Goal: Task Accomplishment & Management: Use online tool/utility

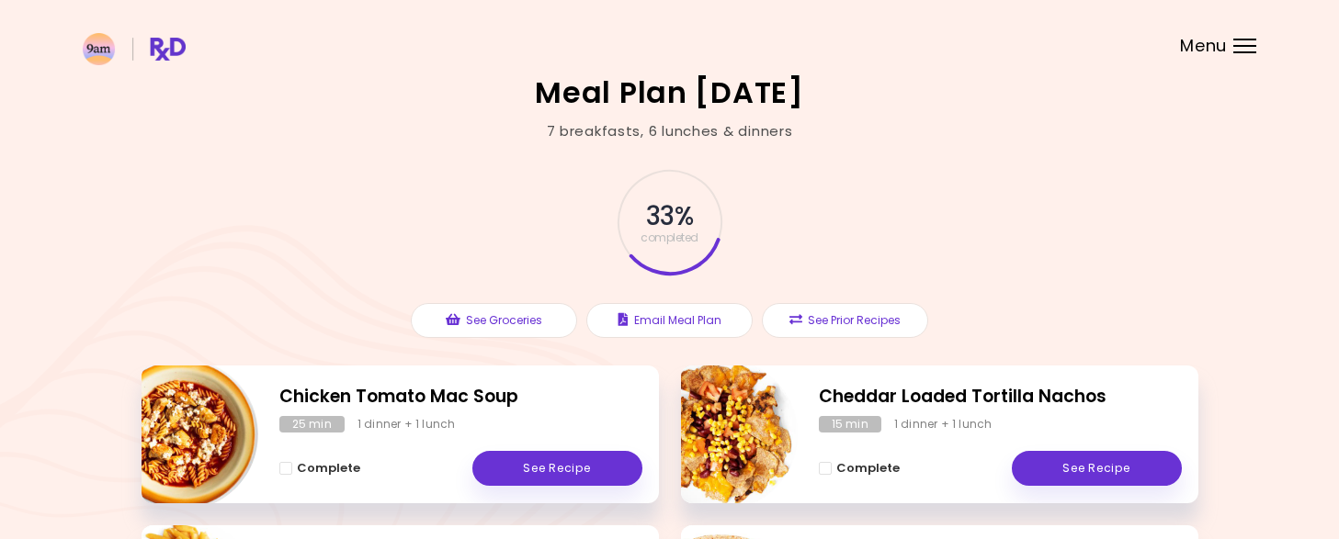
click at [1240, 41] on div "Menu" at bounding box center [1244, 46] width 23 height 15
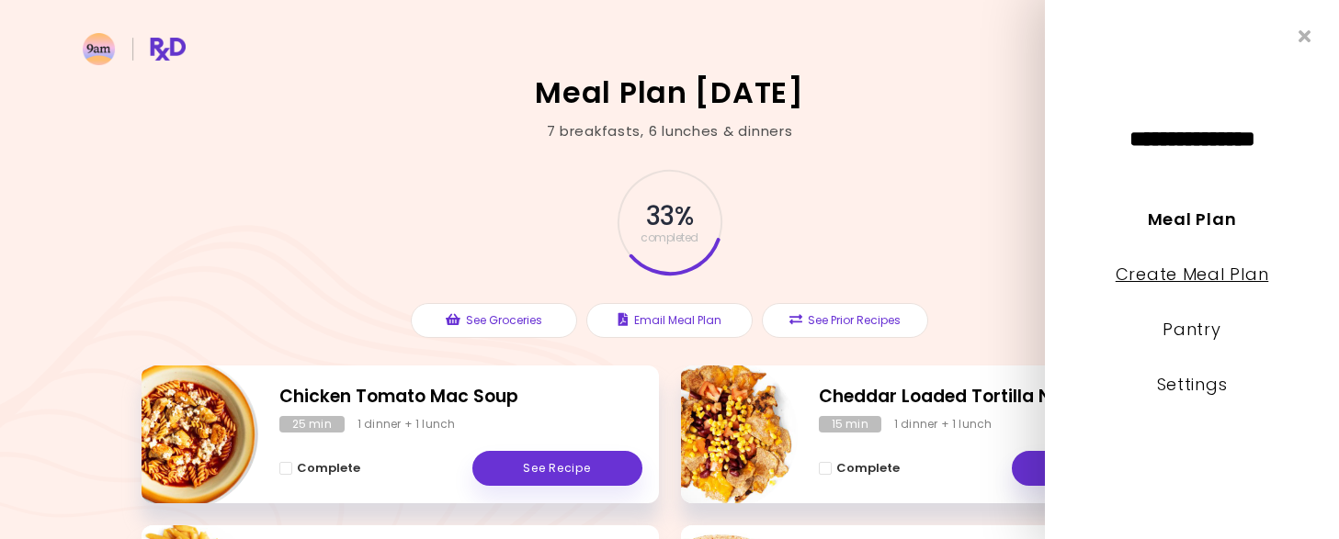
click at [1210, 267] on link "Create Meal Plan" at bounding box center [1192, 274] width 153 height 23
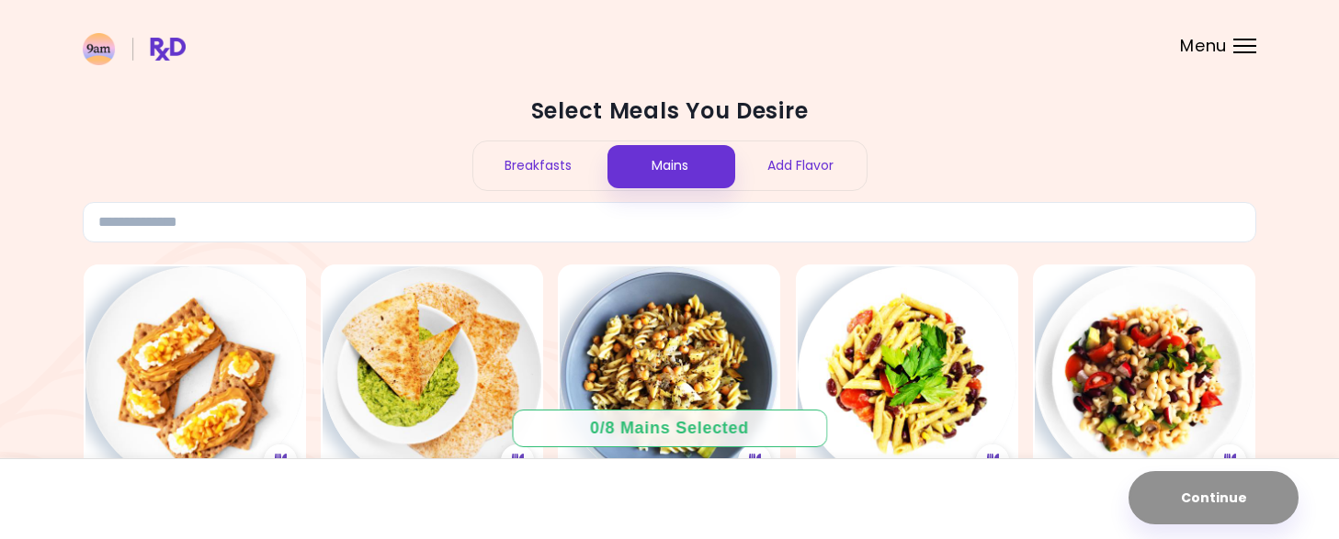
click at [538, 166] on div "Breakfasts" at bounding box center [538, 166] width 131 height 49
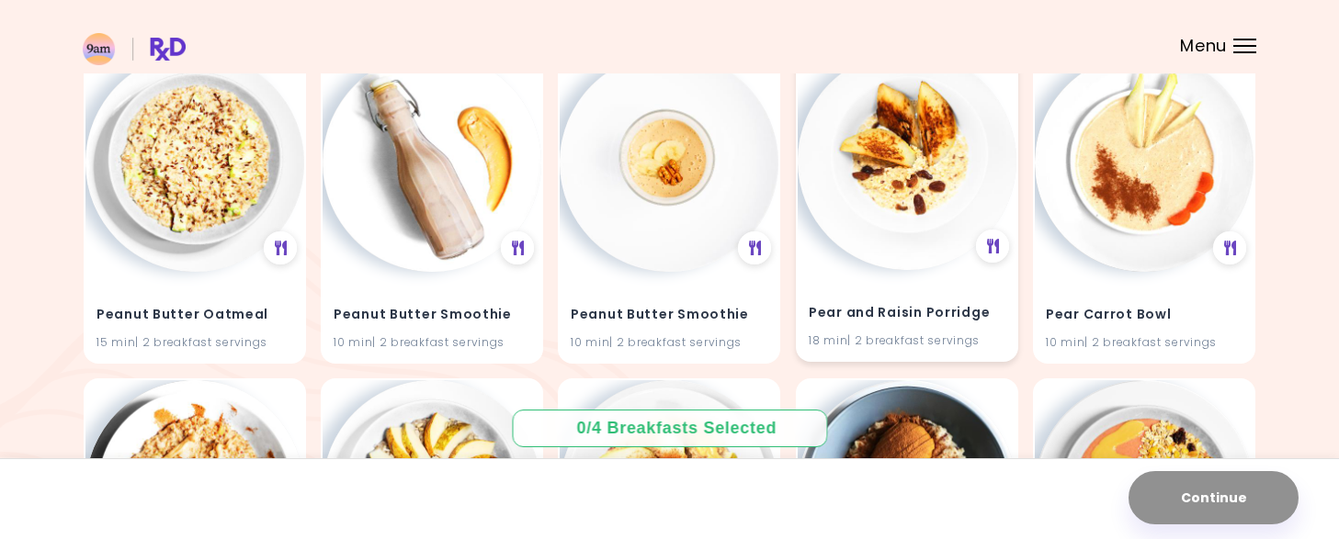
scroll to position [7443, 0]
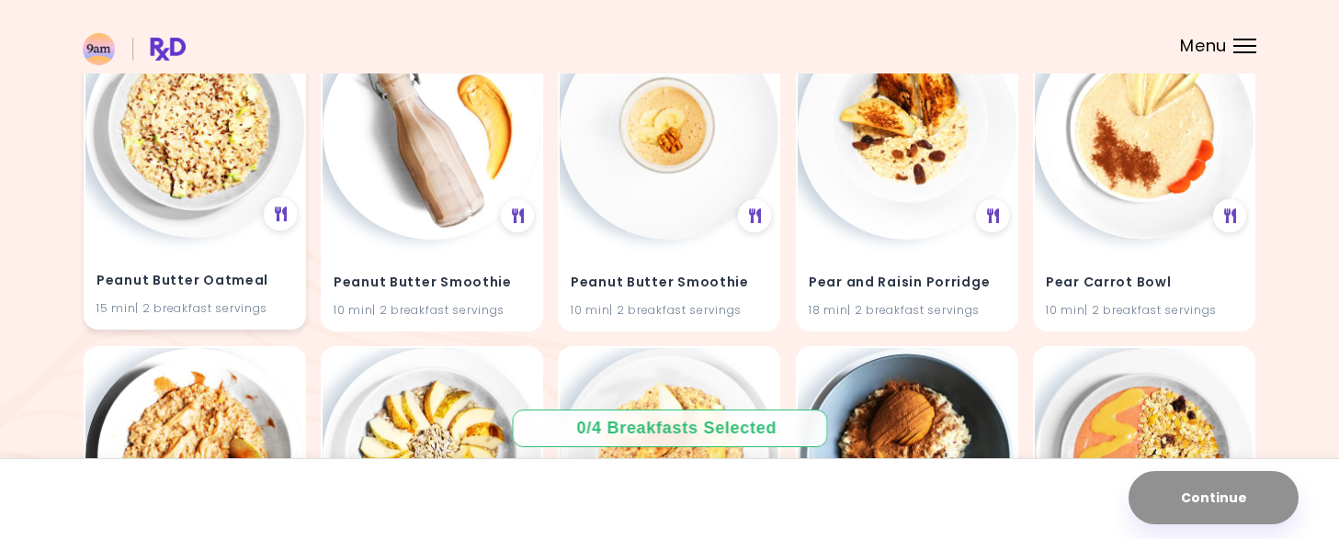
click at [210, 271] on h4 "Peanut Butter Oatmeal" at bounding box center [194, 280] width 197 height 29
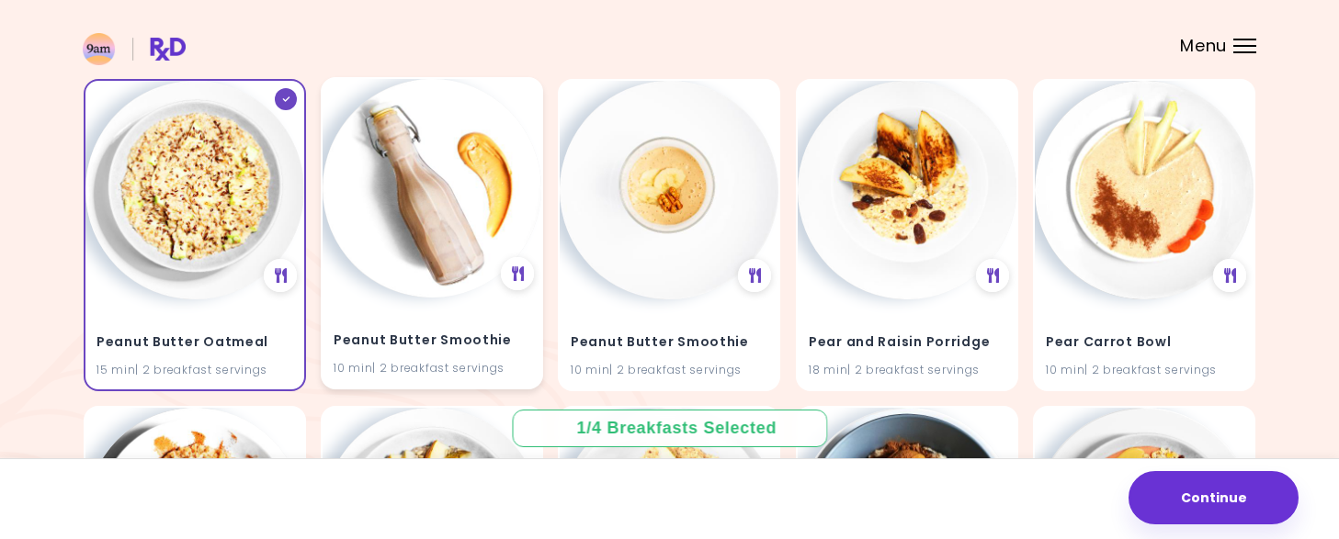
scroll to position [7351, 0]
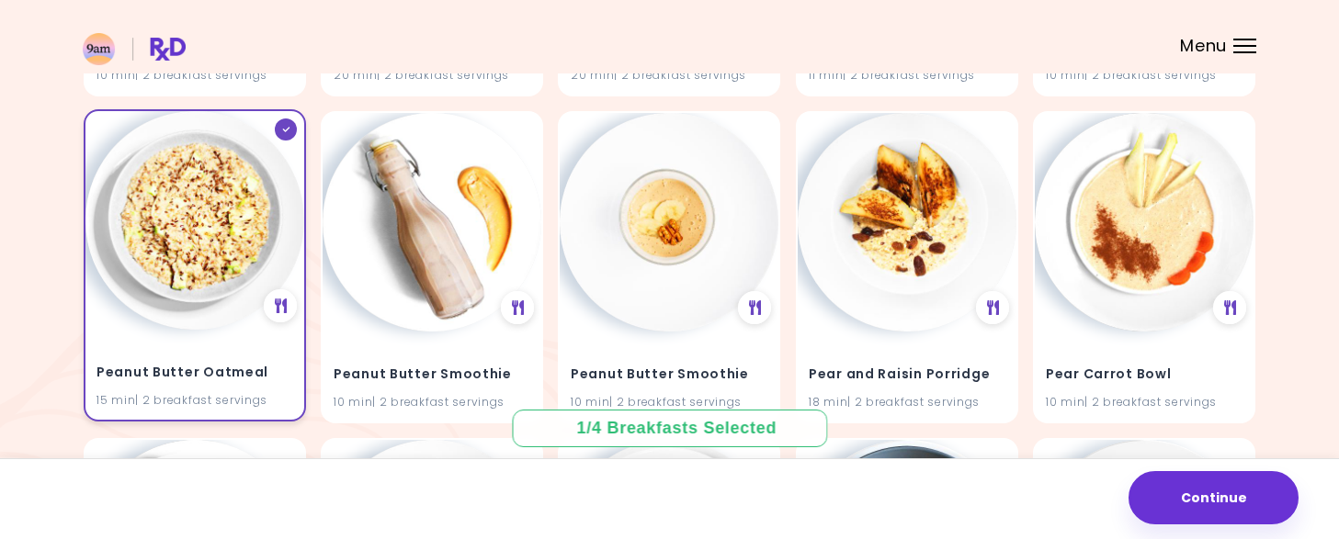
click at [292, 119] on div at bounding box center [286, 130] width 22 height 22
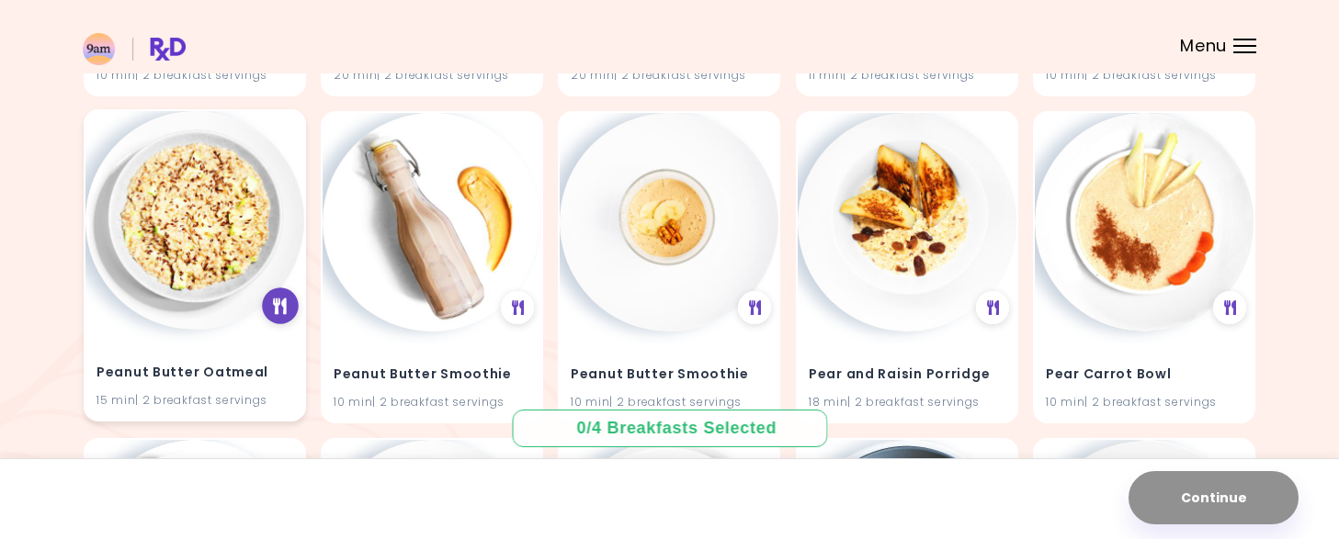
click at [279, 307] on icon at bounding box center [280, 307] width 14 height 17
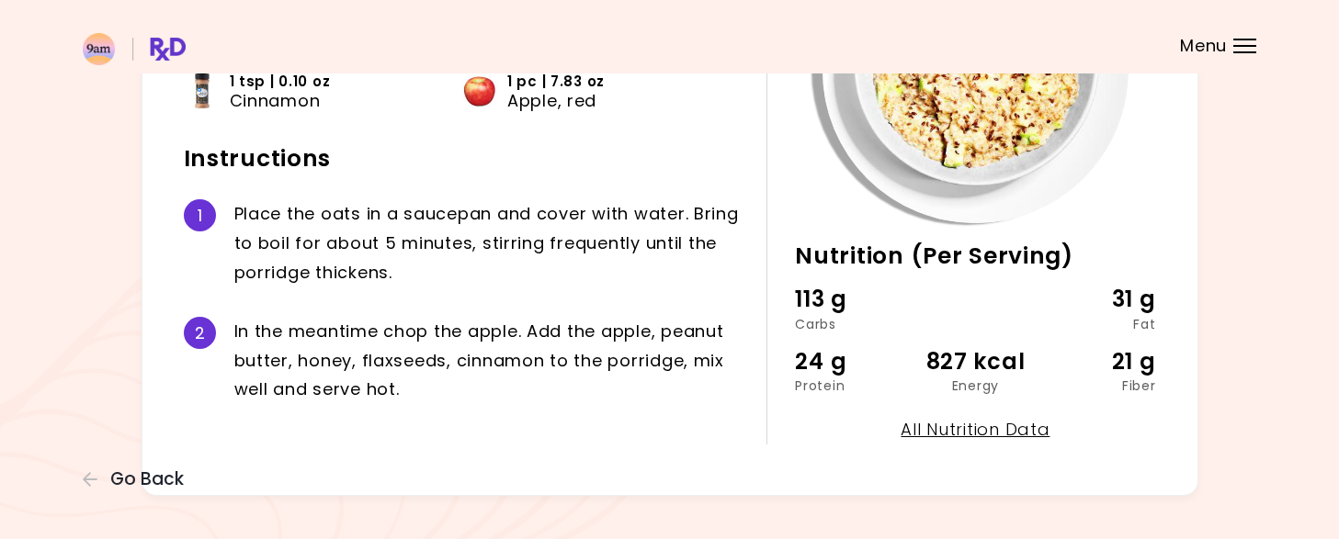
scroll to position [276, 0]
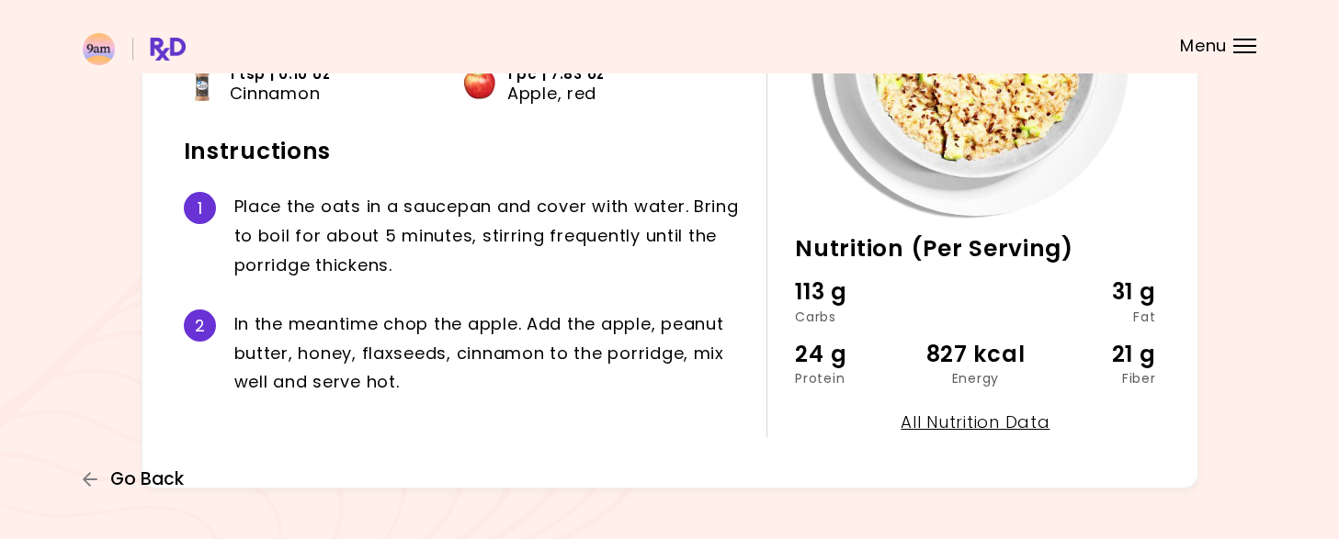
click at [173, 488] on span "Go Back" at bounding box center [147, 480] width 74 height 20
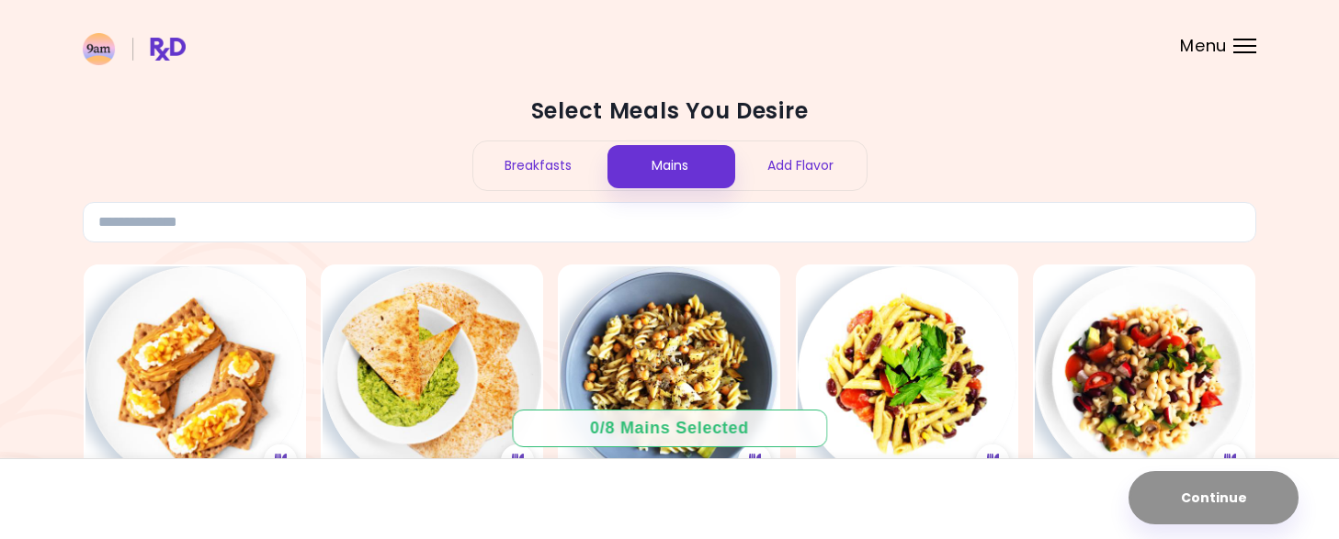
click at [560, 164] on div "Breakfasts" at bounding box center [538, 166] width 131 height 49
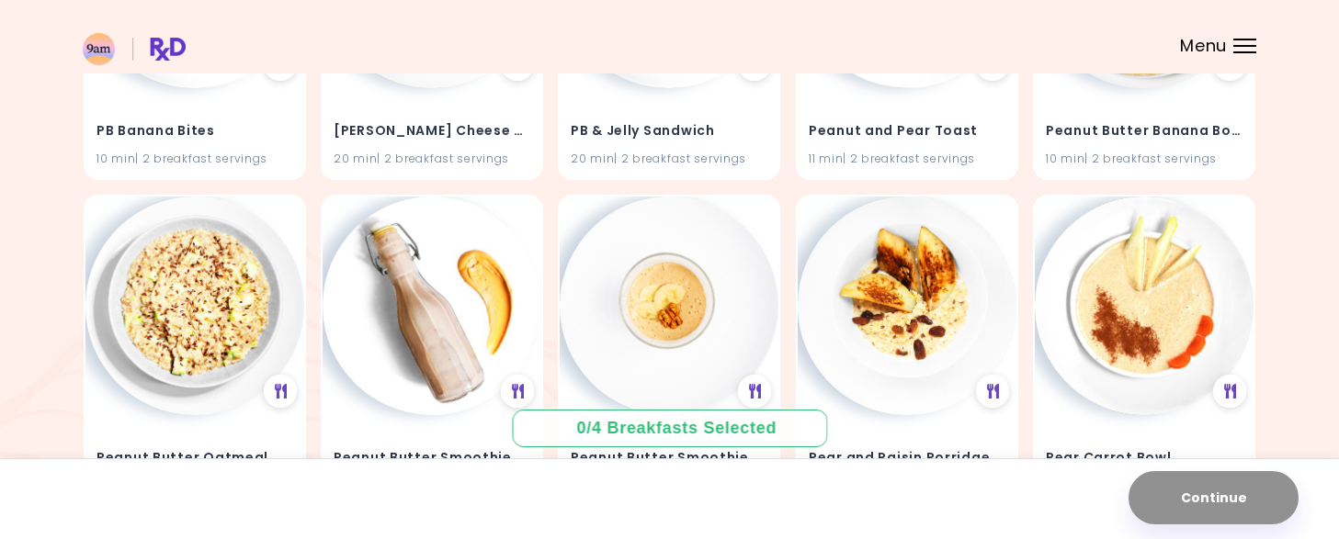
scroll to position [7256, 0]
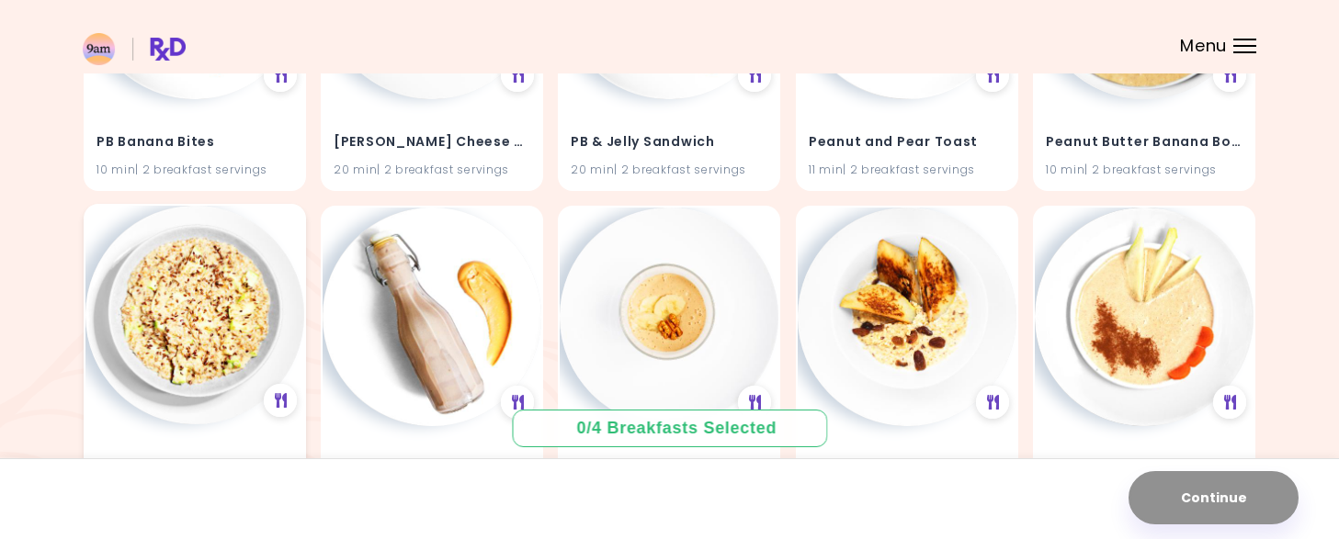
click at [153, 267] on img at bounding box center [194, 315] width 219 height 219
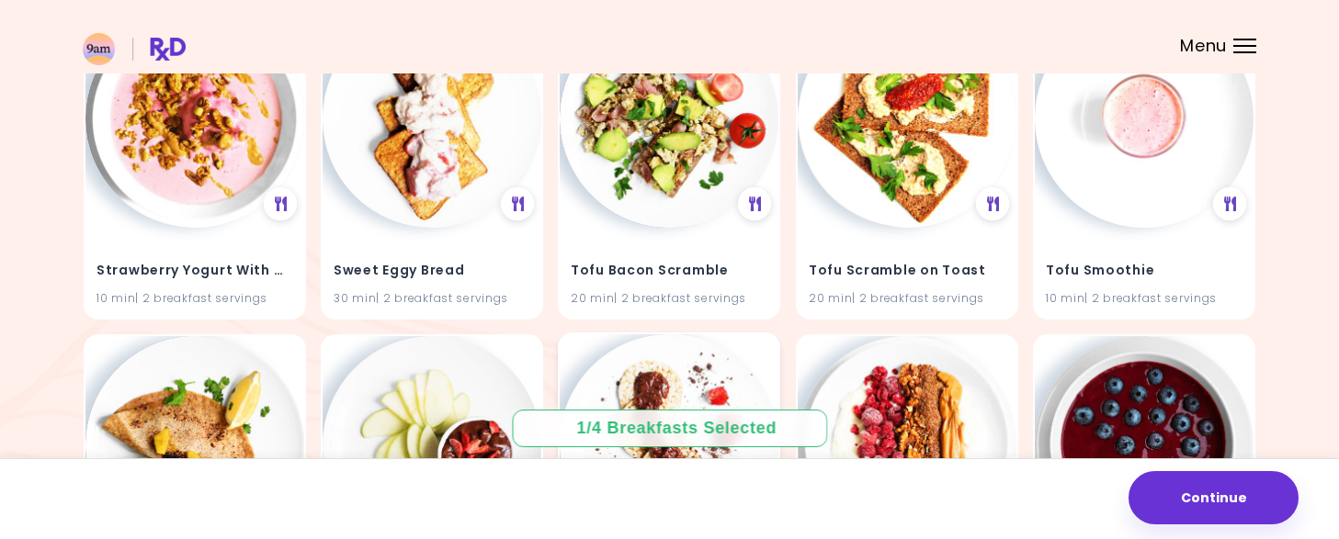
scroll to position [10105, 0]
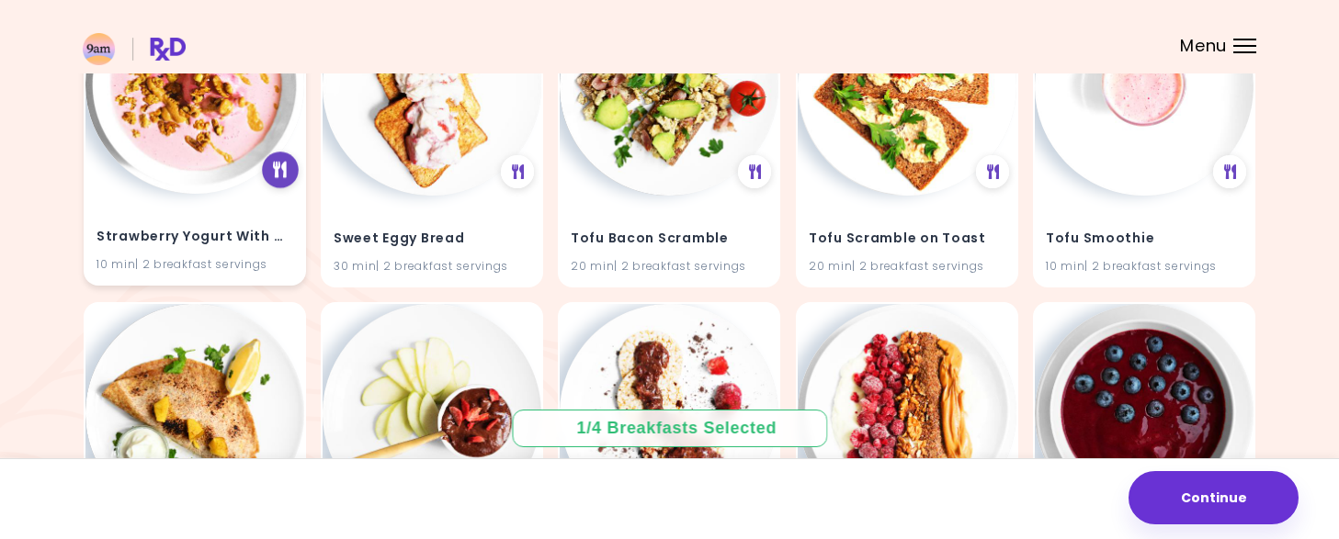
click at [279, 173] on icon at bounding box center [280, 170] width 14 height 17
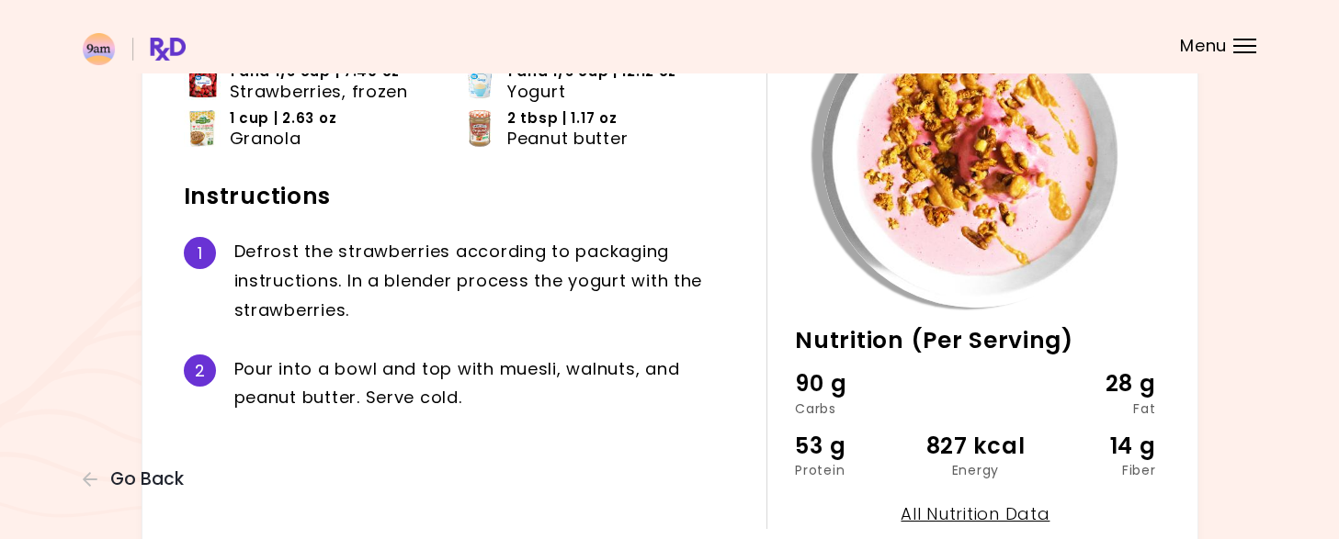
scroll to position [92, 0]
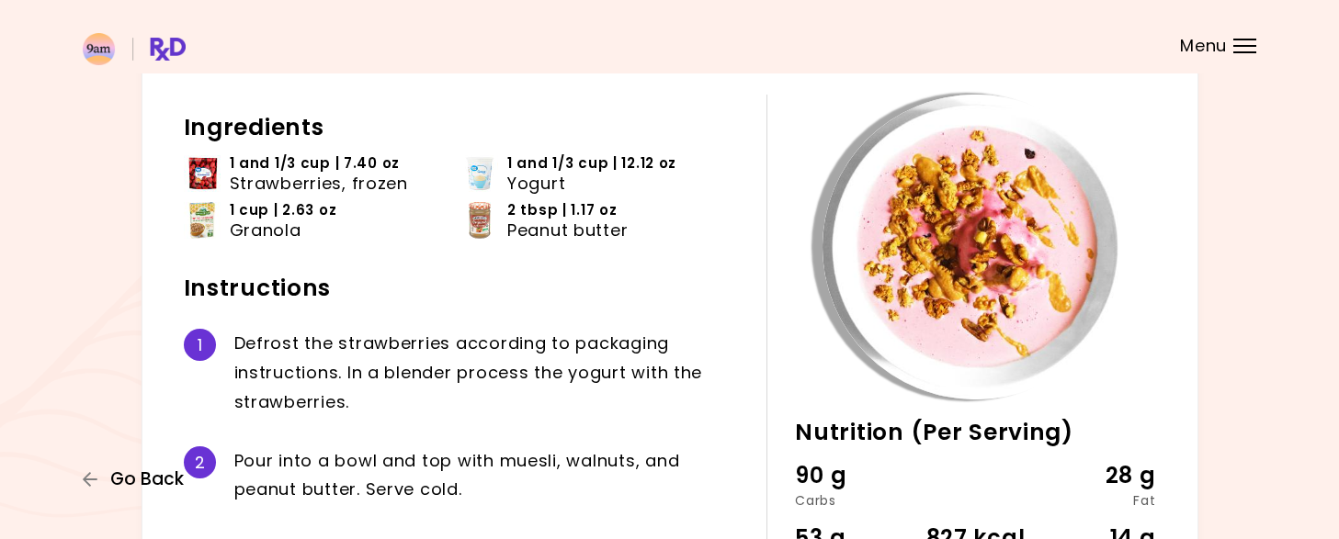
click at [164, 483] on span "Go Back" at bounding box center [147, 480] width 74 height 20
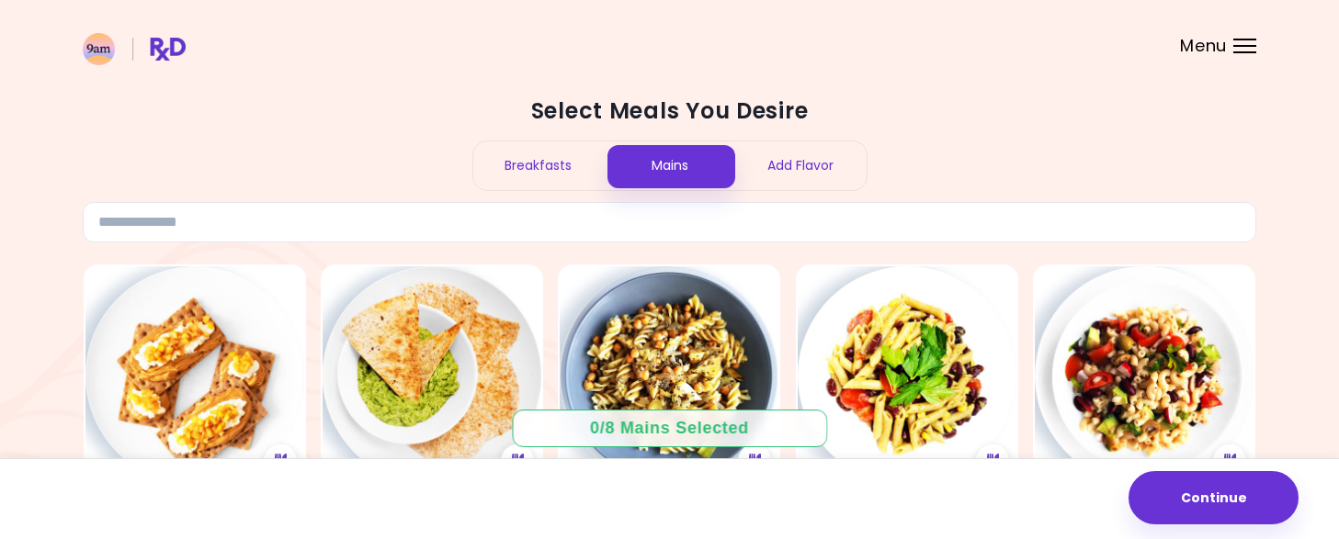
click at [559, 170] on div "Breakfasts" at bounding box center [538, 166] width 131 height 49
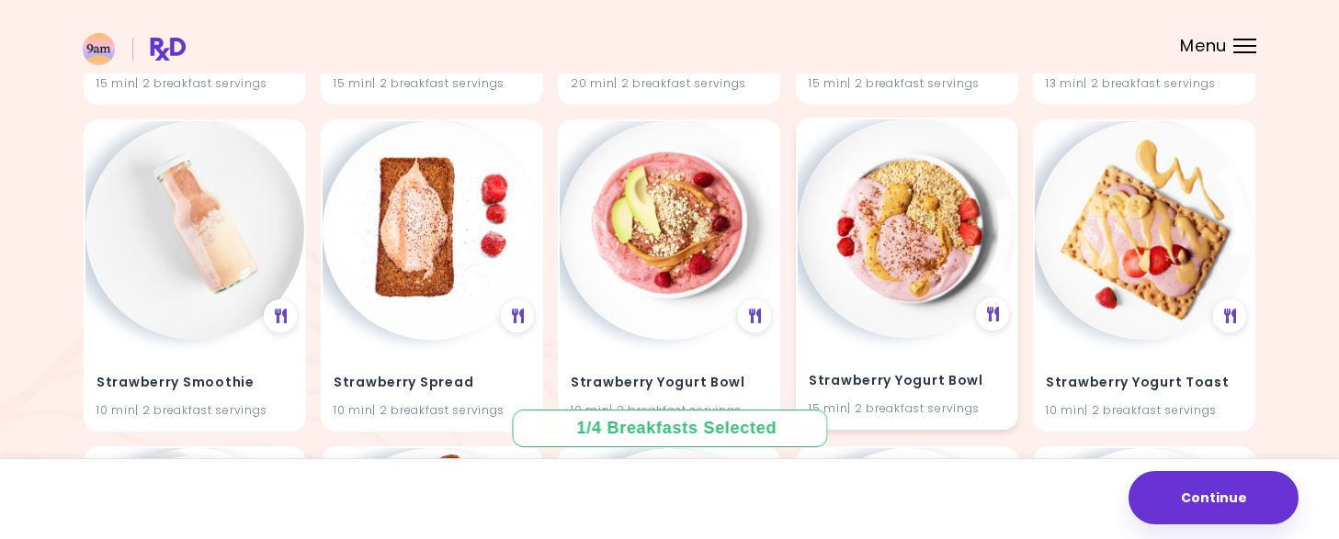
scroll to position [9703, 0]
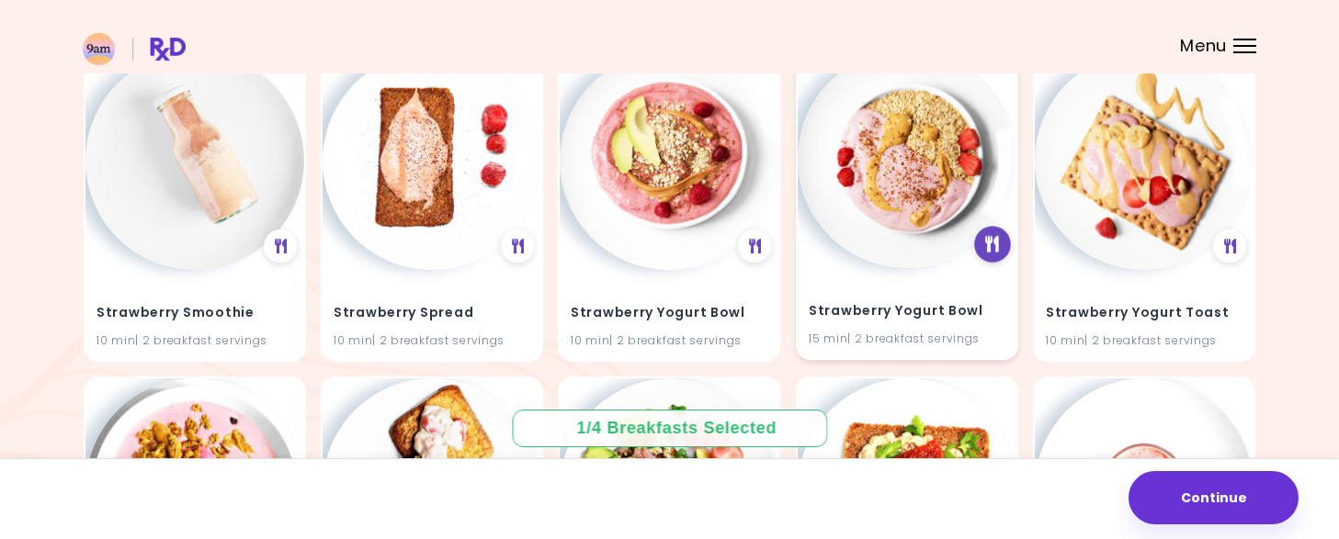
click at [997, 238] on icon at bounding box center [993, 244] width 14 height 17
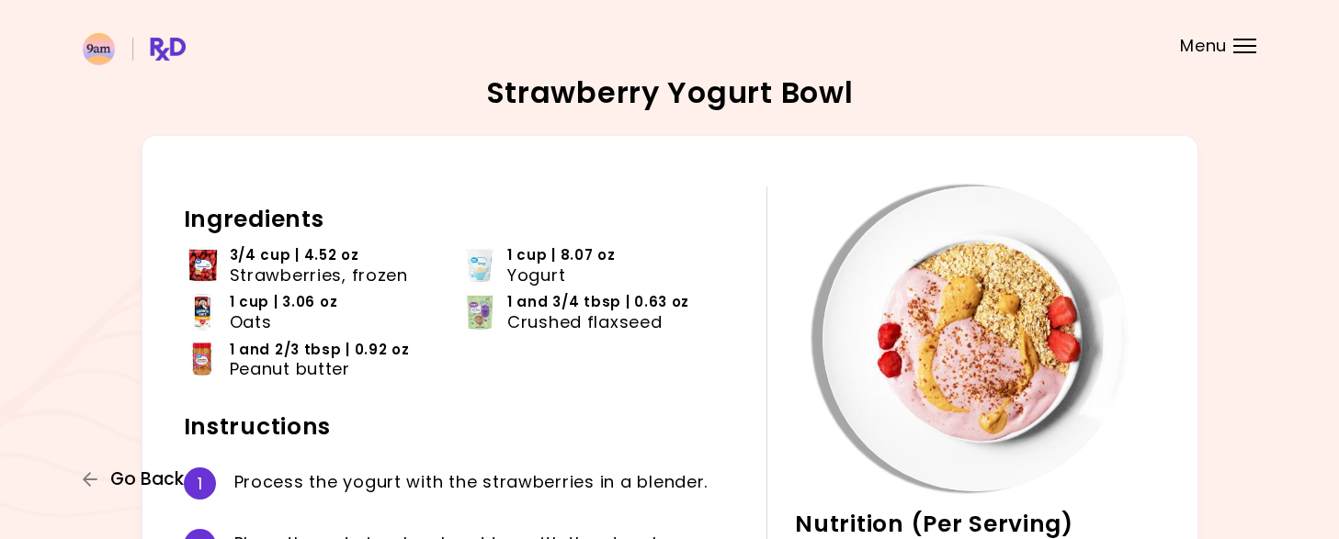
click at [162, 488] on span "Go Back" at bounding box center [147, 480] width 74 height 20
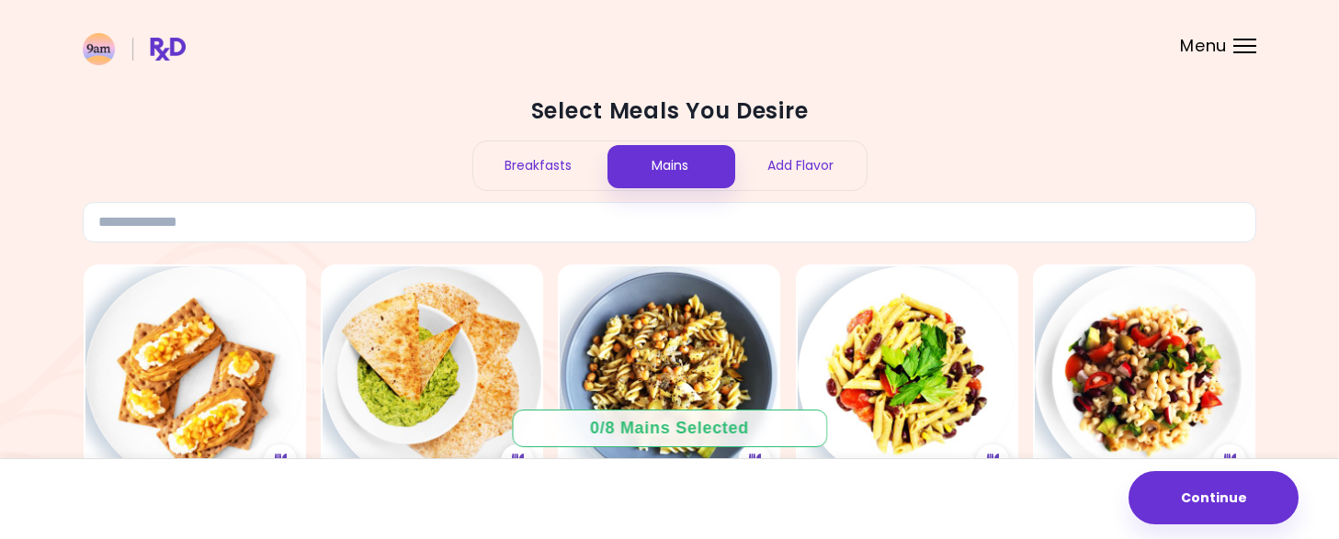
click at [545, 162] on div "Breakfasts" at bounding box center [538, 166] width 131 height 49
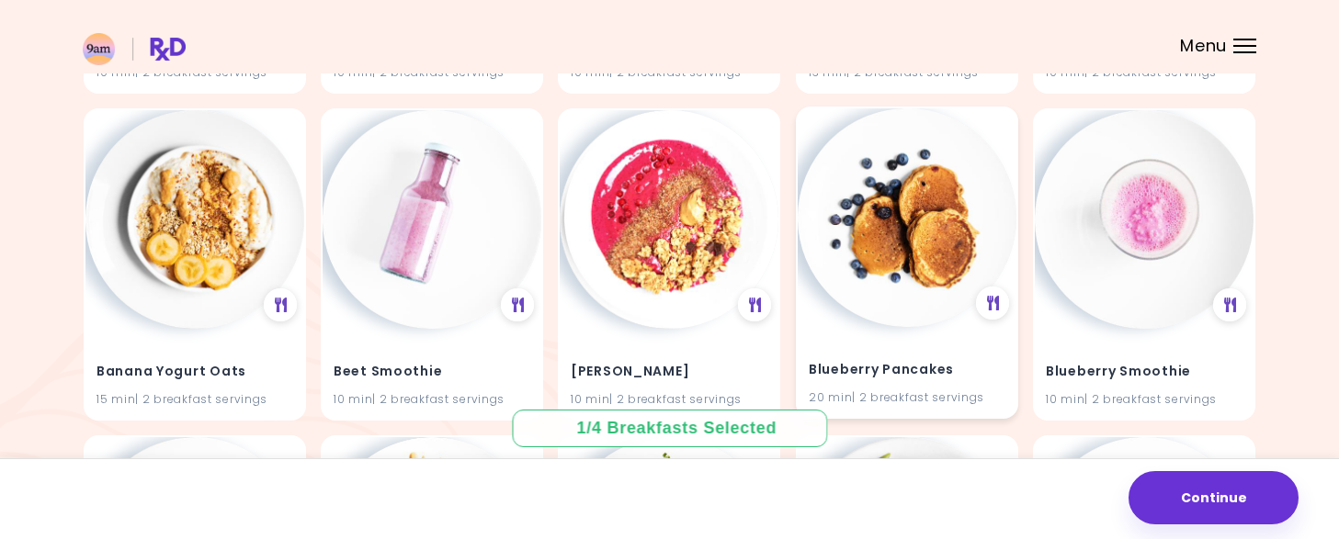
scroll to position [1761, 0]
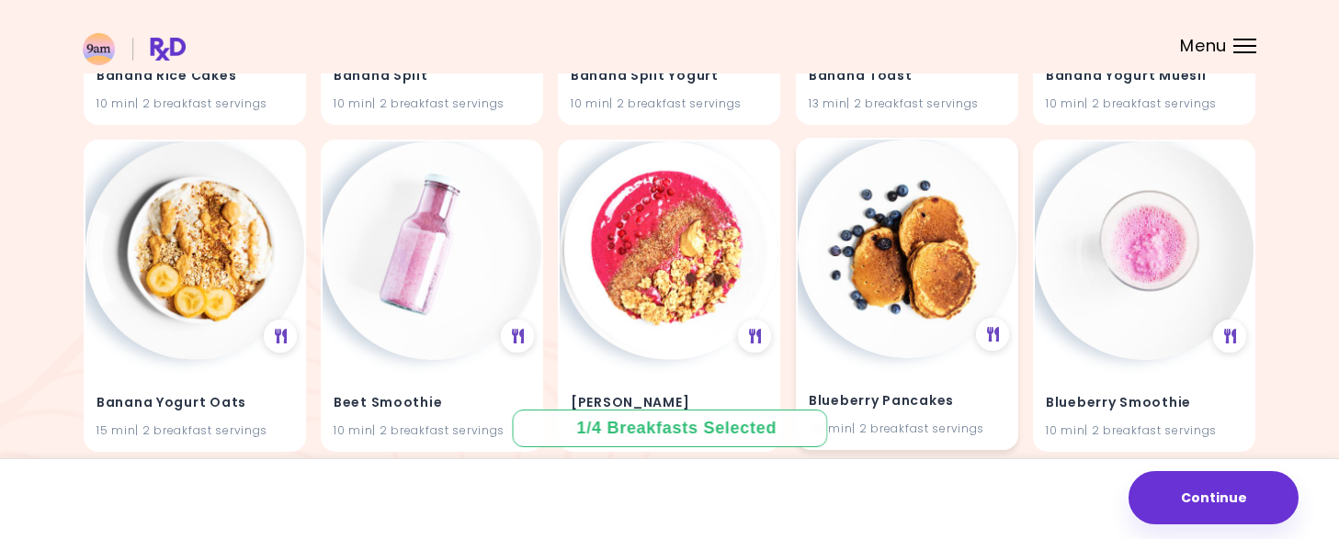
click at [927, 215] on img at bounding box center [907, 249] width 219 height 219
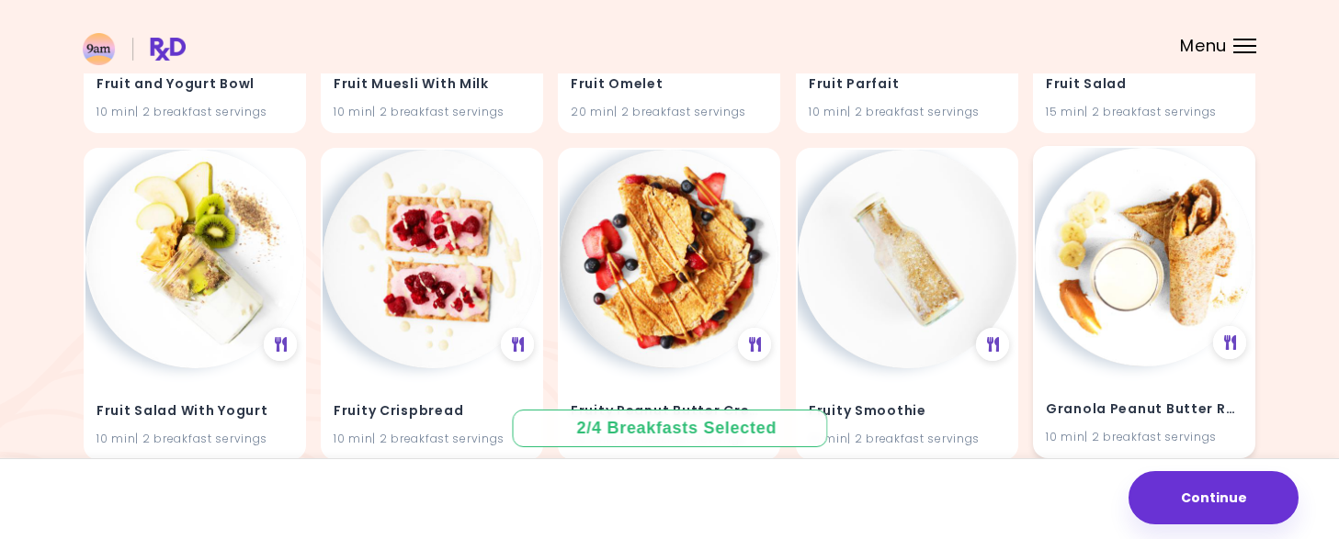
scroll to position [5069, 0]
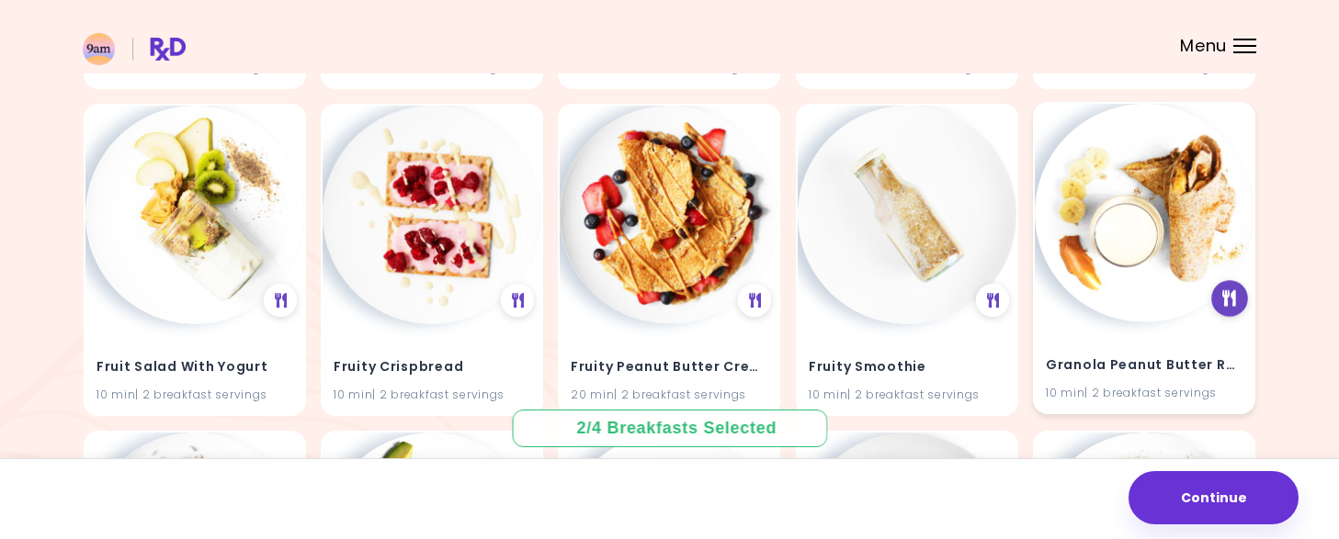
click at [1219, 291] on div at bounding box center [1230, 298] width 37 height 37
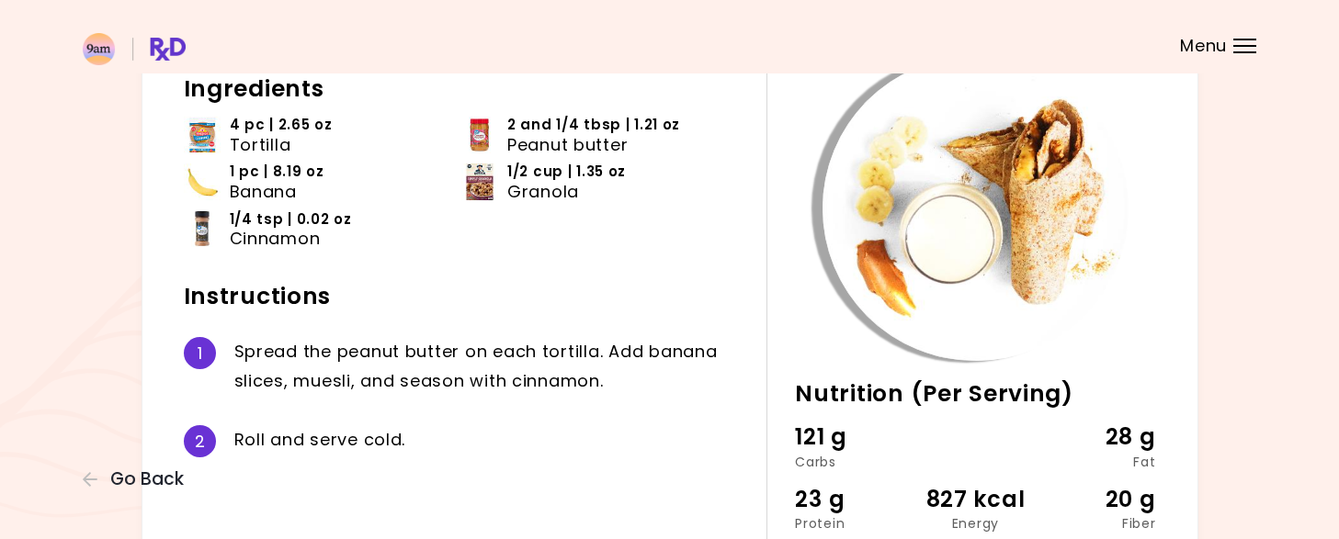
scroll to position [119, 0]
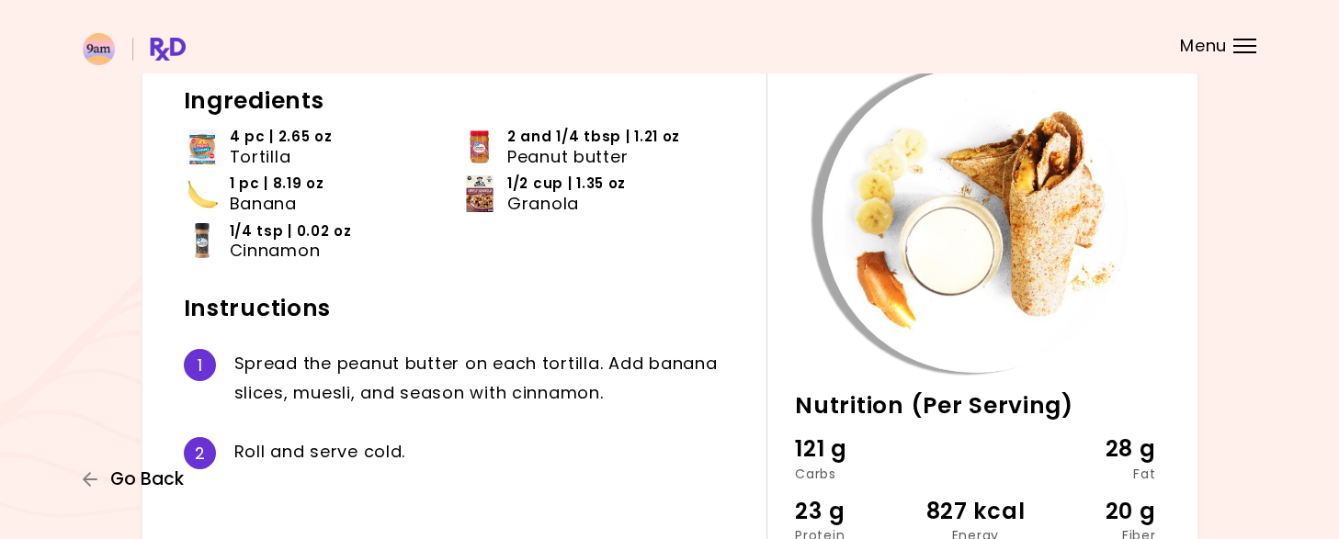
click at [135, 470] on span "Go Back" at bounding box center [147, 480] width 74 height 20
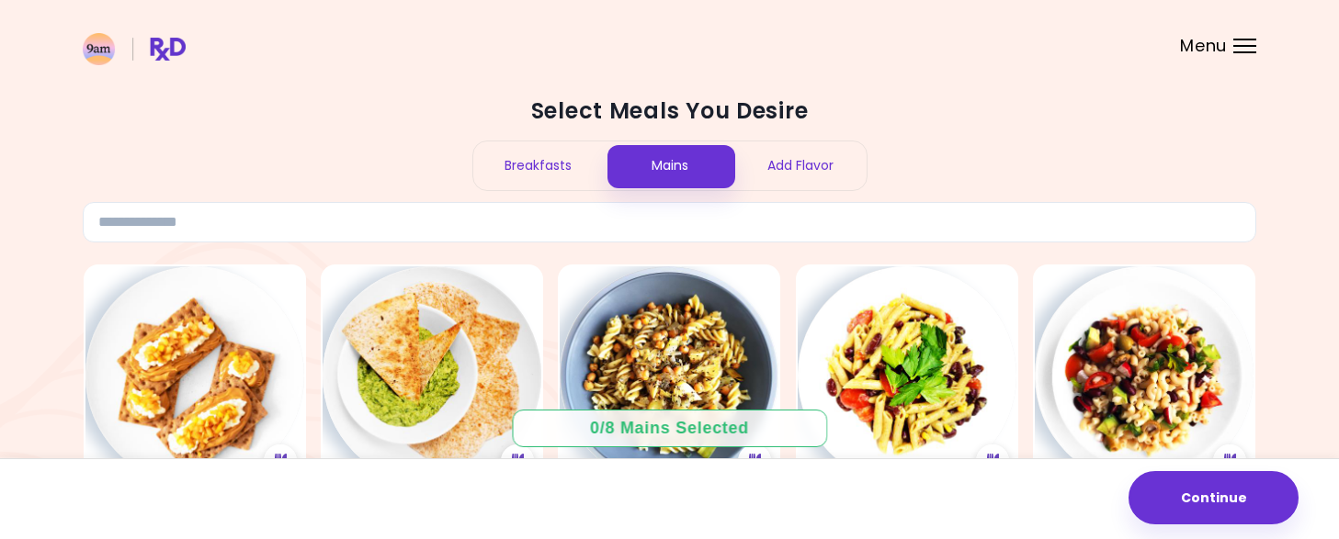
click at [555, 168] on div "Breakfasts" at bounding box center [538, 166] width 131 height 49
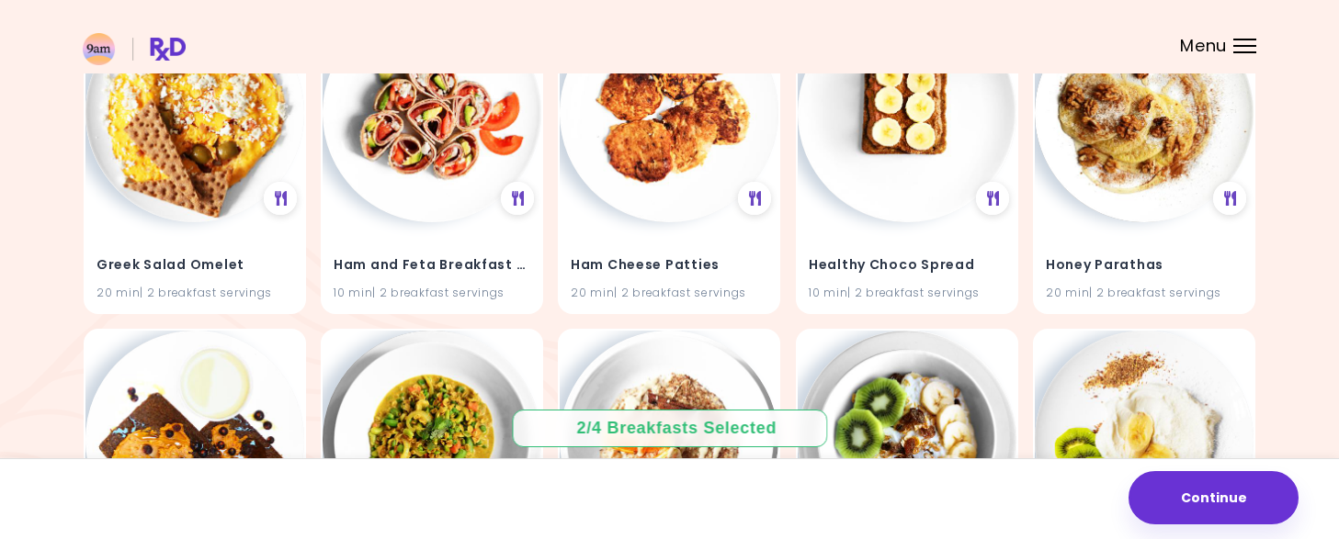
scroll to position [5506, 0]
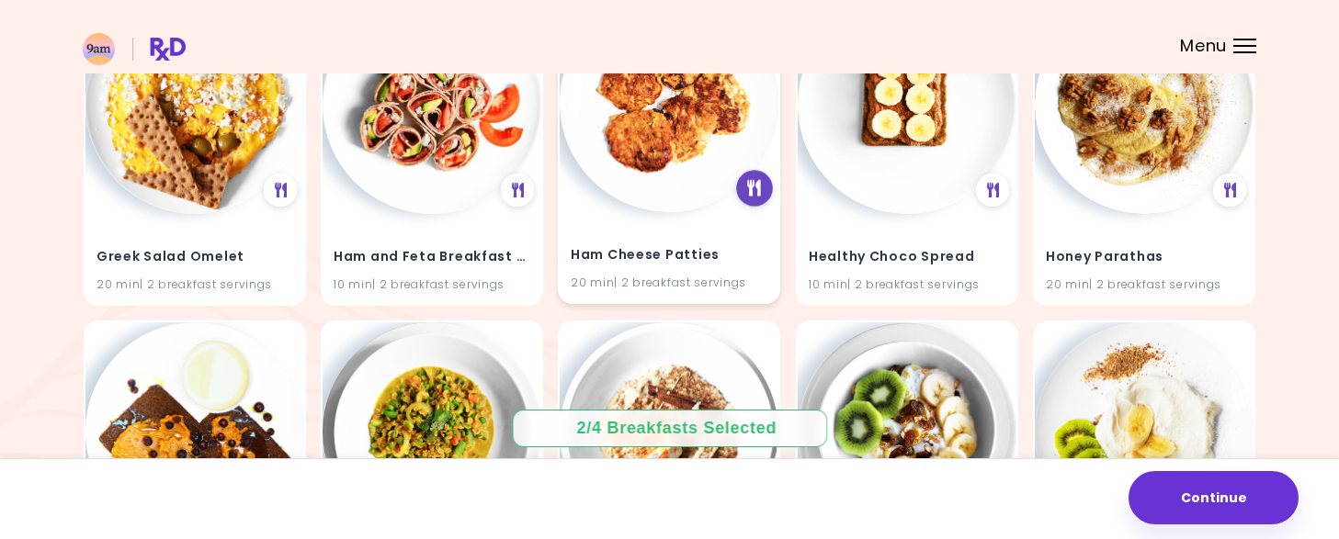
click at [765, 189] on div at bounding box center [755, 188] width 37 height 37
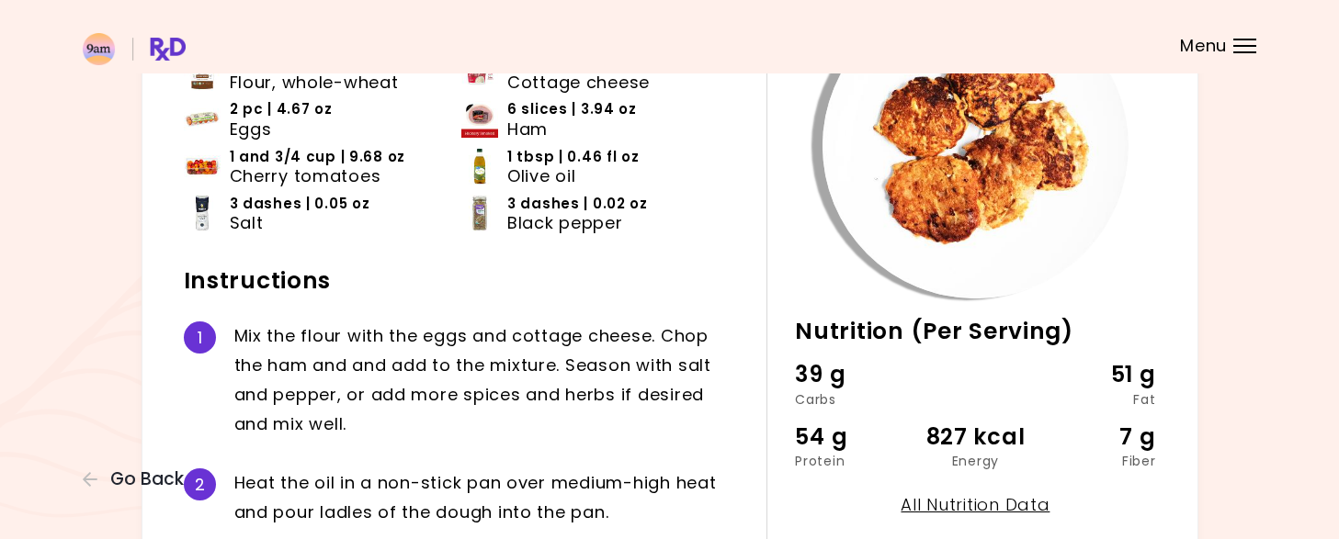
scroll to position [92, 0]
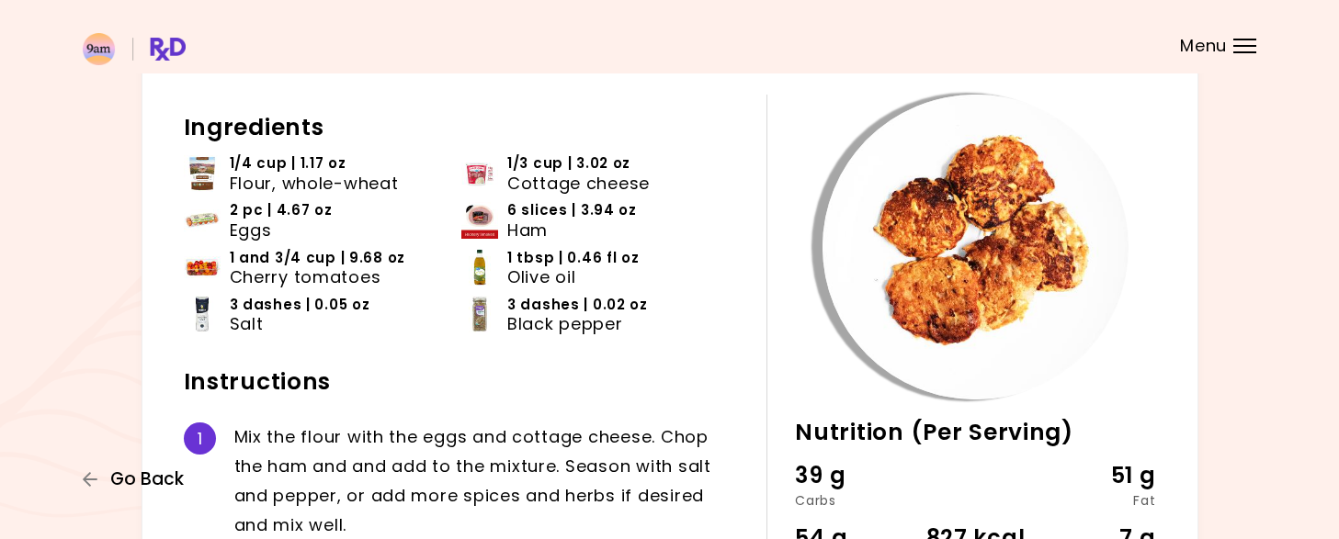
click at [133, 482] on span "Go Back" at bounding box center [147, 480] width 74 height 20
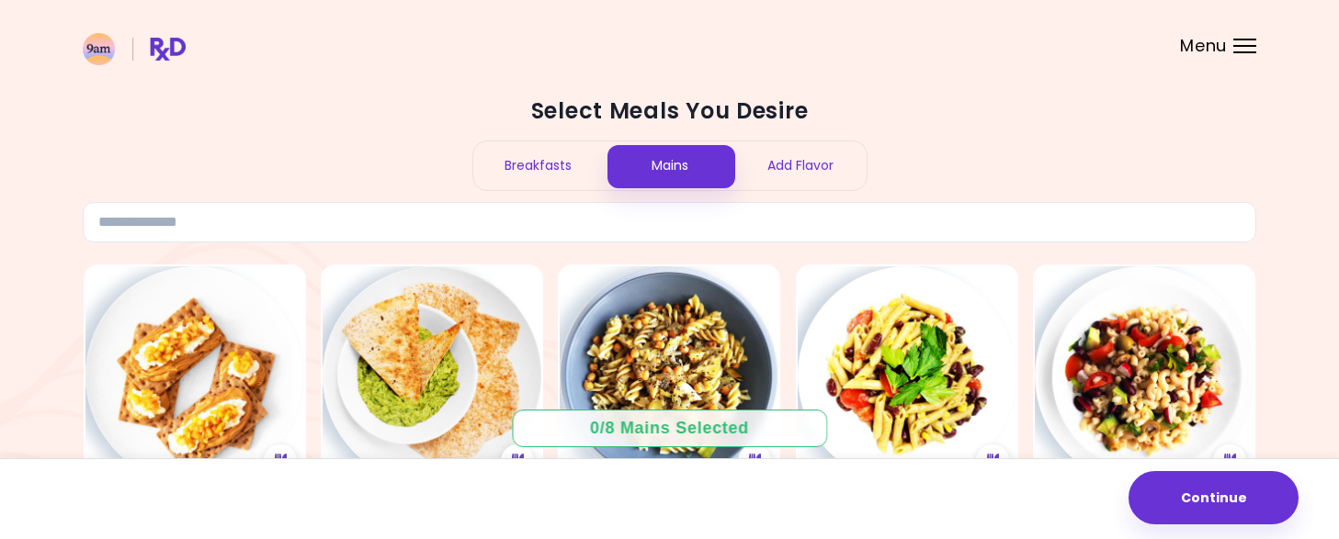
click at [522, 161] on div "Breakfasts" at bounding box center [538, 166] width 131 height 49
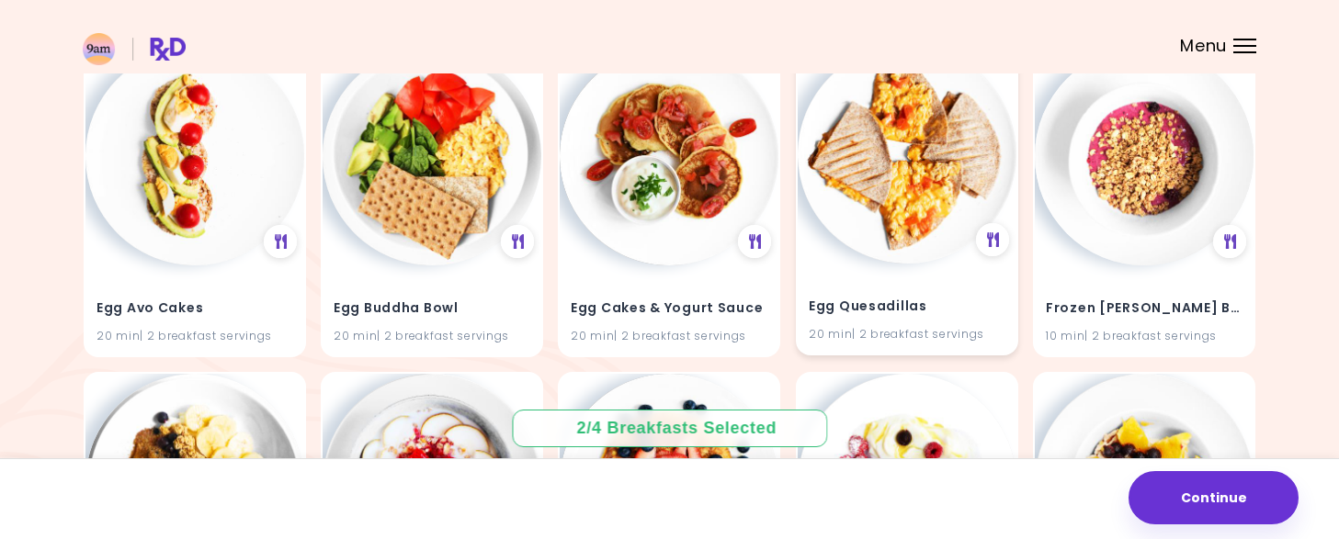
scroll to position [4478, 0]
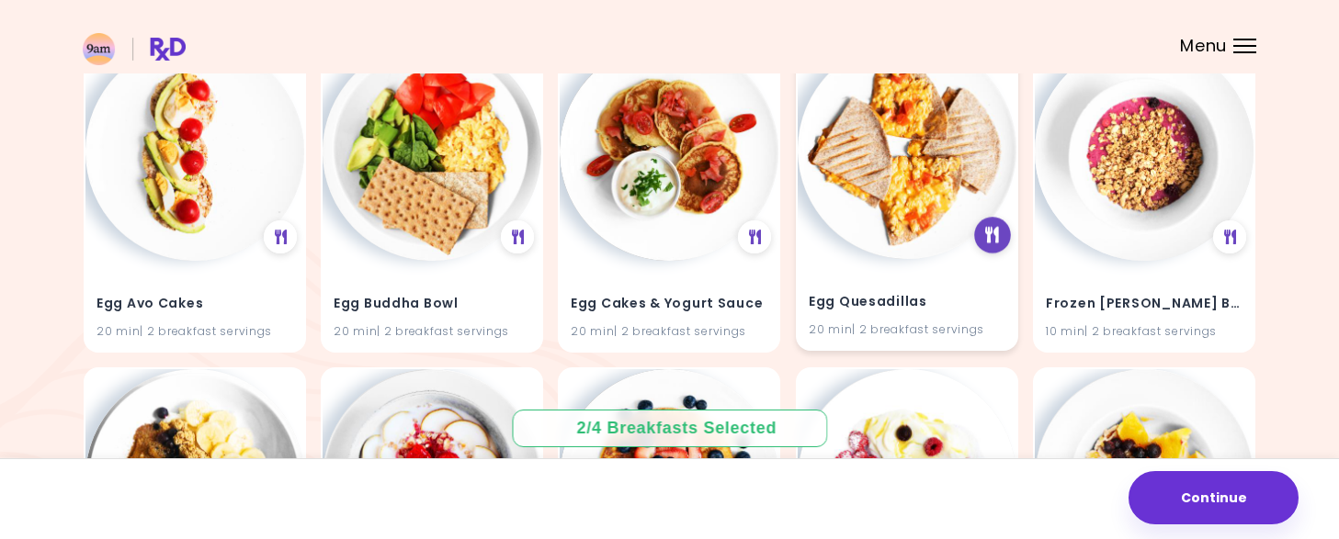
click at [1000, 236] on div at bounding box center [992, 235] width 37 height 37
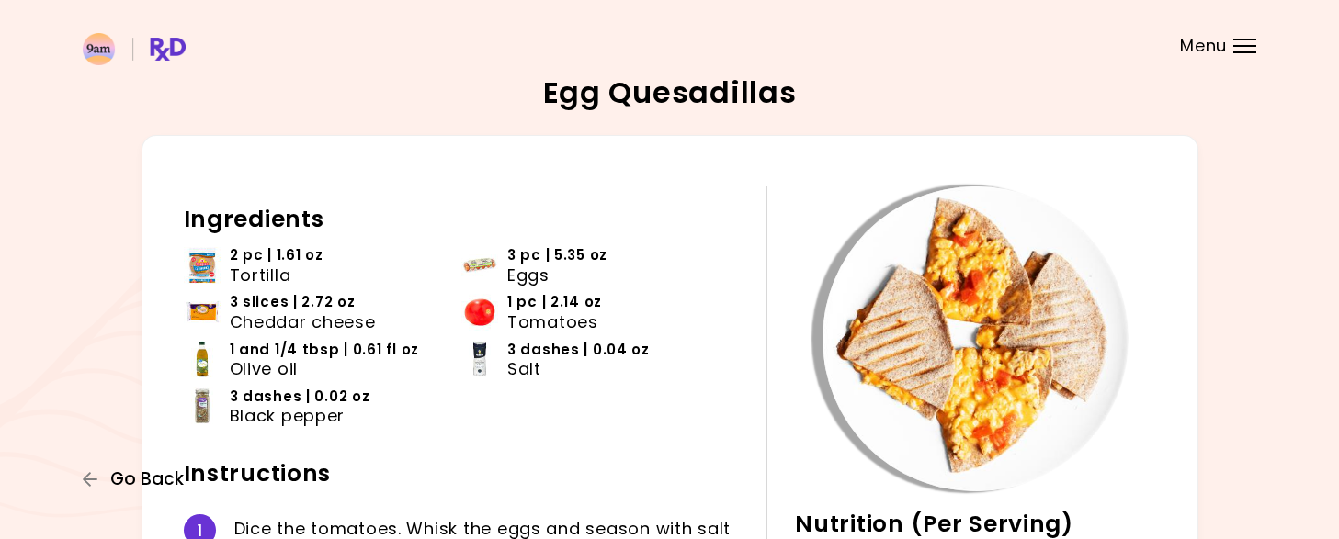
click at [136, 473] on span "Go Back" at bounding box center [147, 480] width 74 height 20
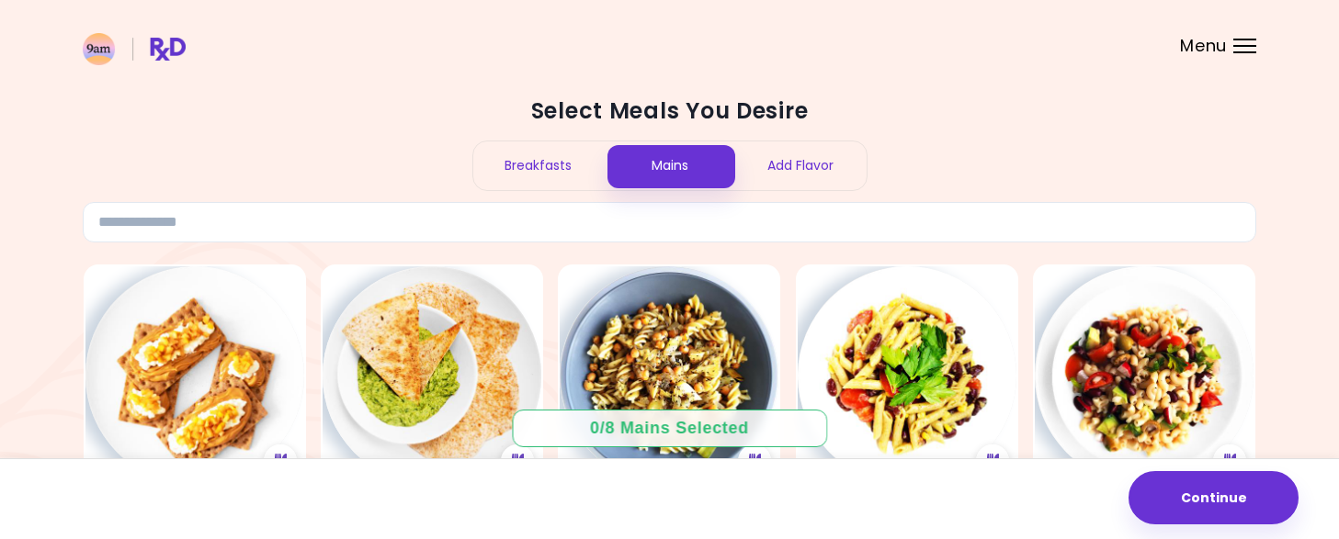
click at [545, 167] on div "Breakfasts" at bounding box center [538, 166] width 131 height 49
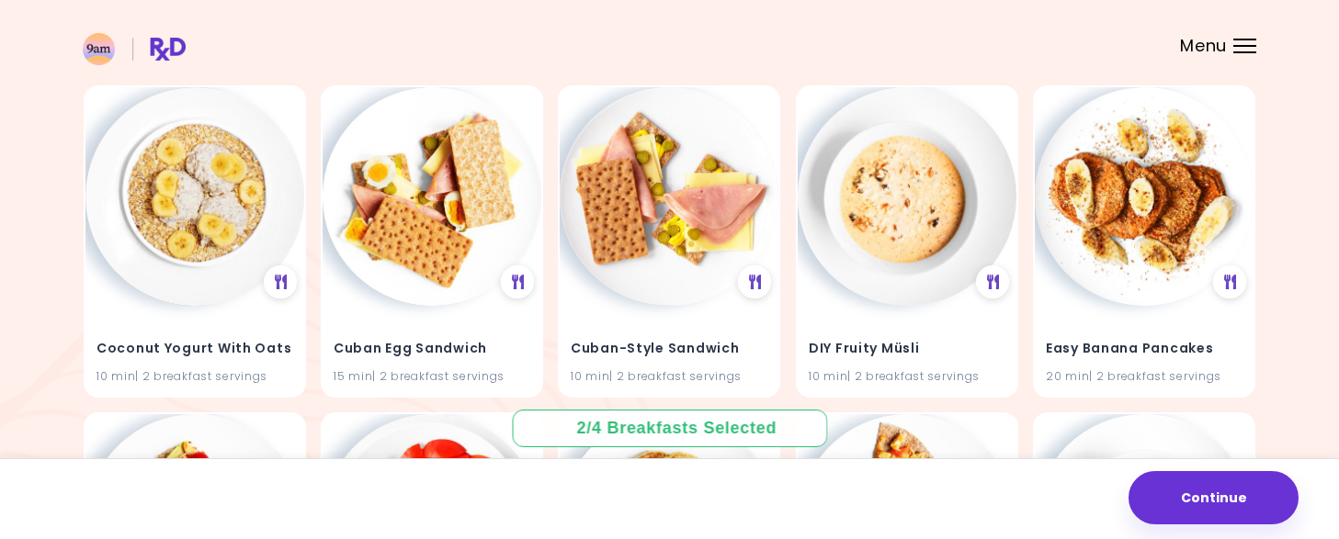
scroll to position [4403, 0]
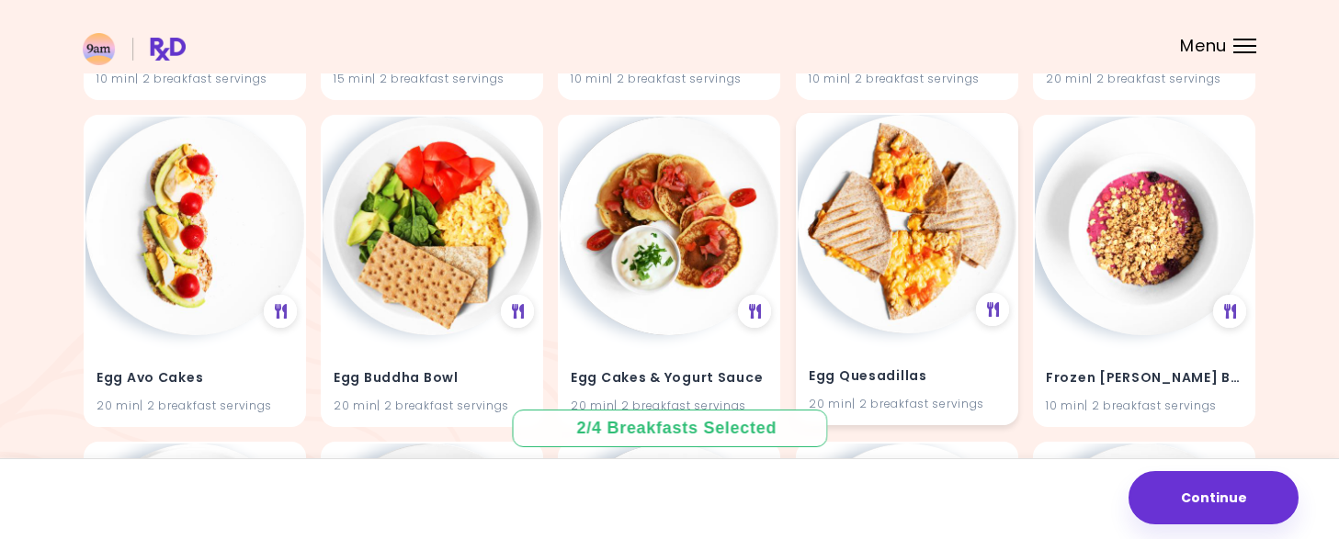
click at [850, 167] on img at bounding box center [907, 224] width 219 height 219
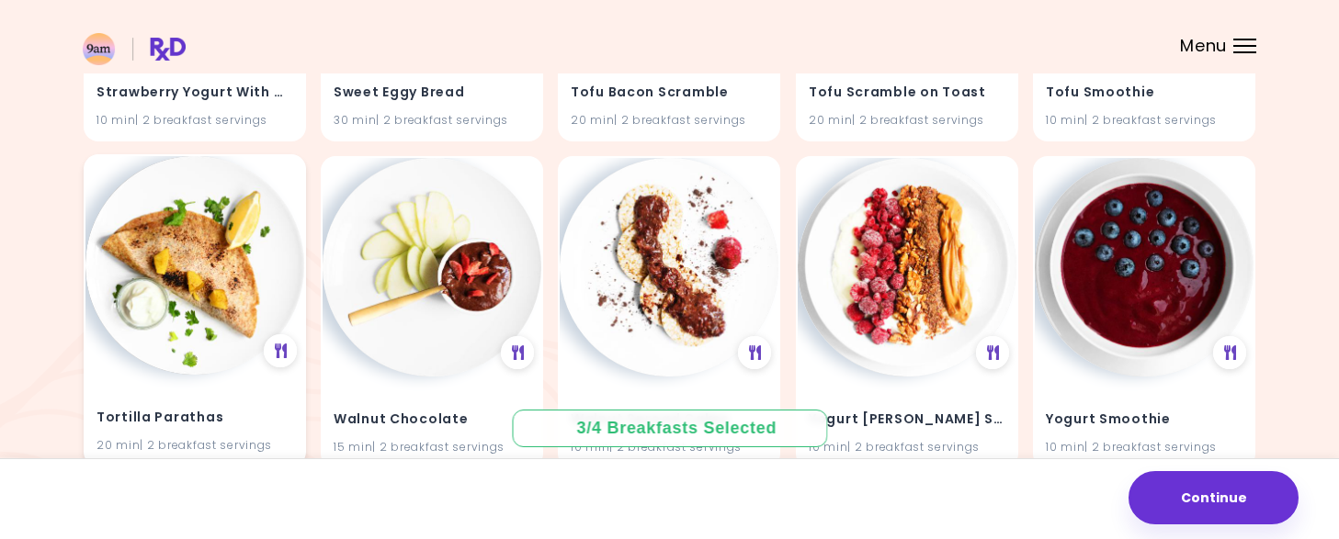
scroll to position [10284, 0]
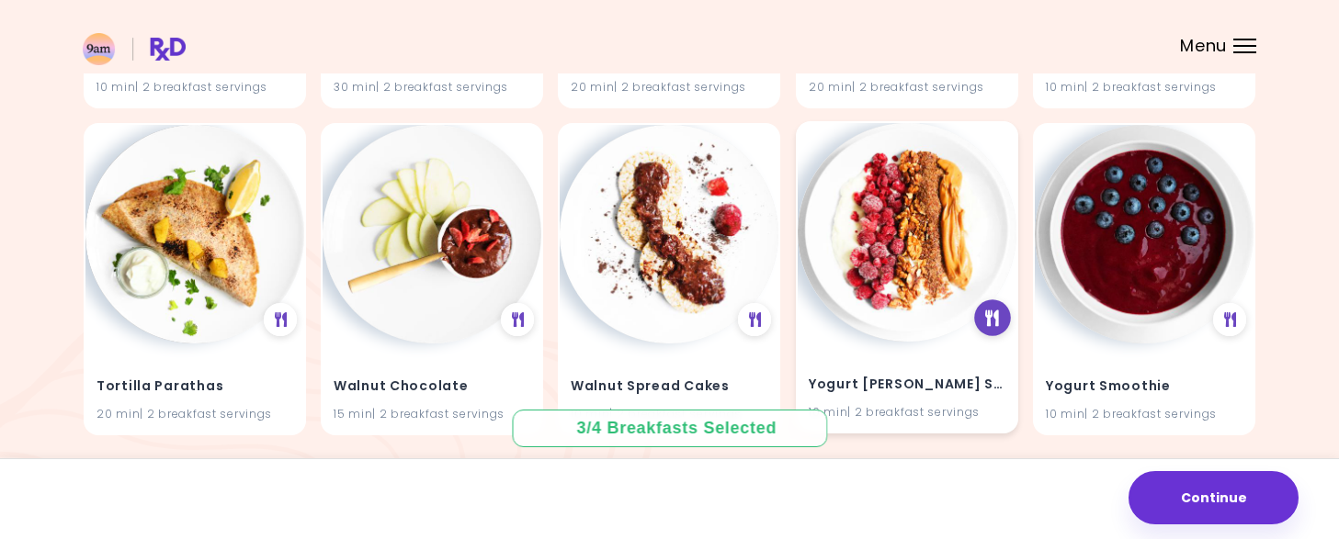
click at [996, 327] on div at bounding box center [992, 318] width 37 height 37
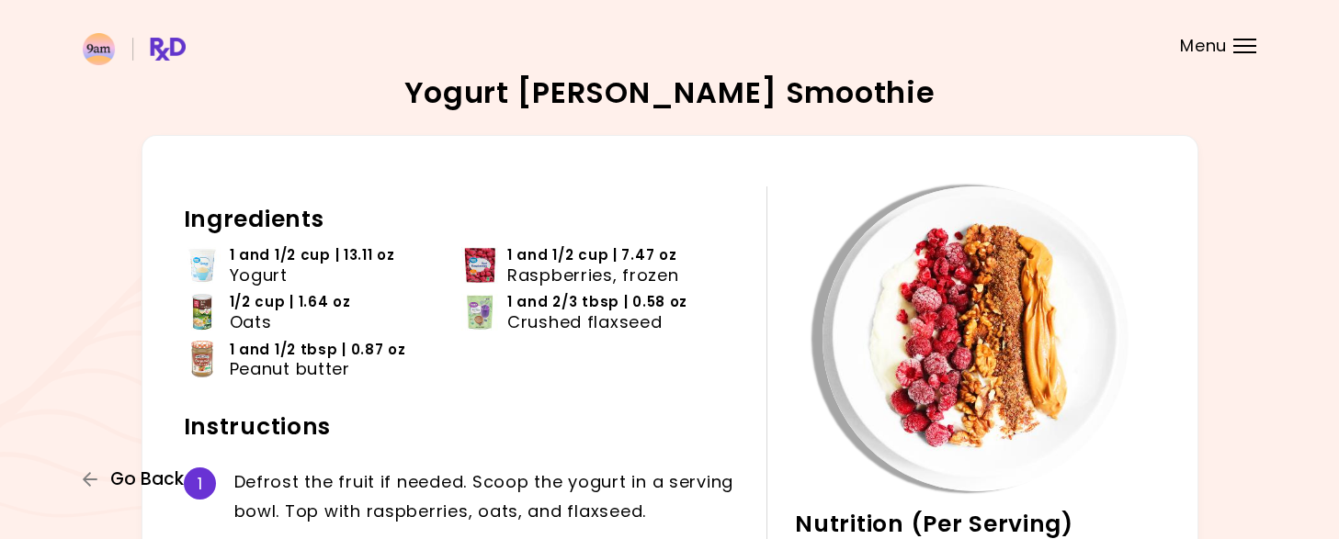
click at [153, 484] on span "Go Back" at bounding box center [147, 480] width 74 height 20
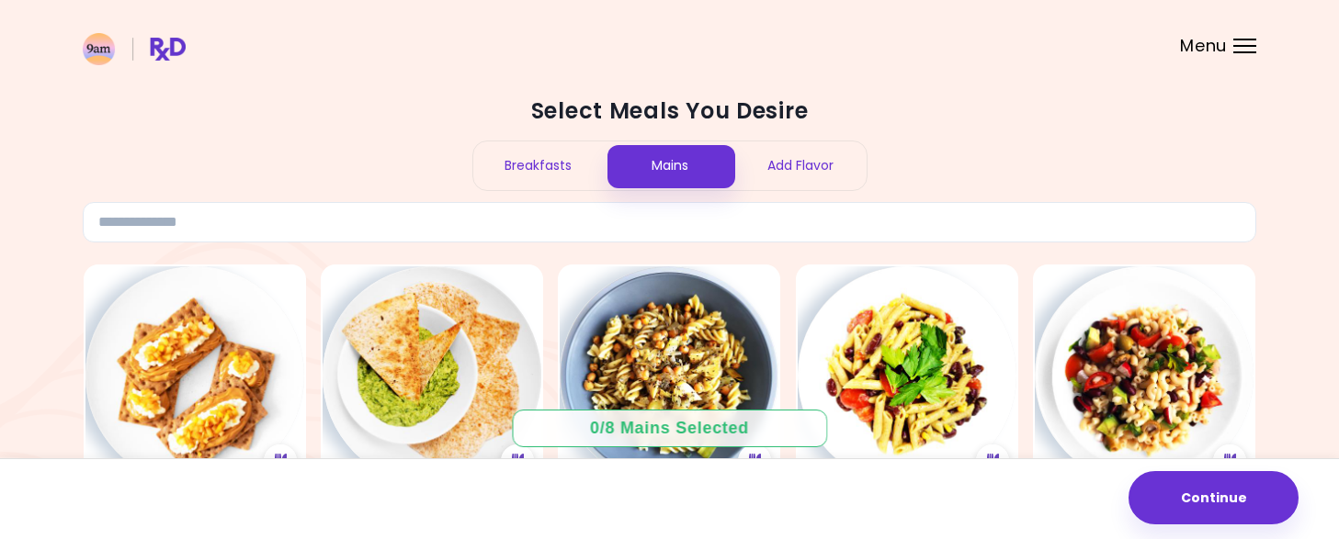
click at [519, 160] on div "Breakfasts" at bounding box center [538, 166] width 131 height 49
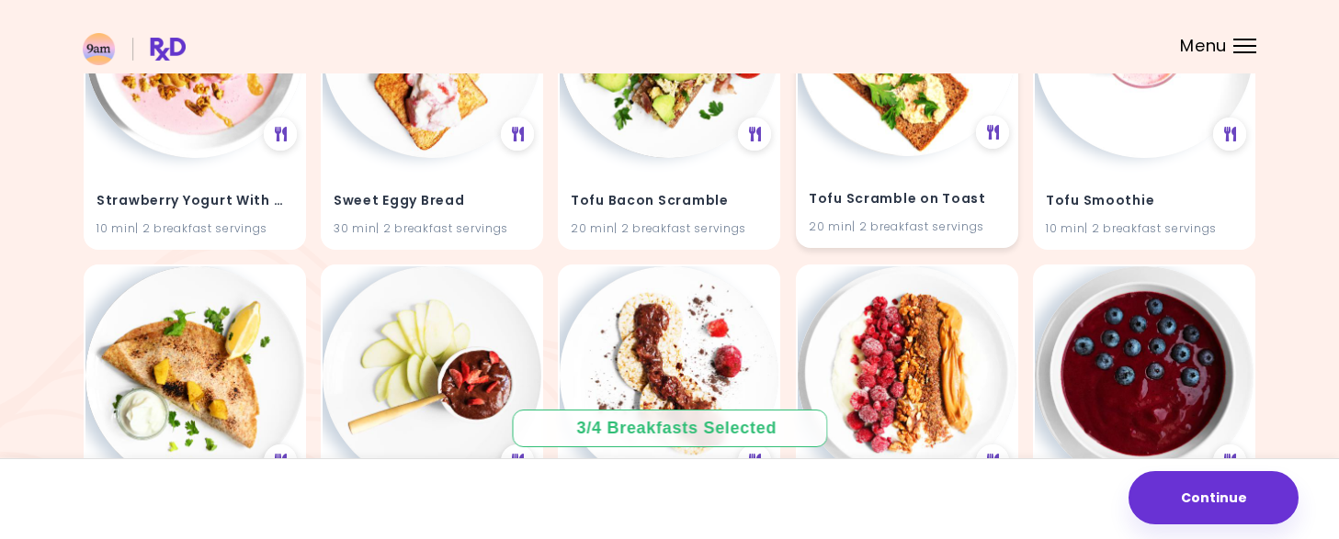
scroll to position [10289, 0]
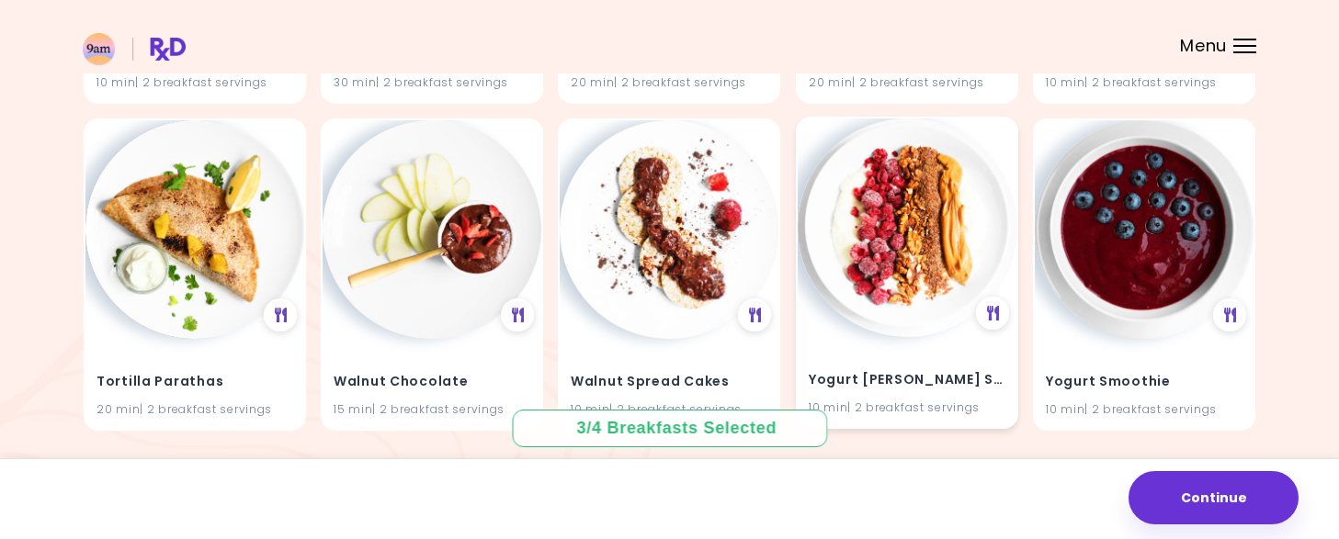
click at [901, 315] on img at bounding box center [907, 228] width 219 height 219
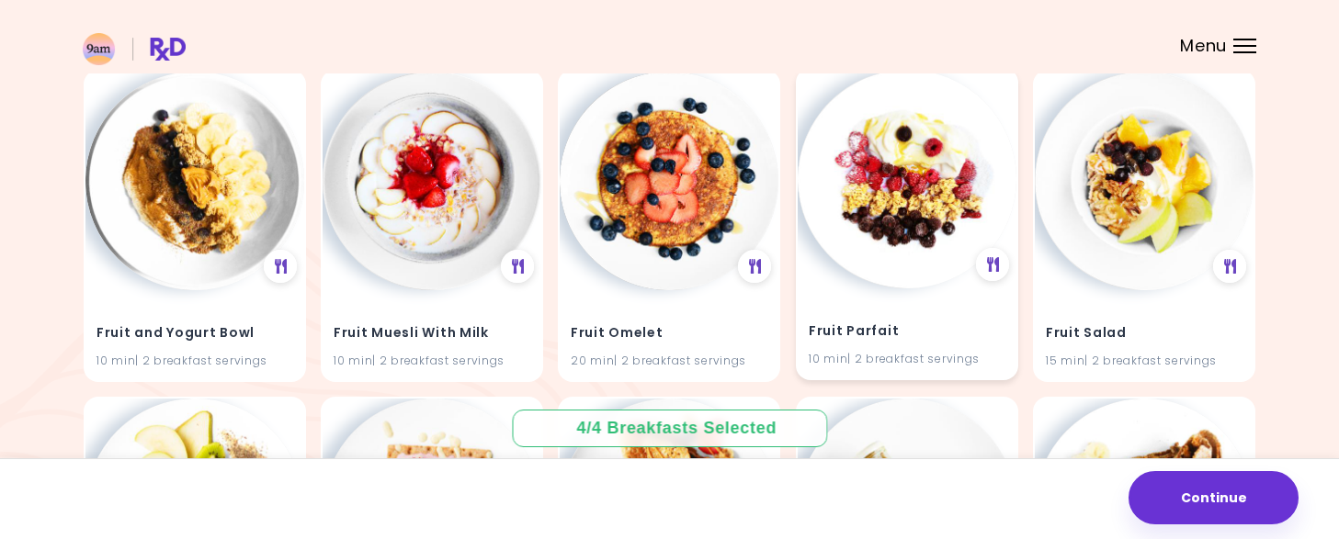
scroll to position [4040, 0]
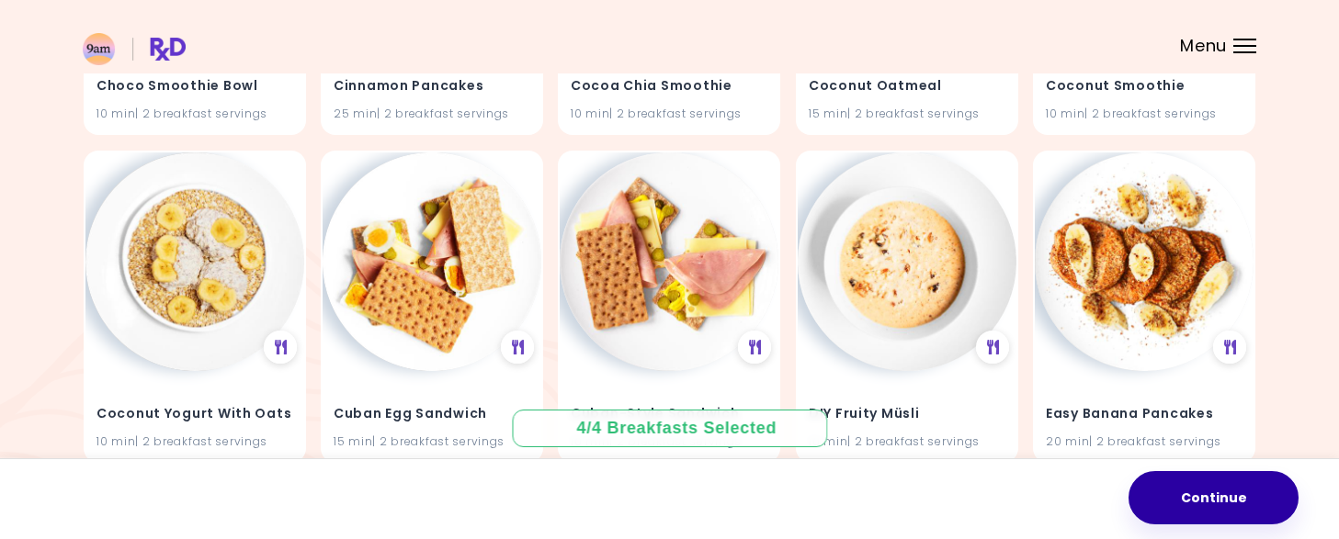
click at [1248, 496] on button "Continue" at bounding box center [1213, 497] width 170 height 53
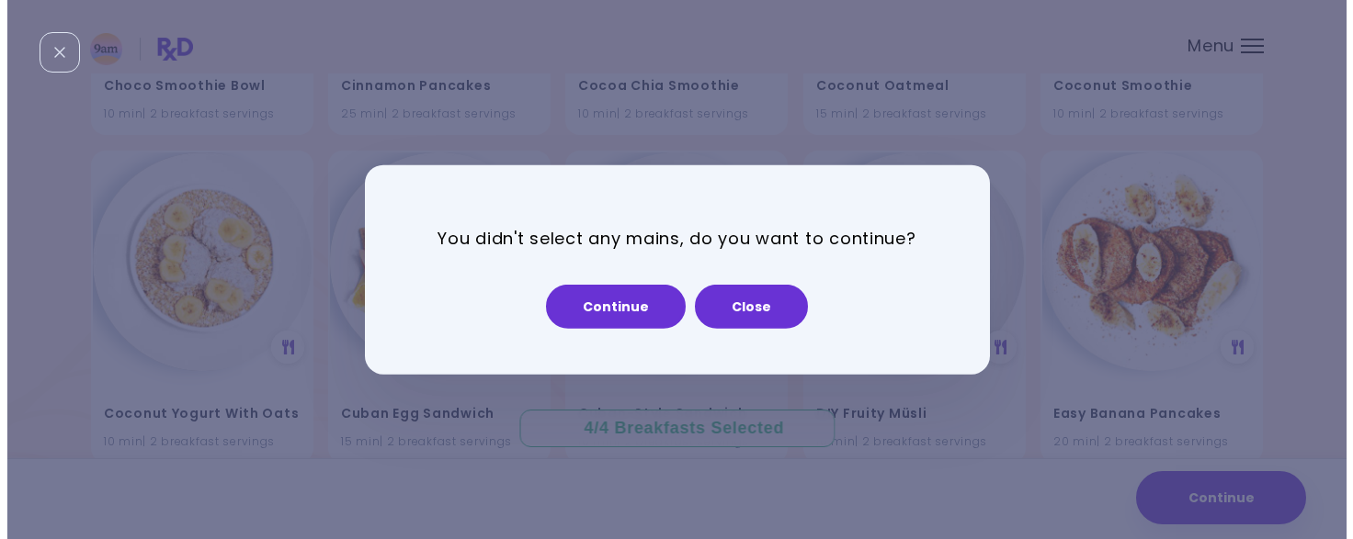
scroll to position [4072, 0]
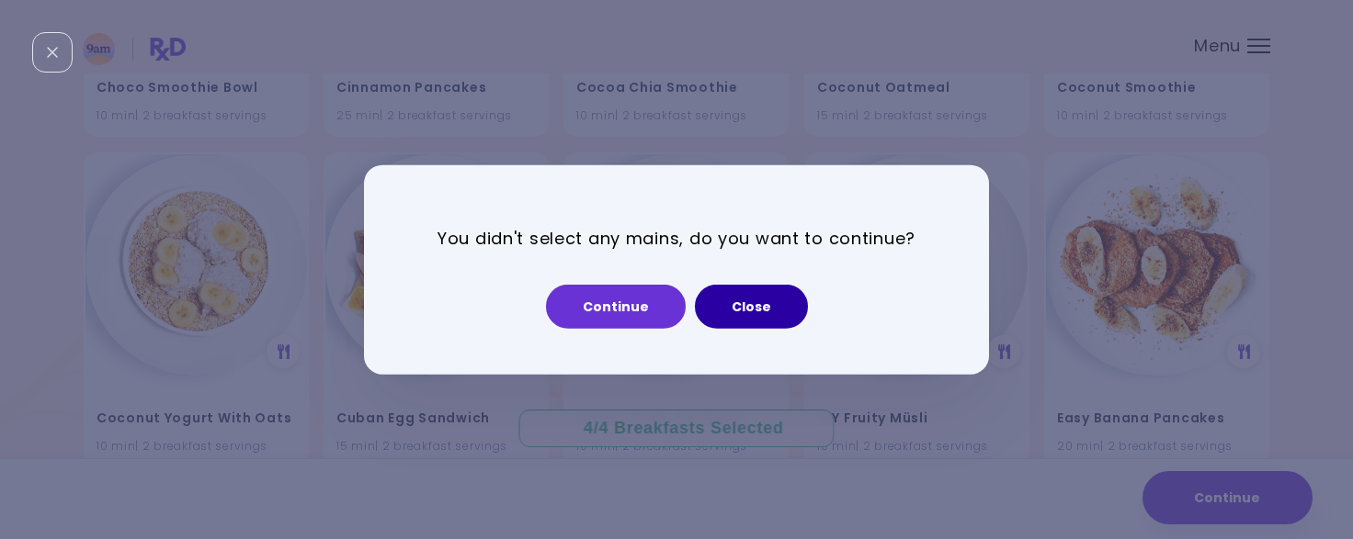
click at [776, 300] on button "Close" at bounding box center [751, 307] width 113 height 44
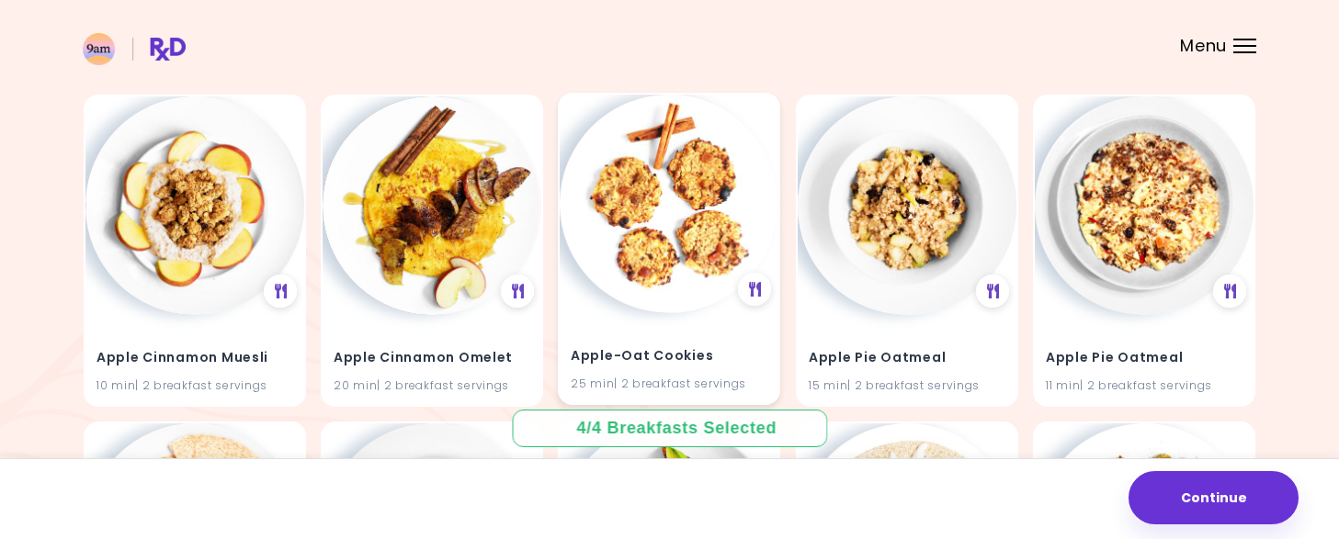
scroll to position [0, 0]
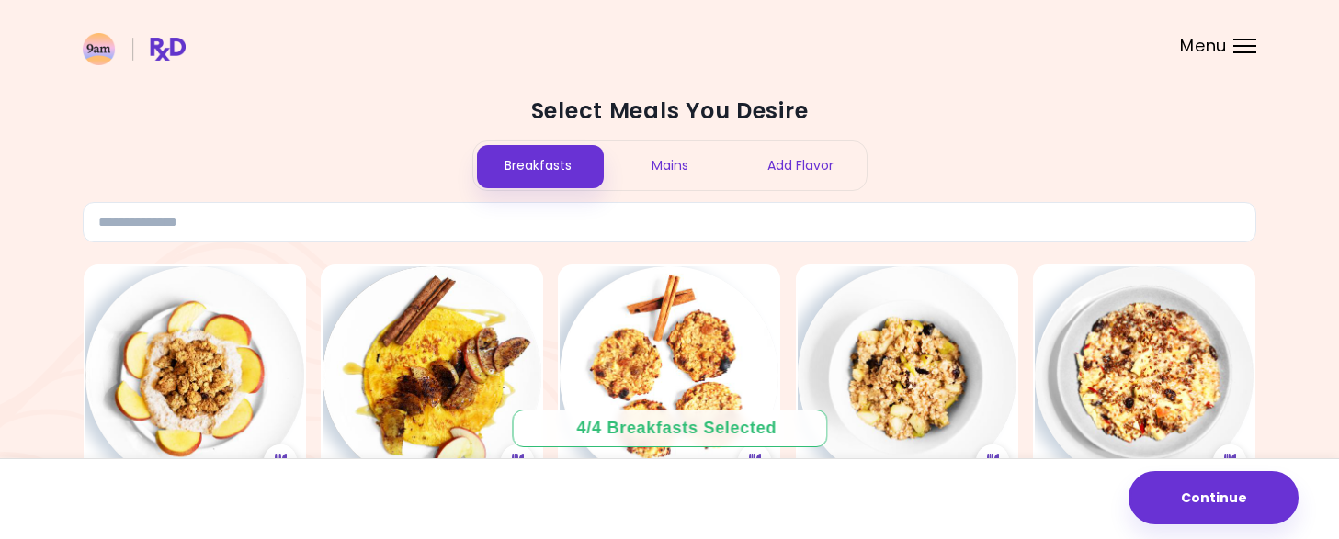
click at [673, 166] on div "Mains" at bounding box center [669, 166] width 131 height 49
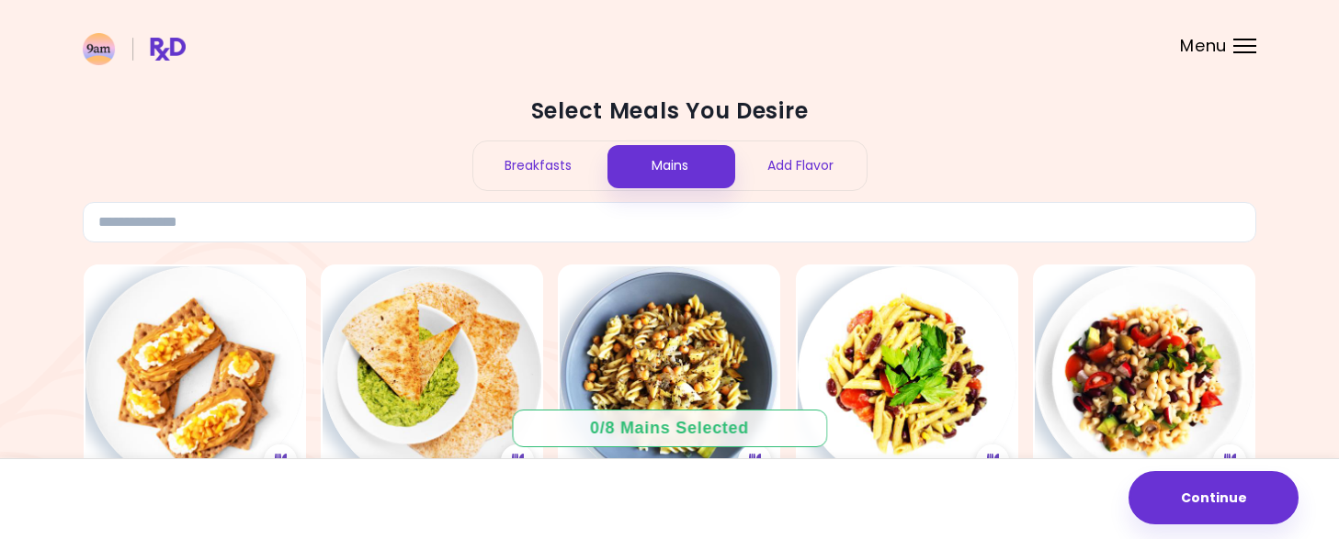
click at [804, 164] on div "Add Flavor" at bounding box center [800, 166] width 131 height 49
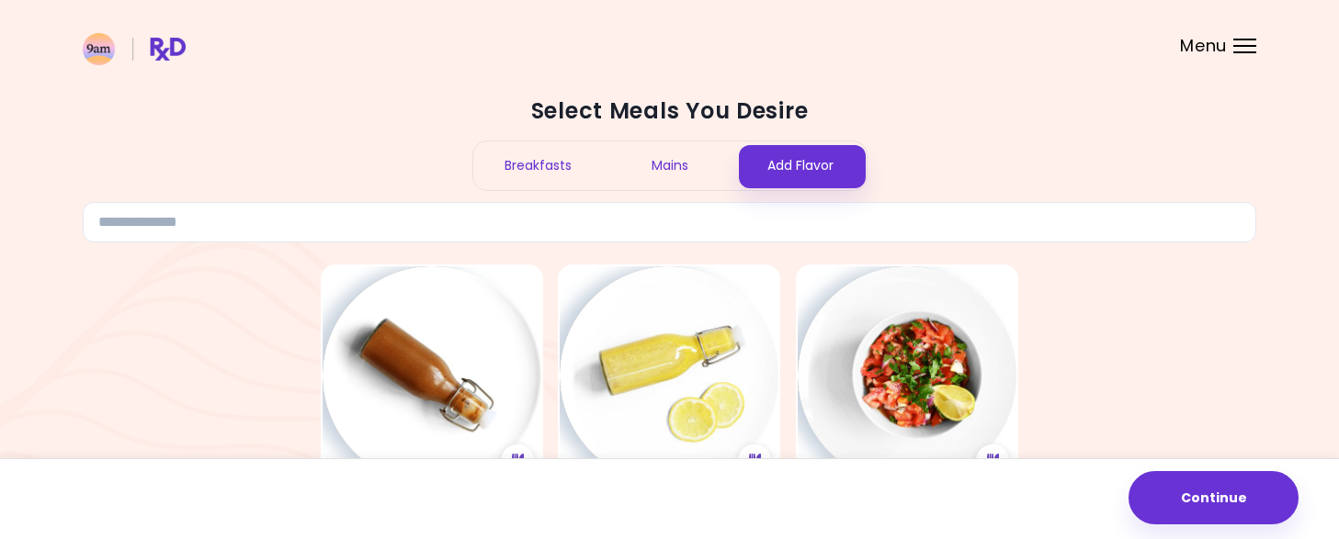
click at [713, 164] on div "Mains" at bounding box center [669, 166] width 131 height 49
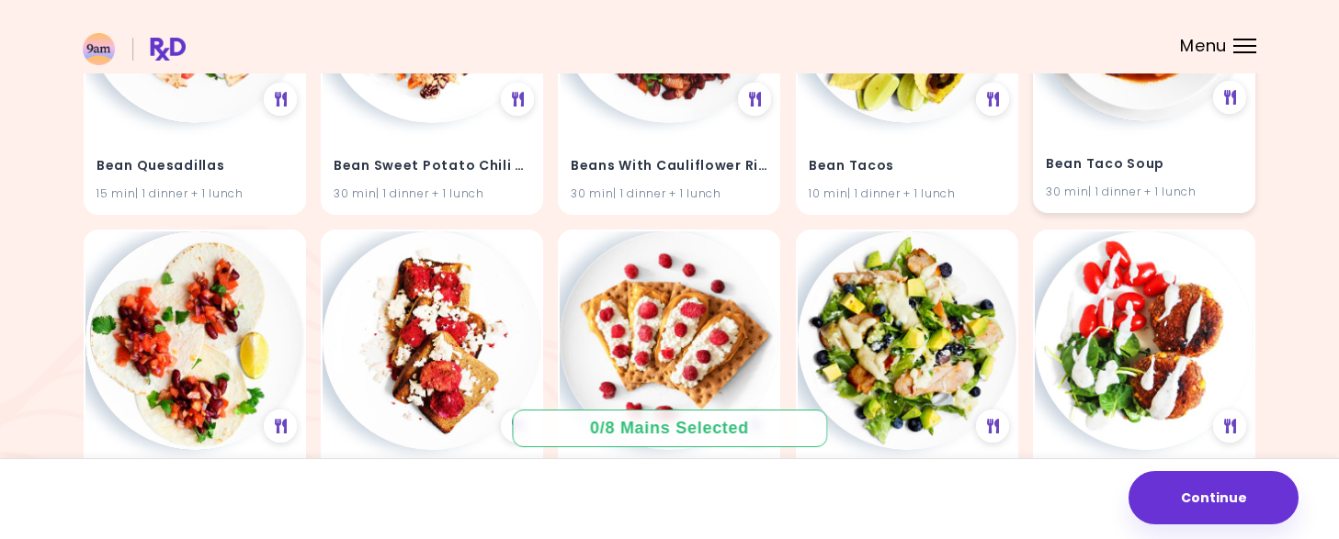
scroll to position [3308, 0]
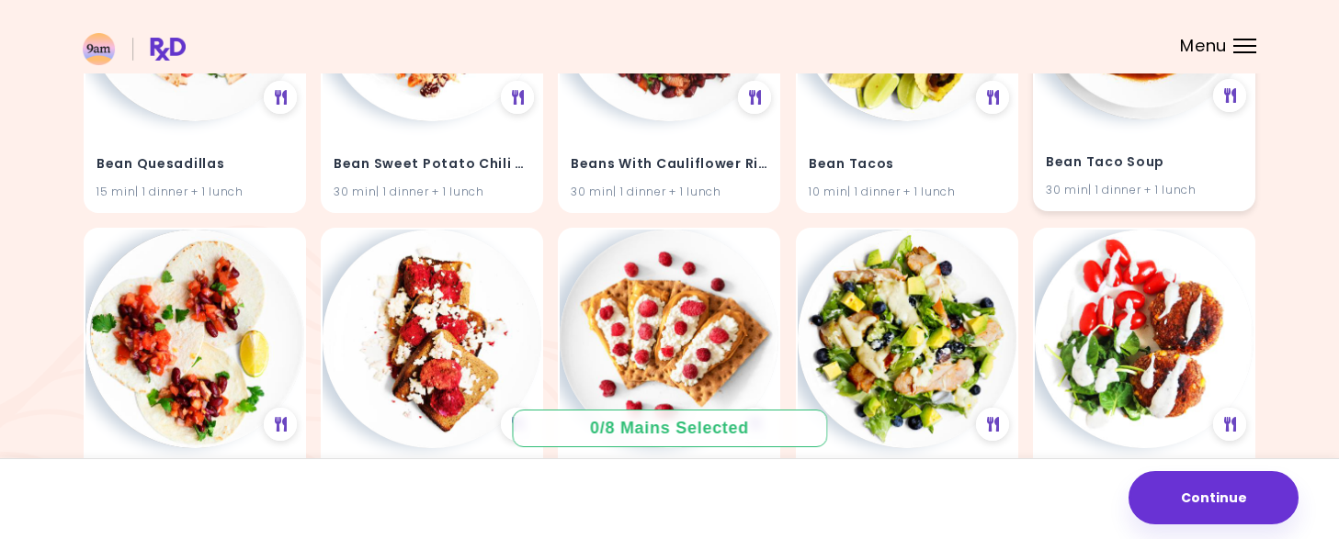
click at [1194, 153] on h4 "Bean Taco Soup" at bounding box center [1144, 162] width 197 height 29
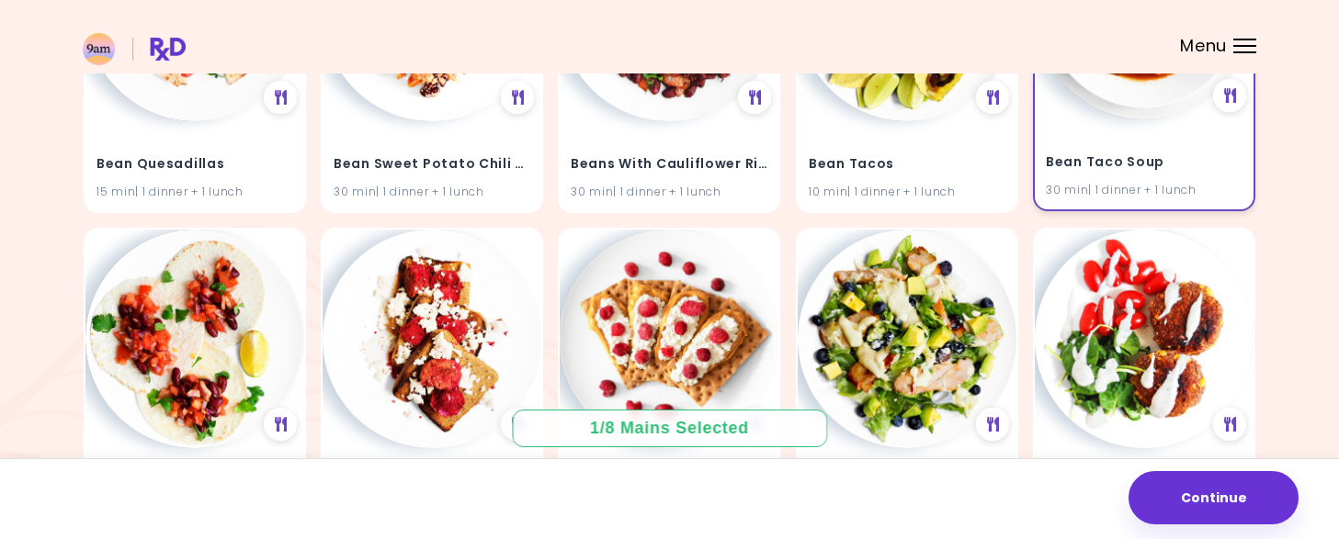
click at [1132, 128] on div "Bean Taco Soup 30 min | 1 dinner + 1 lunch" at bounding box center [1144, 165] width 219 height 90
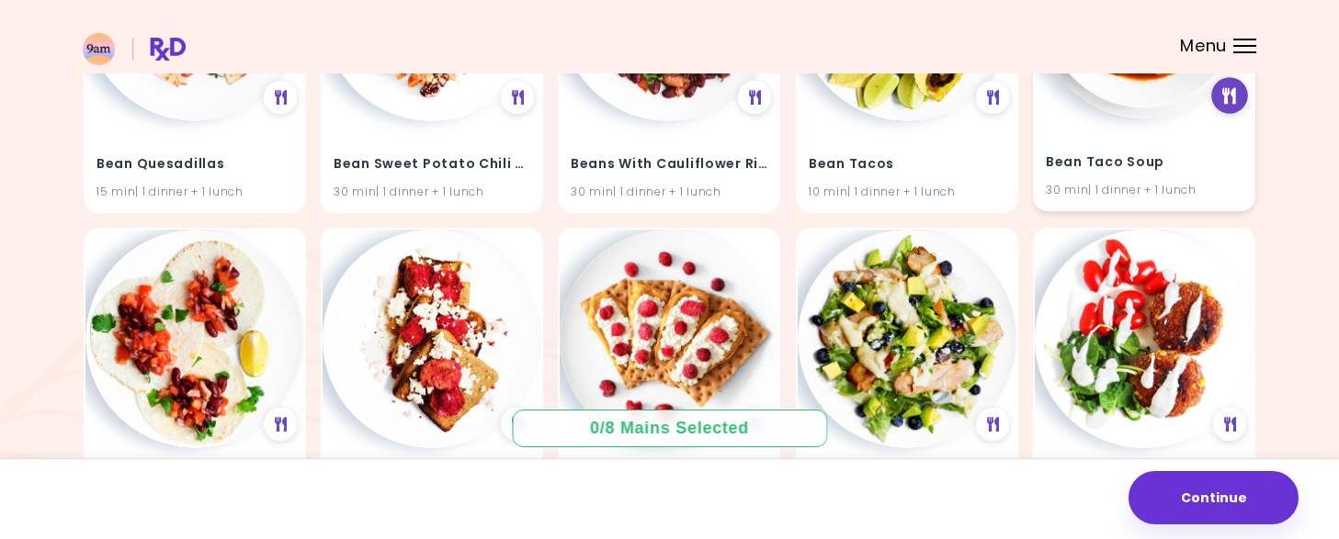
click at [1235, 89] on icon at bounding box center [1230, 96] width 14 height 17
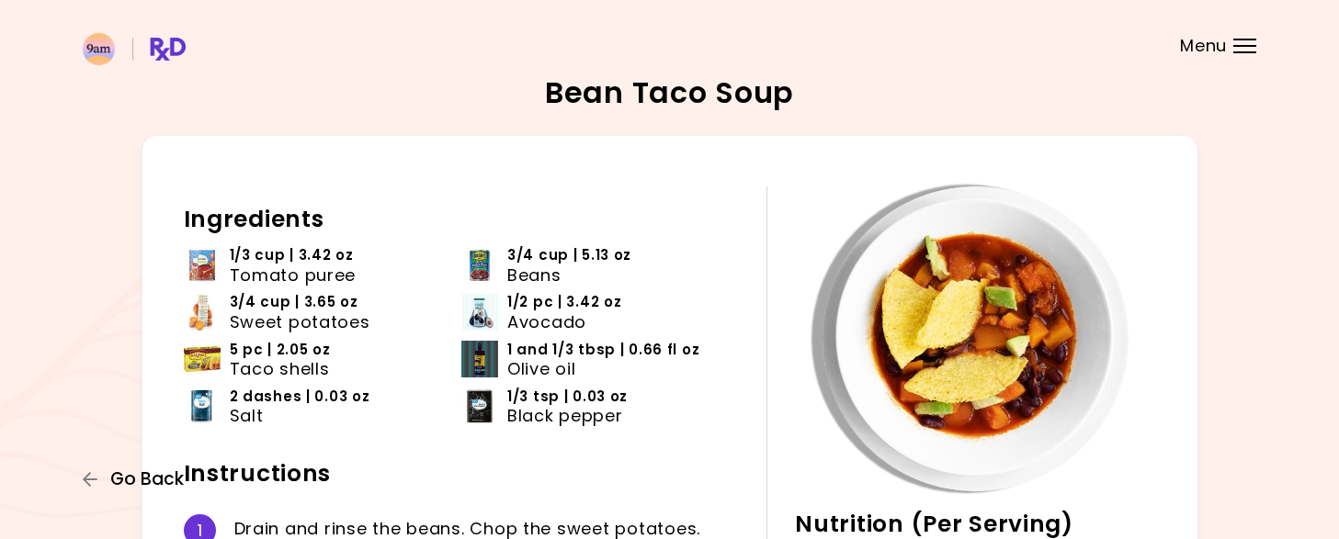
click at [108, 476] on button "Go Back" at bounding box center [138, 480] width 110 height 20
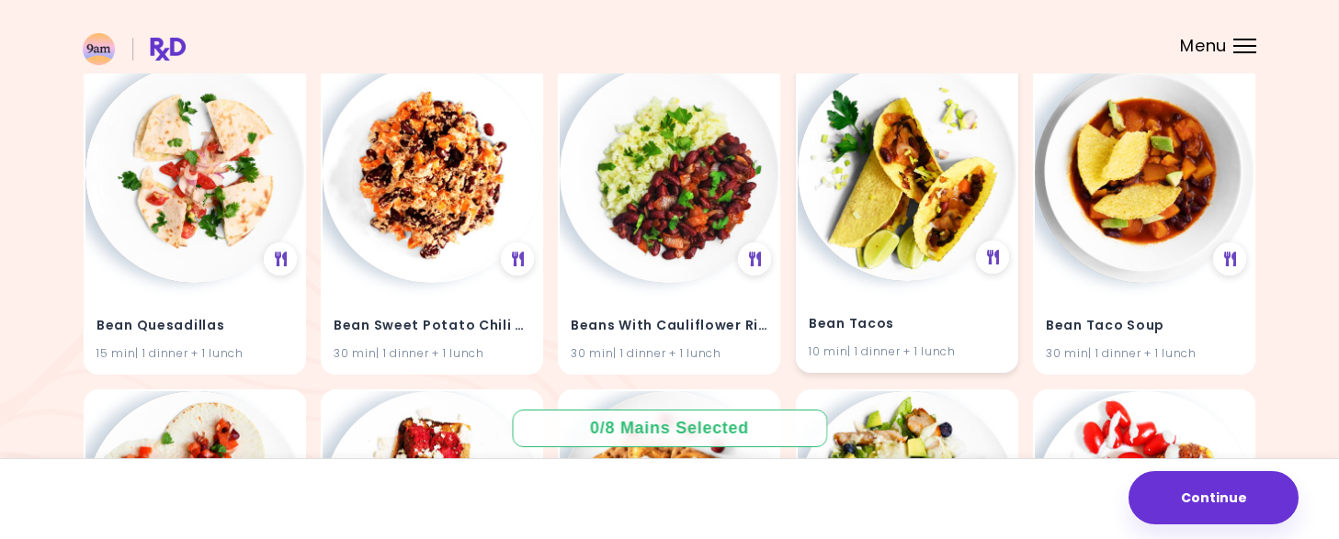
scroll to position [3216, 0]
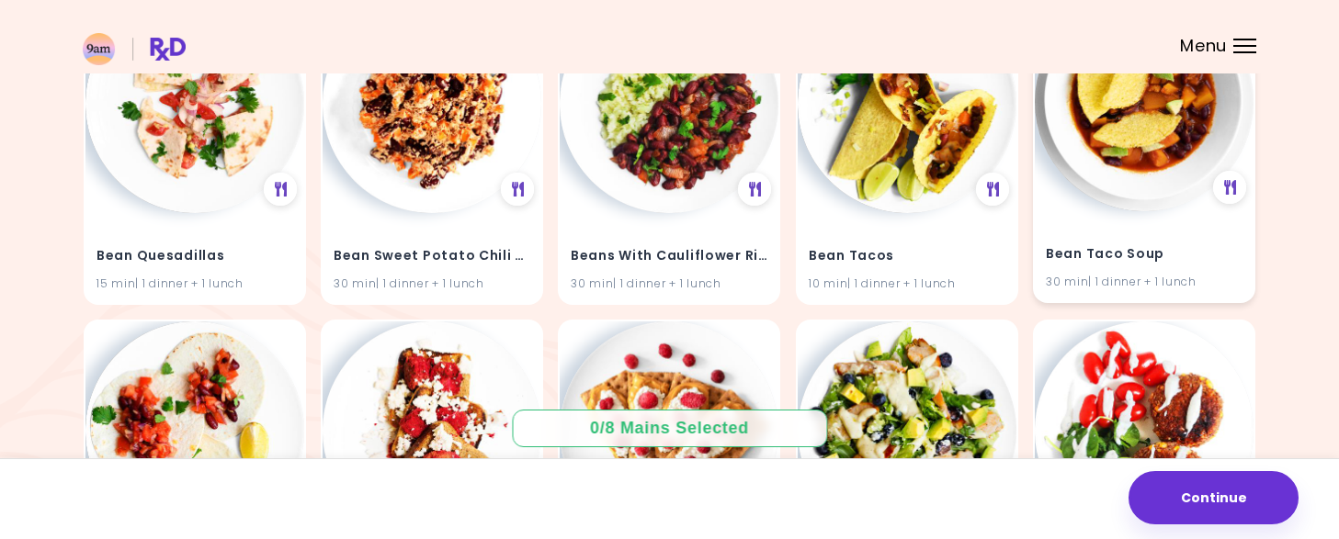
click at [1140, 236] on div "Bean Taco Soup 30 min | 1 dinner + 1 lunch" at bounding box center [1144, 257] width 219 height 90
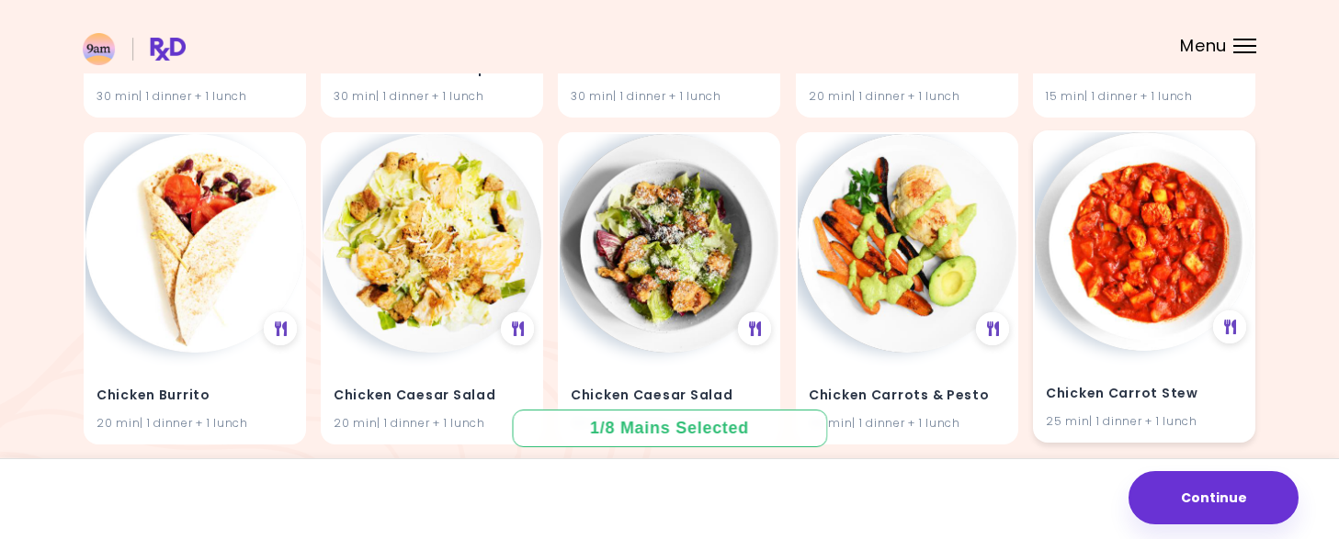
scroll to position [6708, 0]
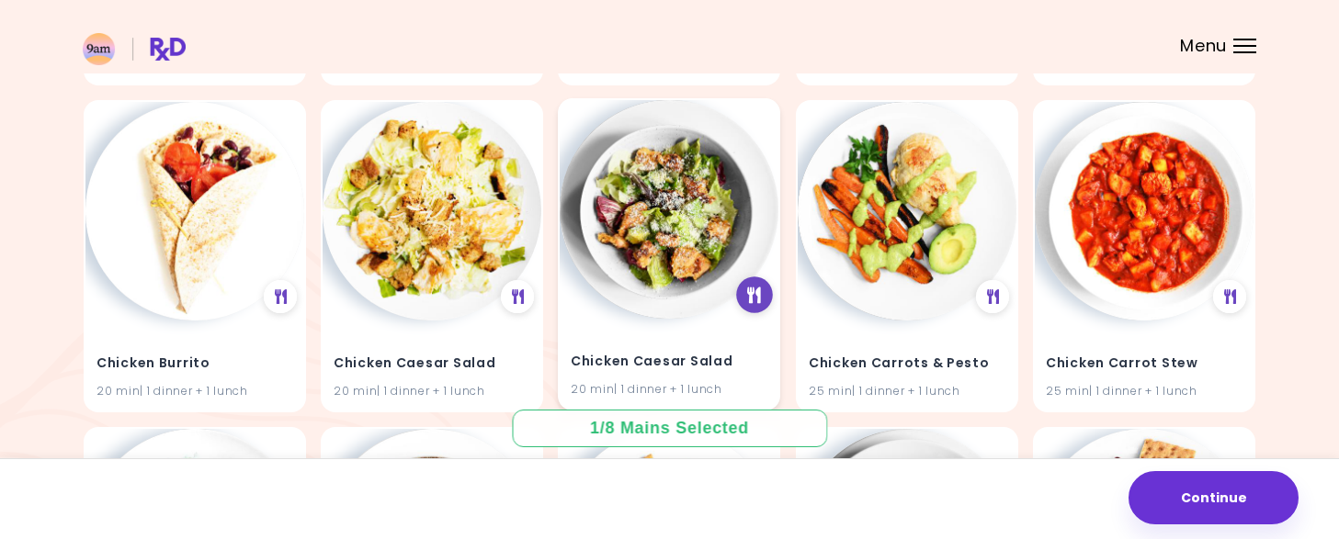
click at [755, 289] on icon at bounding box center [755, 296] width 14 height 17
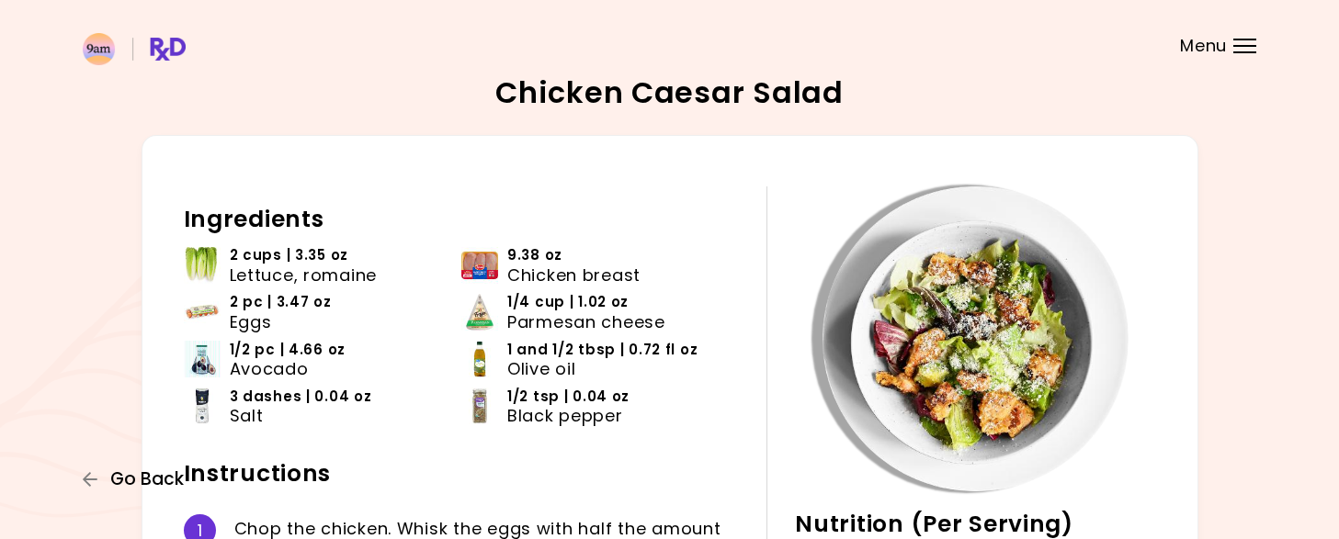
click at [129, 488] on span "Go Back" at bounding box center [147, 480] width 74 height 20
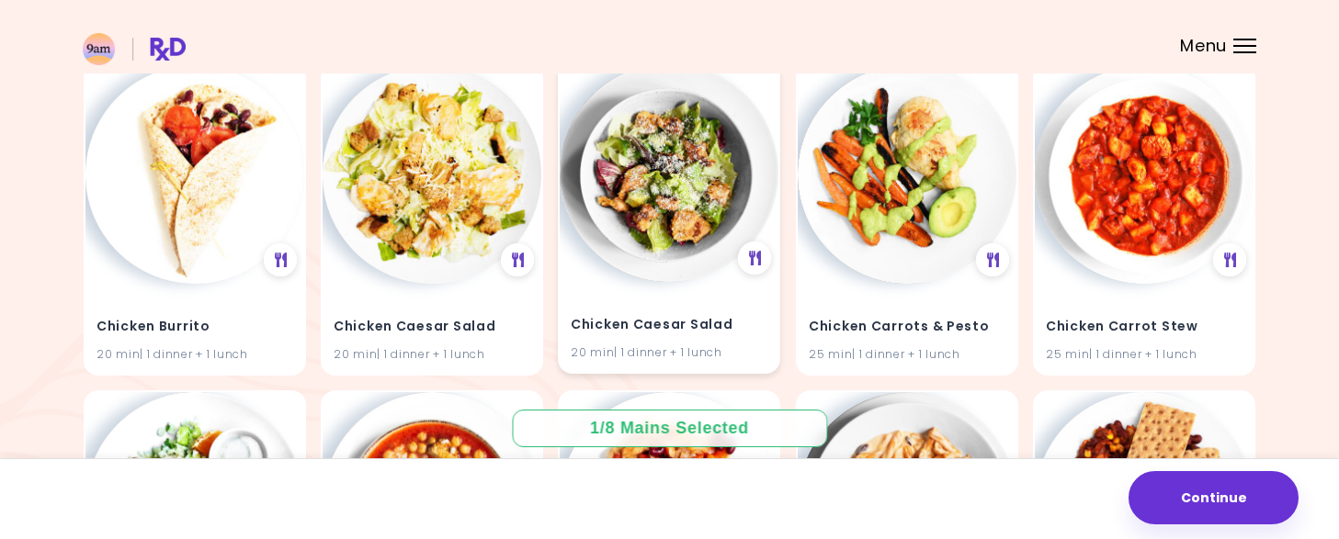
scroll to position [6820, 0]
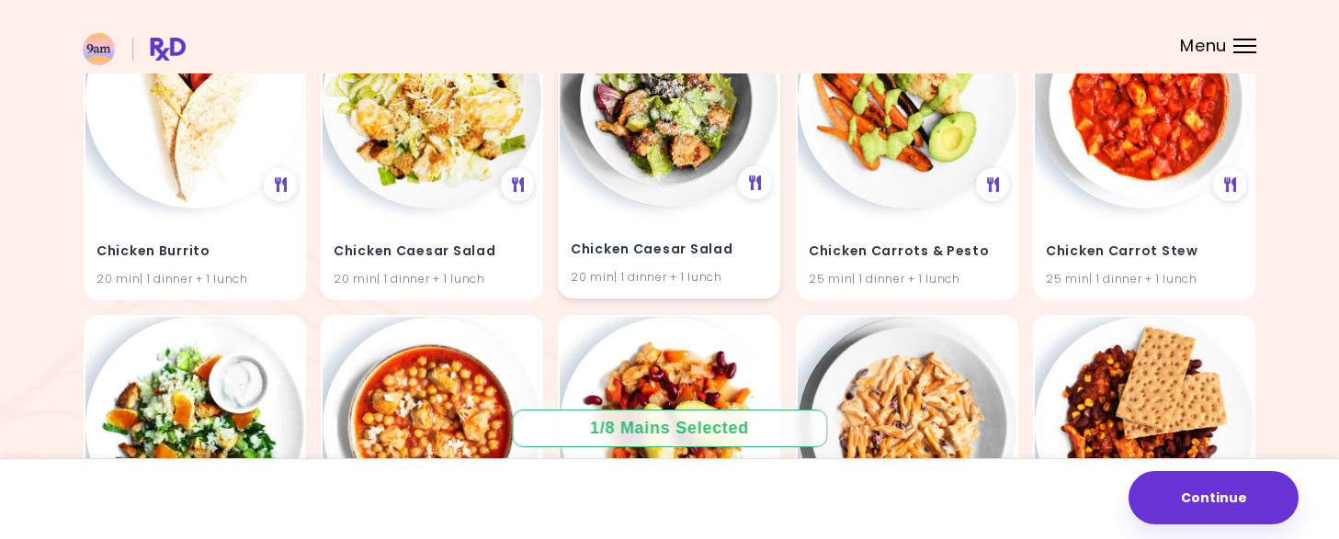
click at [683, 226] on div "Chicken Caesar Salad 20 min | 1 dinner + 1 lunch" at bounding box center [669, 252] width 219 height 90
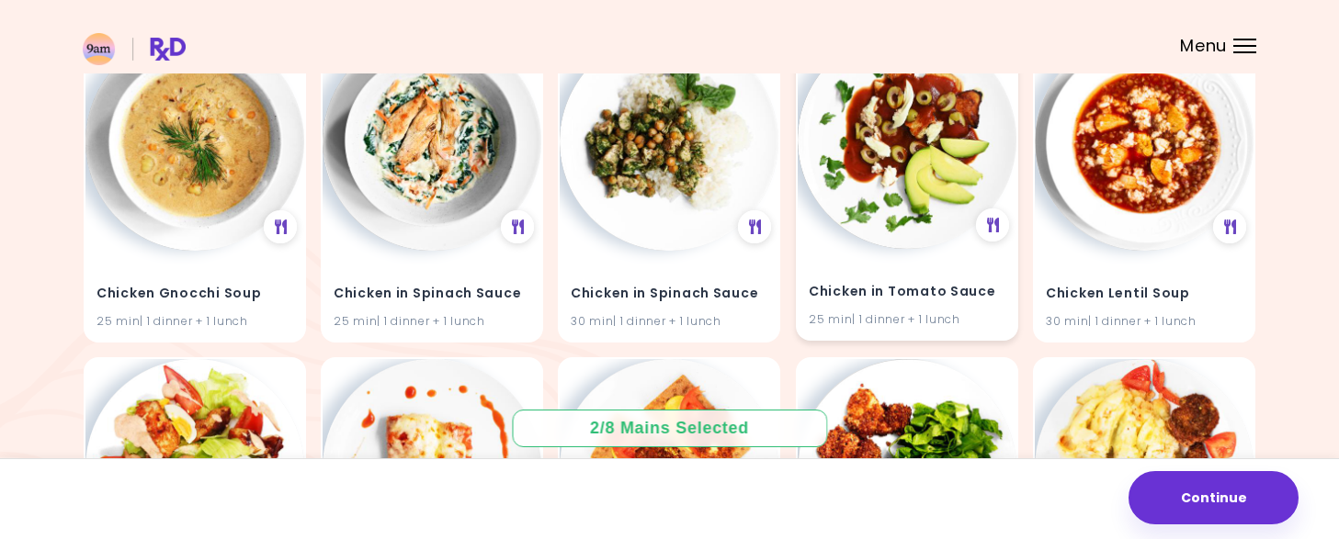
scroll to position [8382, 0]
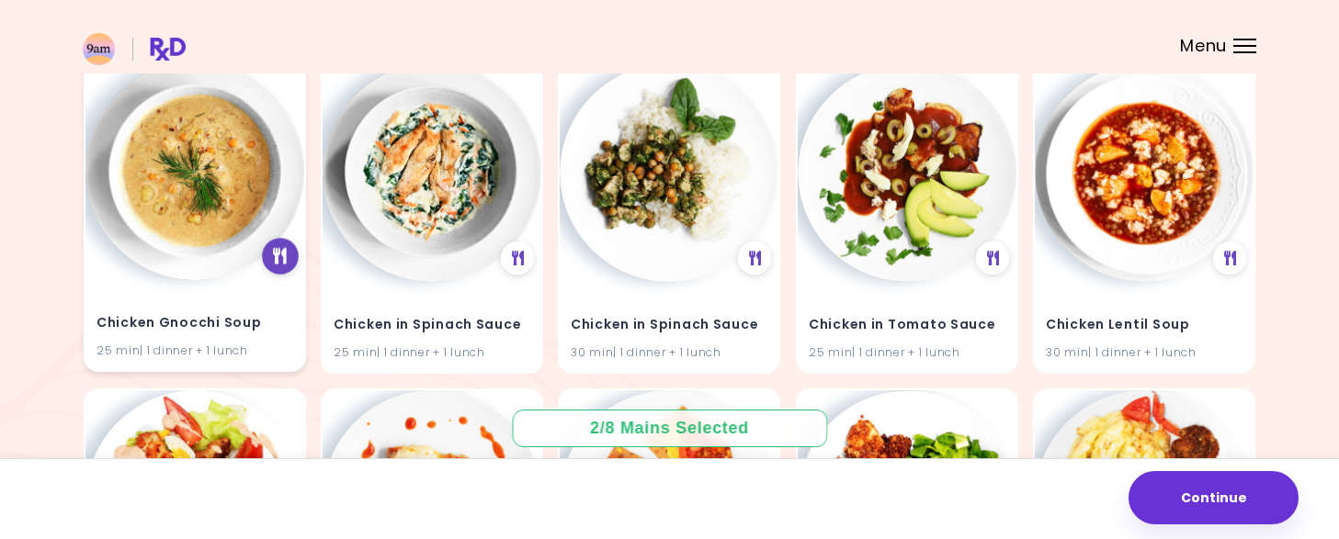
click at [279, 257] on icon at bounding box center [280, 257] width 14 height 17
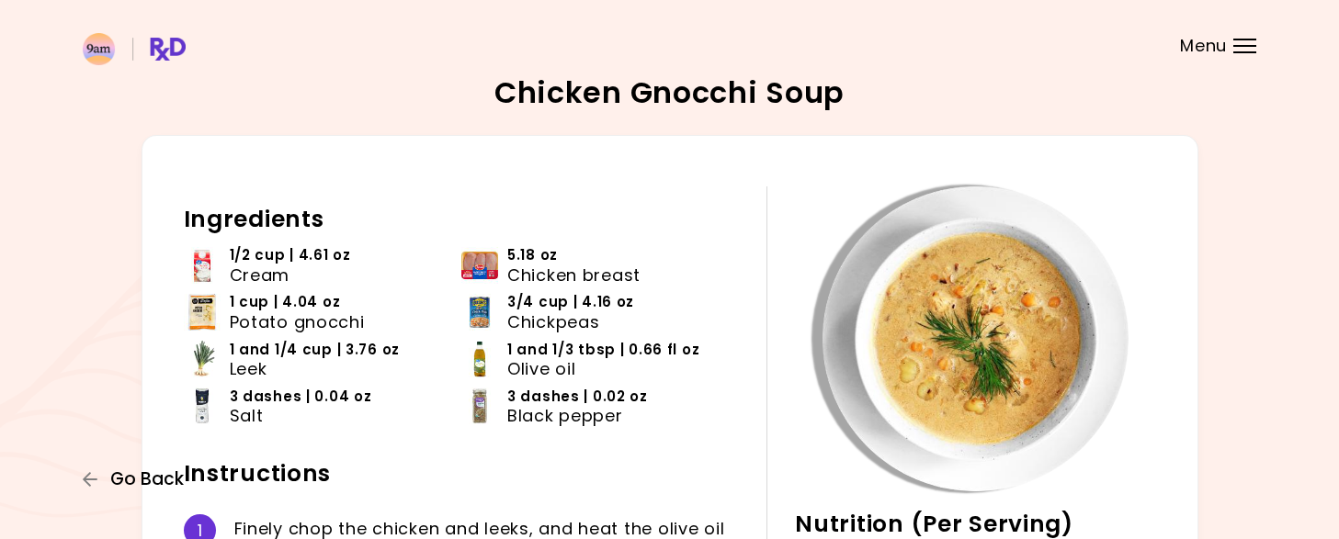
click at [169, 481] on span "Go Back" at bounding box center [147, 480] width 74 height 20
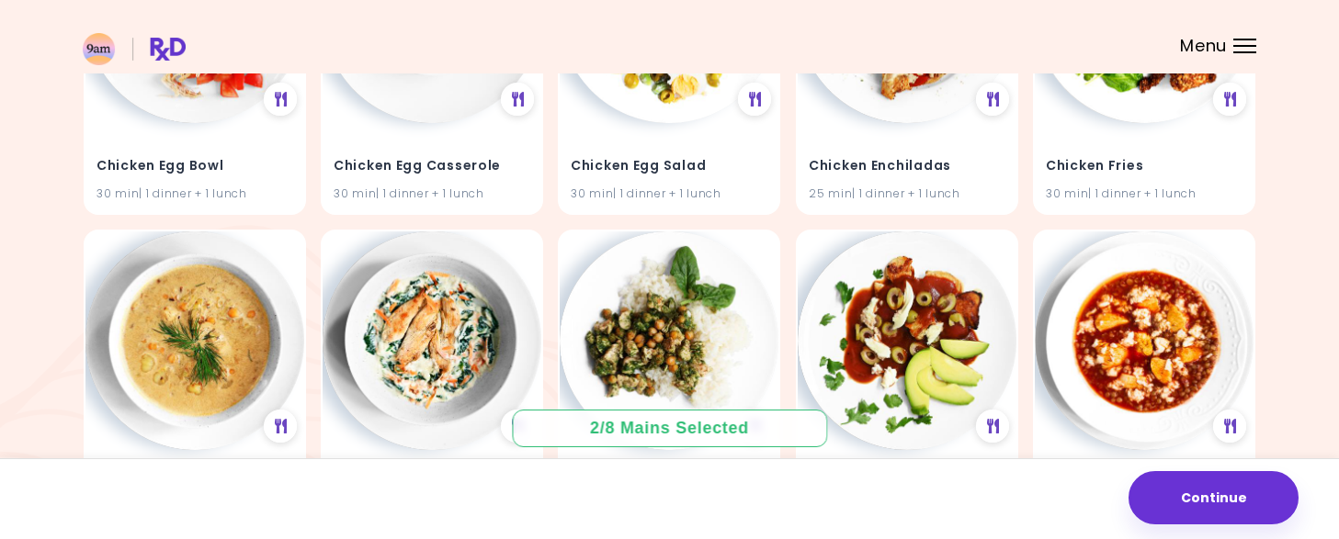
scroll to position [8307, 0]
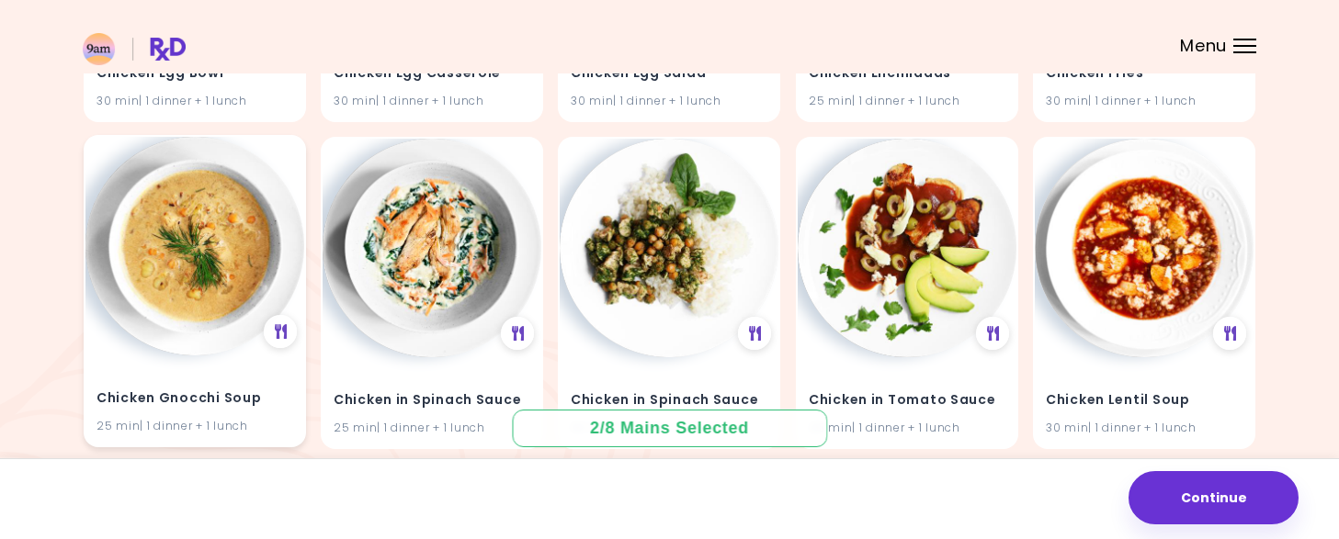
click at [192, 398] on h4 "Chicken Gnocchi Soup" at bounding box center [194, 398] width 197 height 29
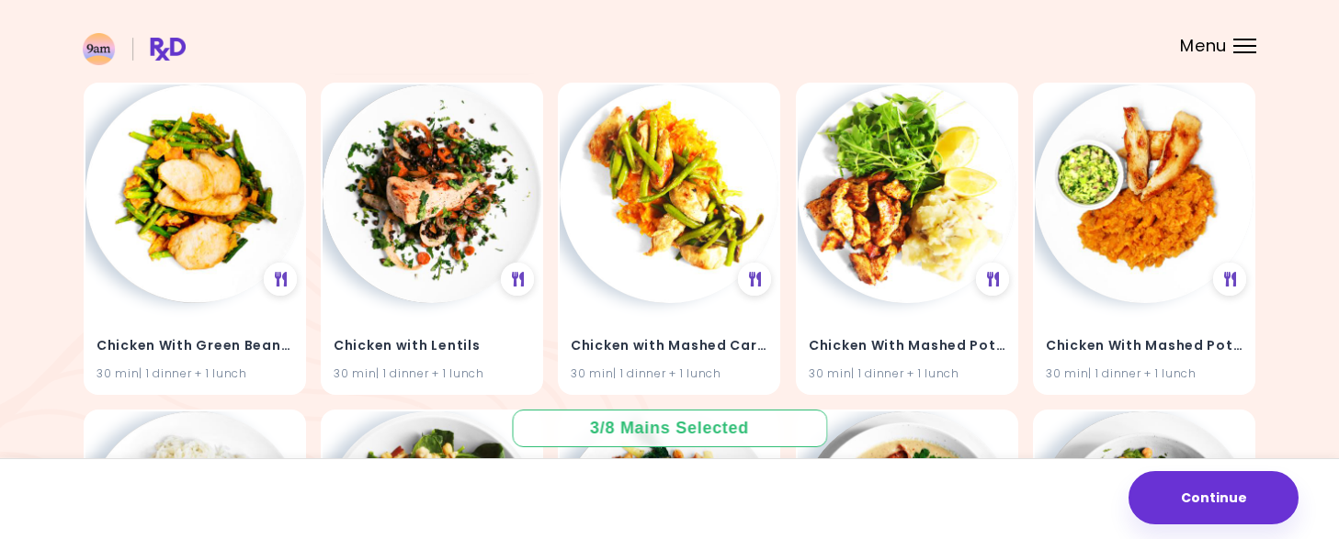
scroll to position [11339, 0]
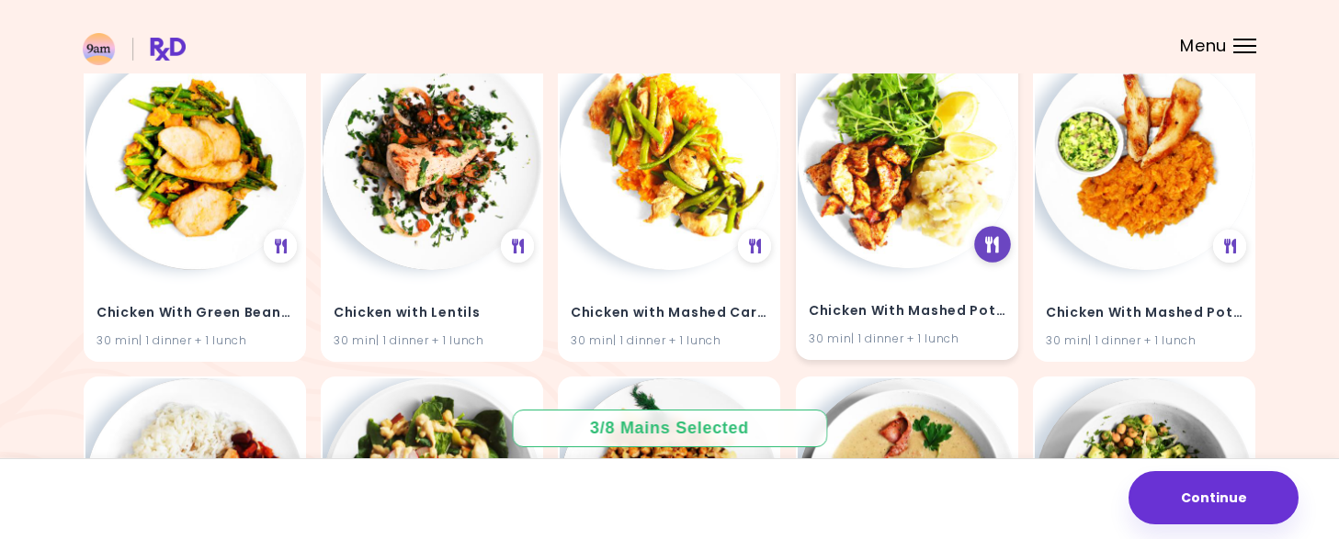
click at [989, 237] on icon at bounding box center [993, 244] width 14 height 17
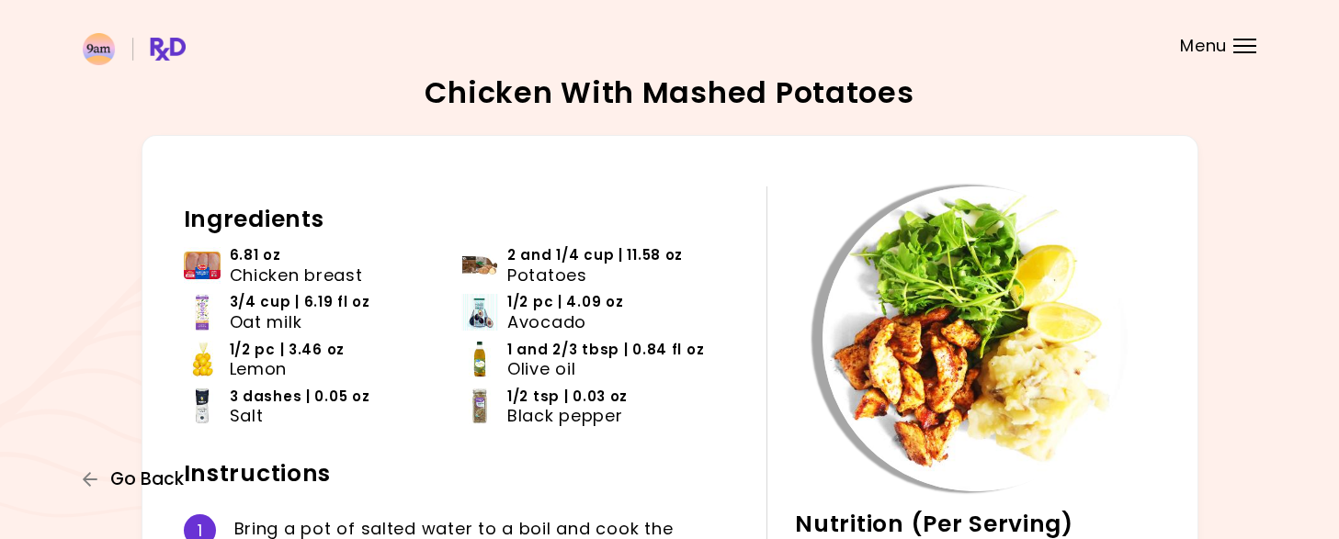
click at [151, 470] on span "Go Back" at bounding box center [147, 480] width 74 height 20
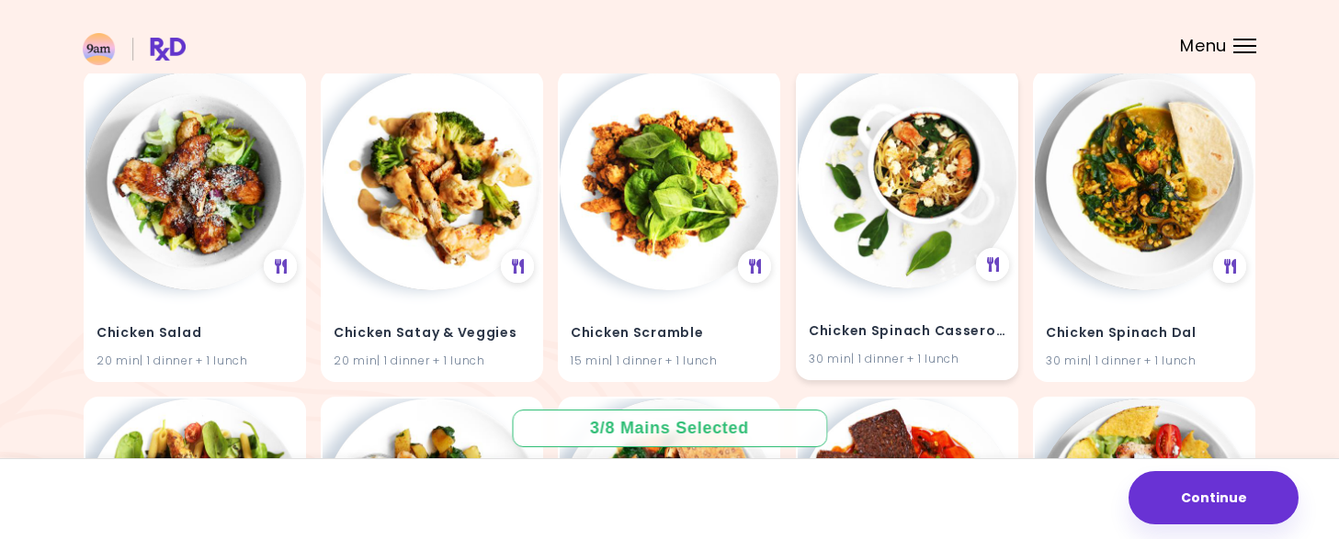
scroll to position [9979, 0]
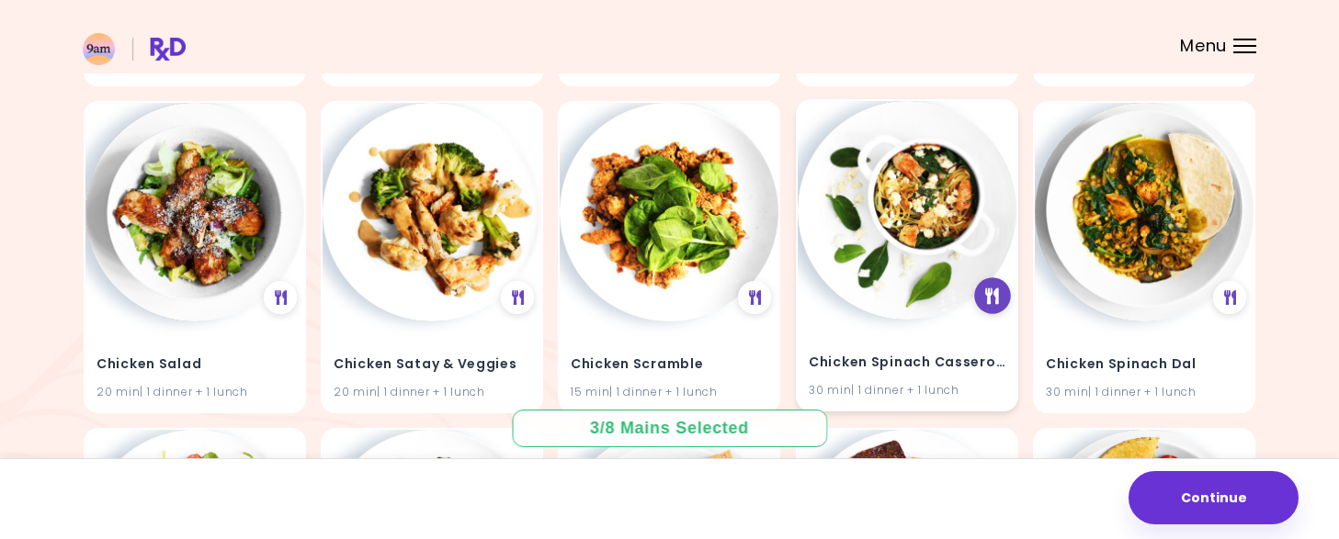
click at [988, 300] on icon at bounding box center [993, 296] width 14 height 17
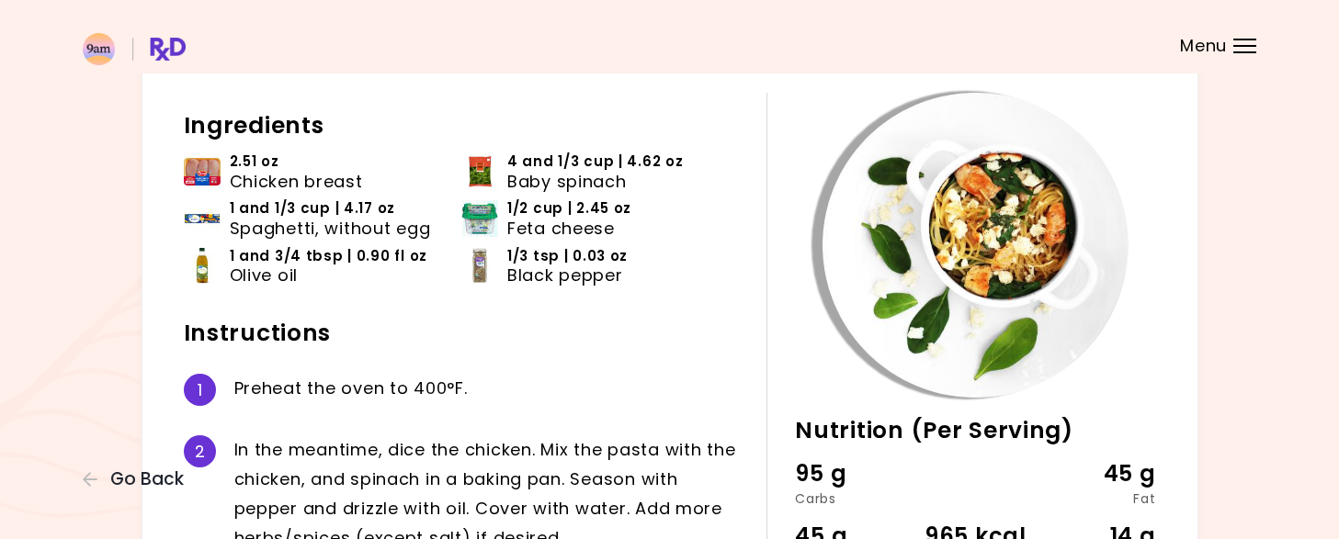
scroll to position [276, 0]
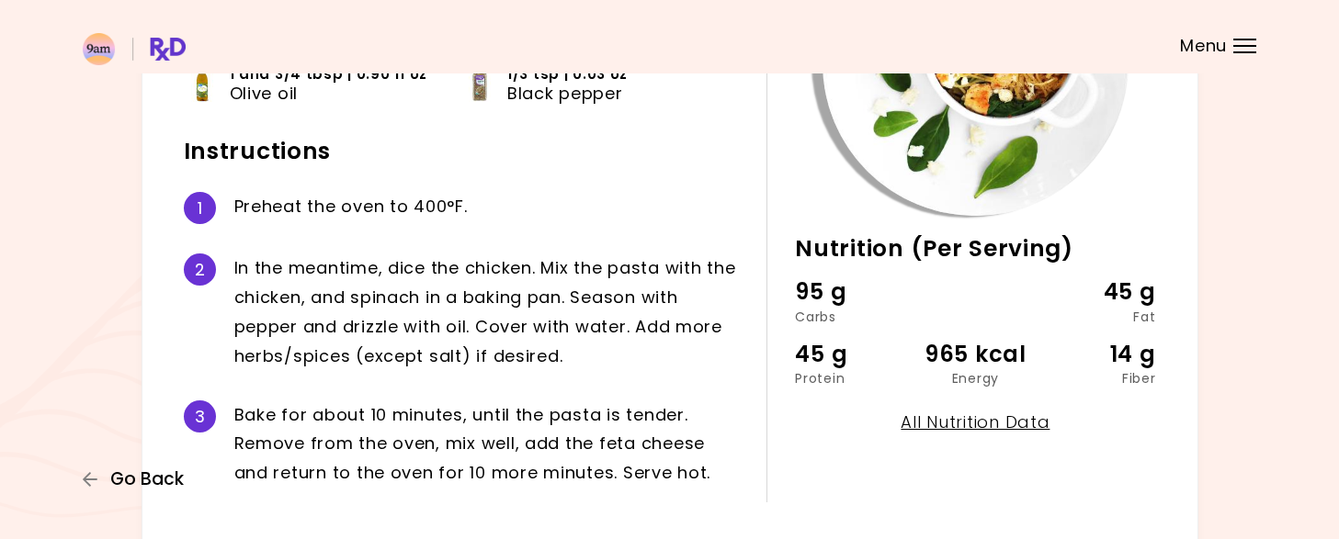
click at [133, 482] on span "Go Back" at bounding box center [147, 480] width 74 height 20
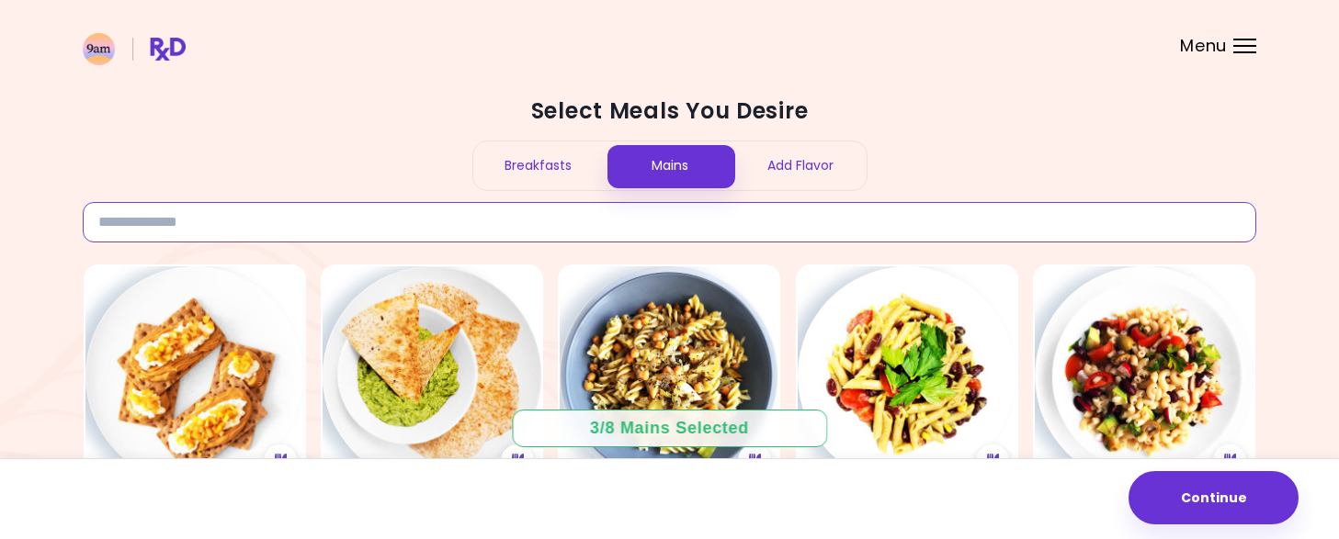
click at [728, 226] on input at bounding box center [669, 222] width 1173 height 40
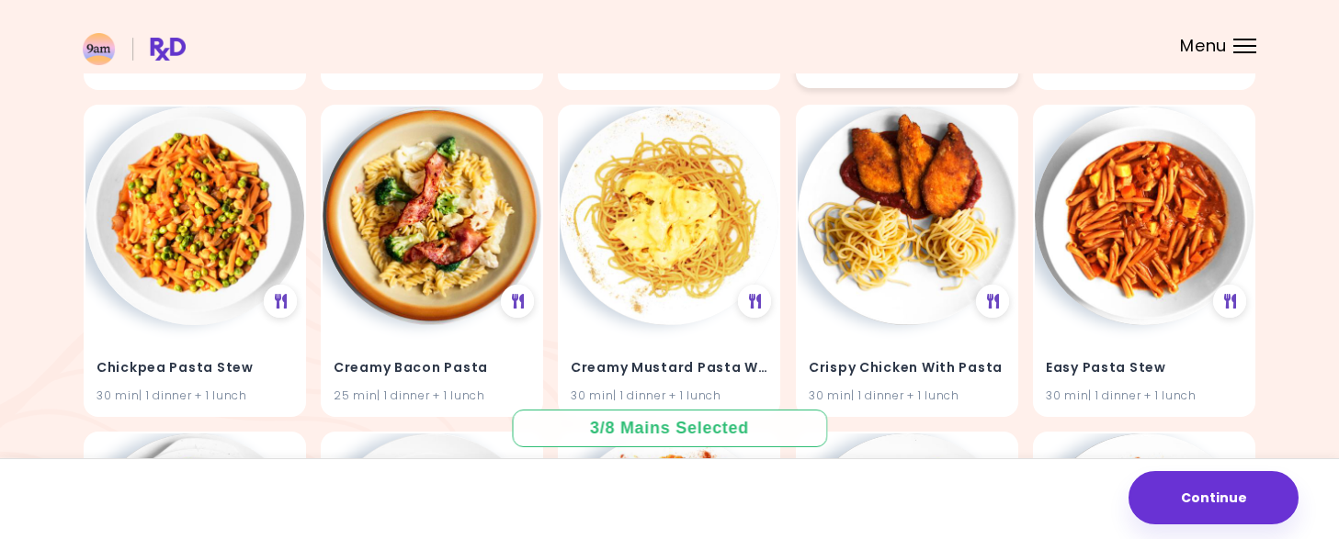
scroll to position [1470, 0]
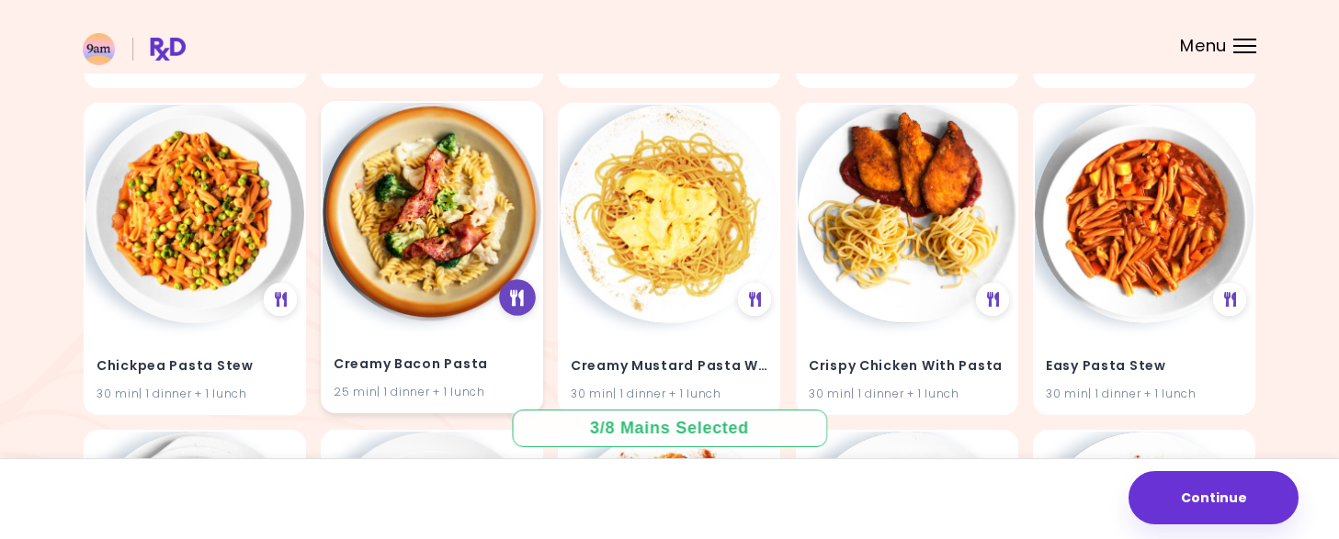
type input "*****"
click at [515, 294] on icon at bounding box center [518, 298] width 14 height 17
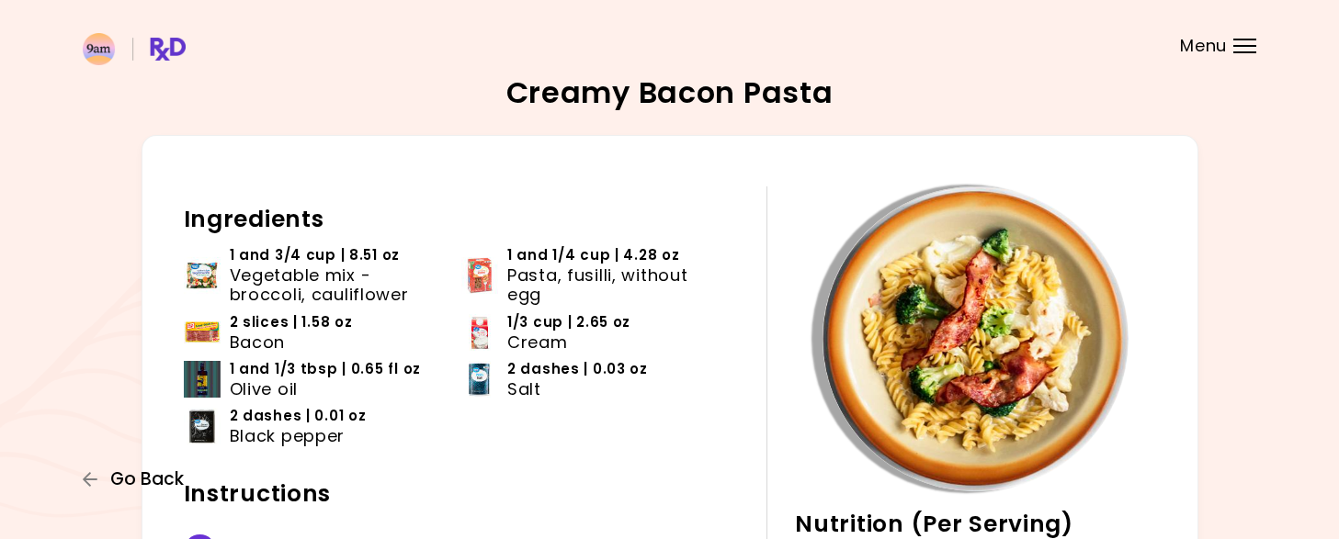
click at [151, 480] on span "Go Back" at bounding box center [147, 480] width 74 height 20
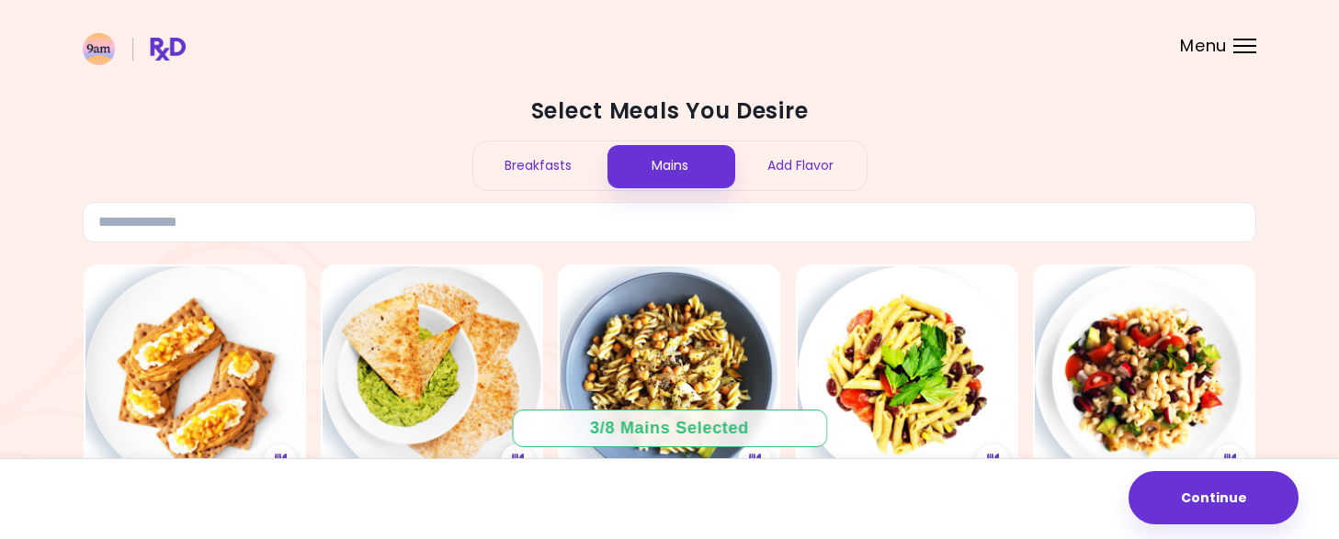
click at [643, 192] on div "Select Meals You Desire Breakfasts Mains Add Flavor" at bounding box center [669, 169] width 1173 height 146
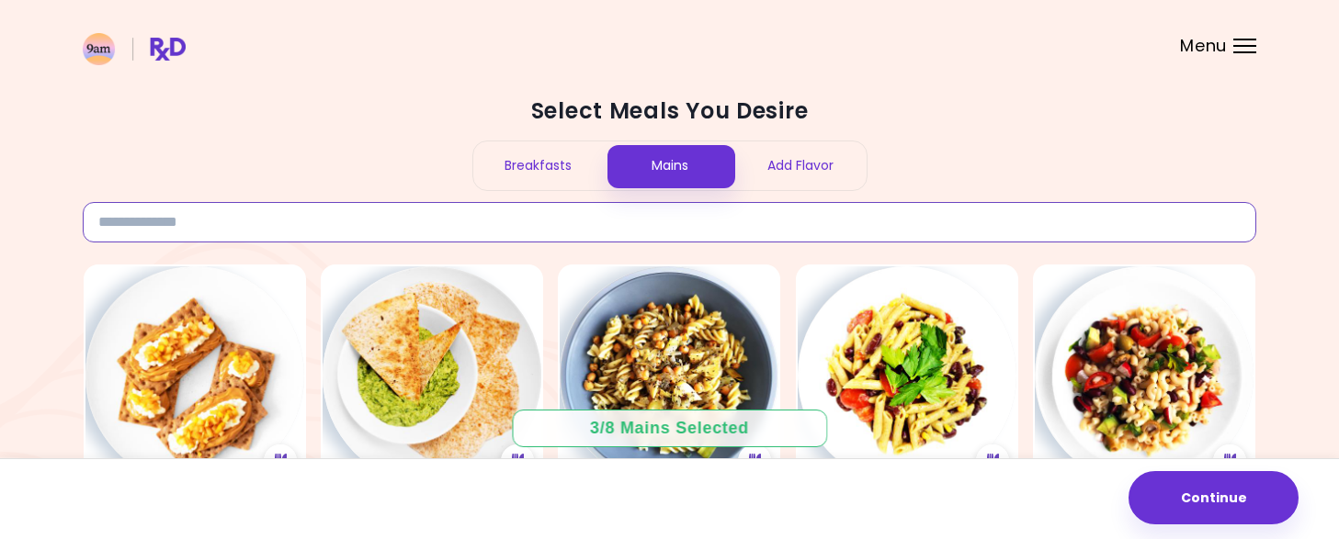
click at [643, 228] on input at bounding box center [669, 222] width 1173 height 40
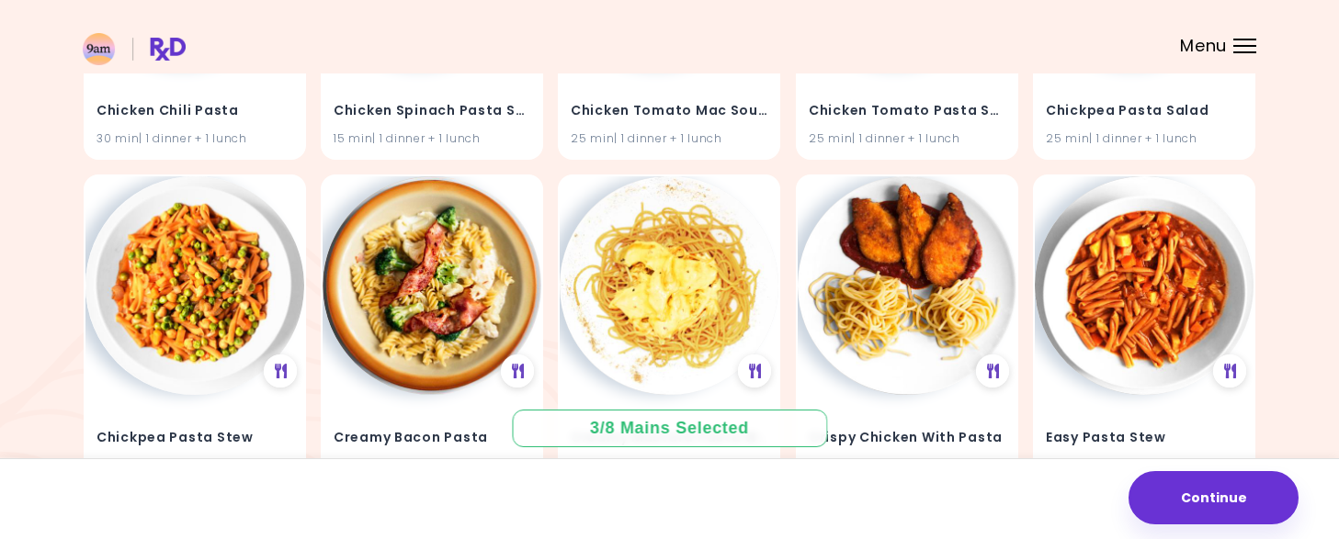
scroll to position [1401, 0]
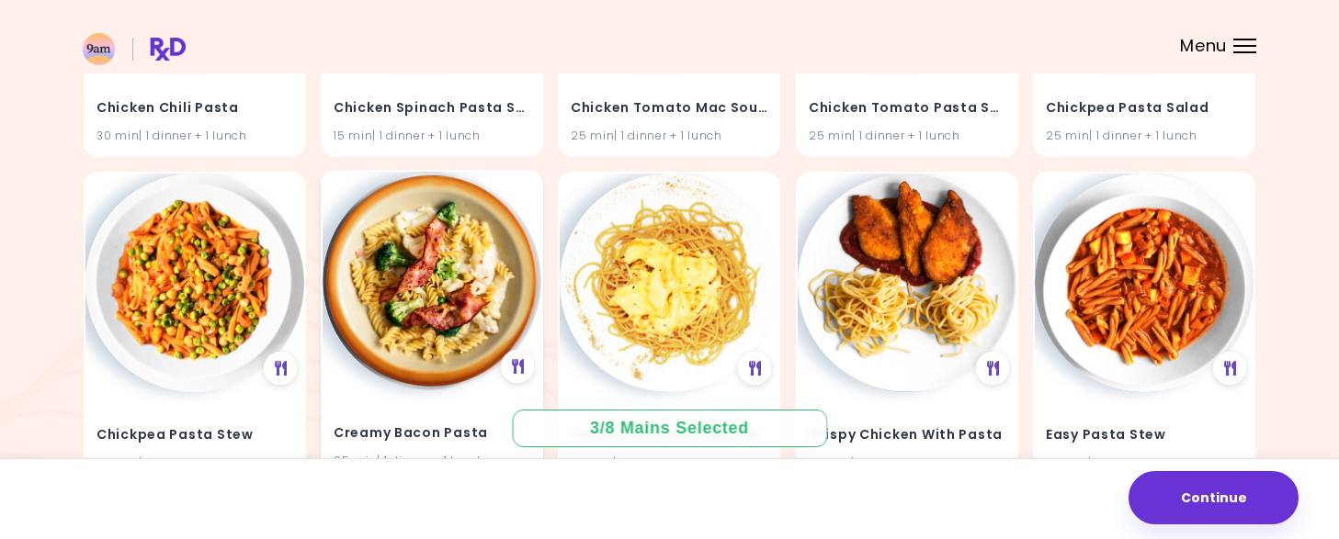
click at [478, 397] on div "Creamy Bacon Pasta 25 min | 1 dinner + 1 lunch" at bounding box center [432, 436] width 219 height 90
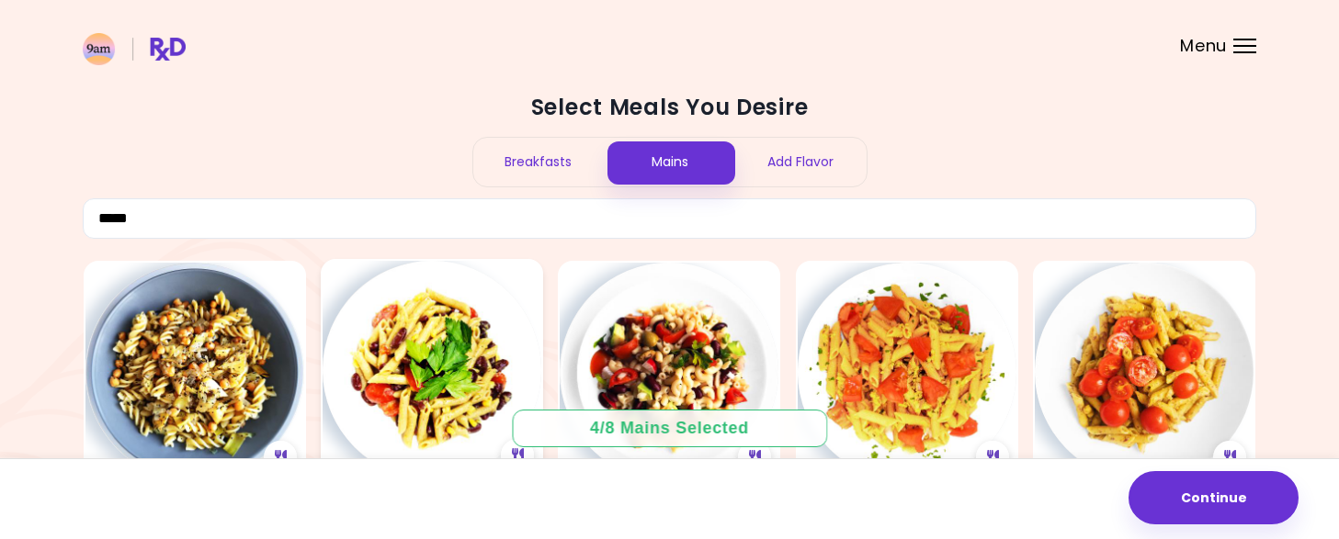
scroll to position [0, 0]
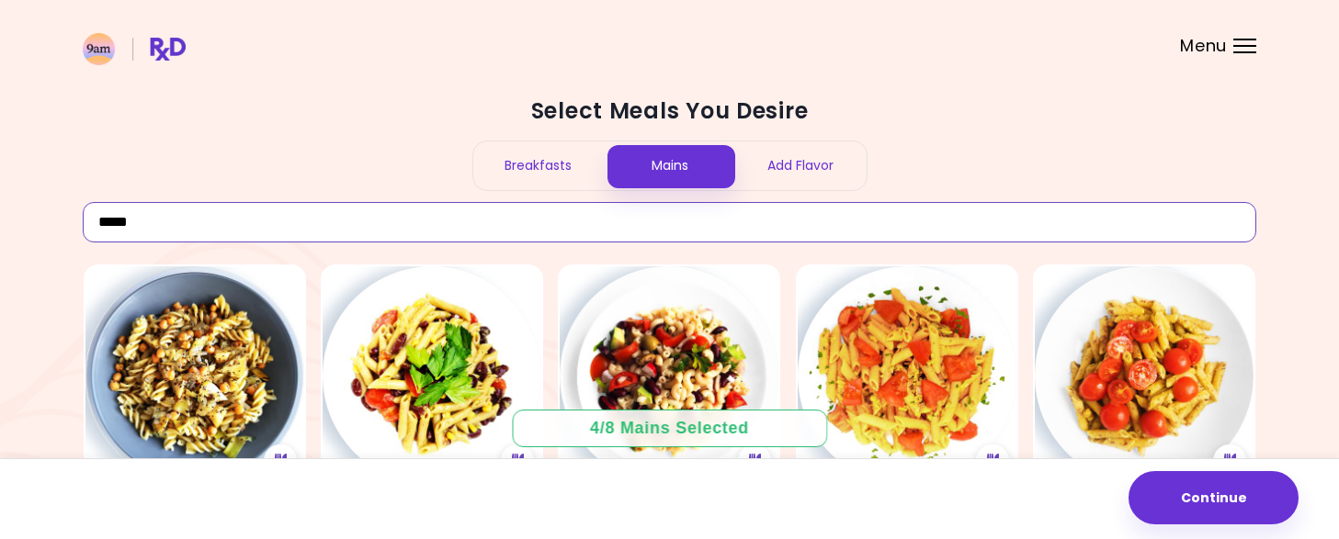
drag, startPoint x: 194, startPoint y: 215, endPoint x: 24, endPoint y: 232, distance: 170.9
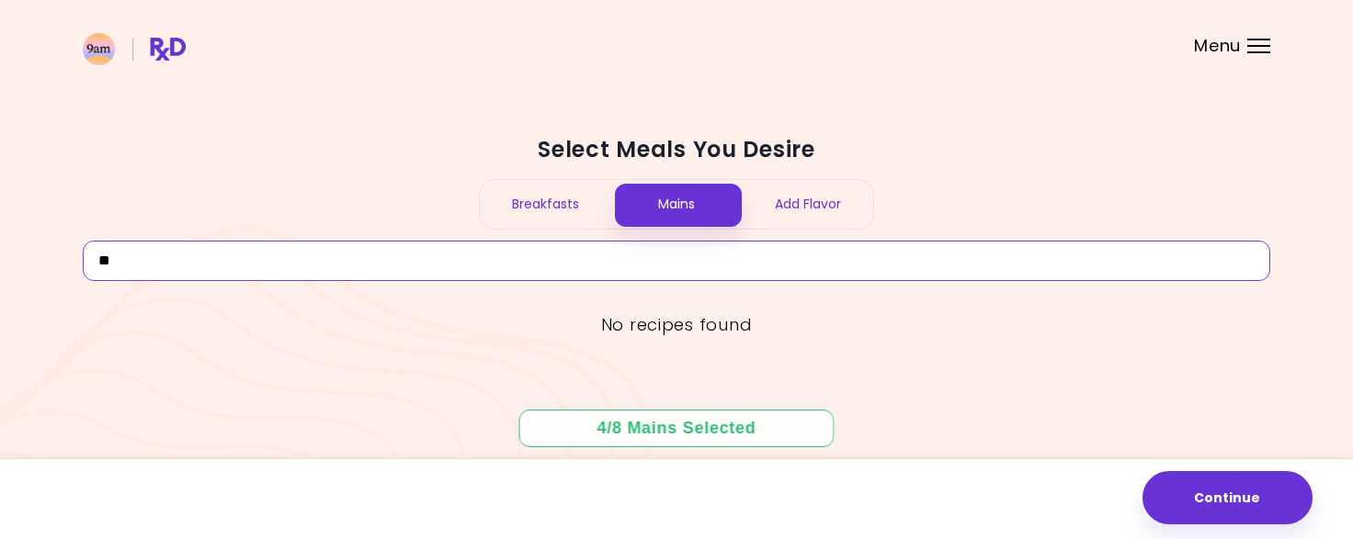
type input "*"
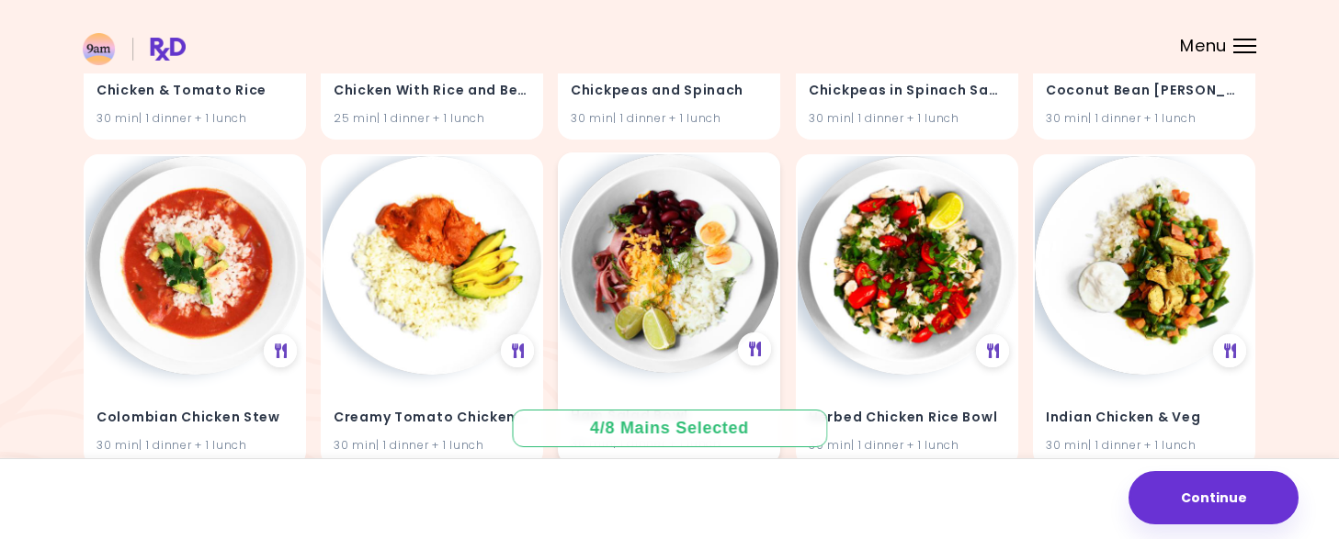
scroll to position [1838, 0]
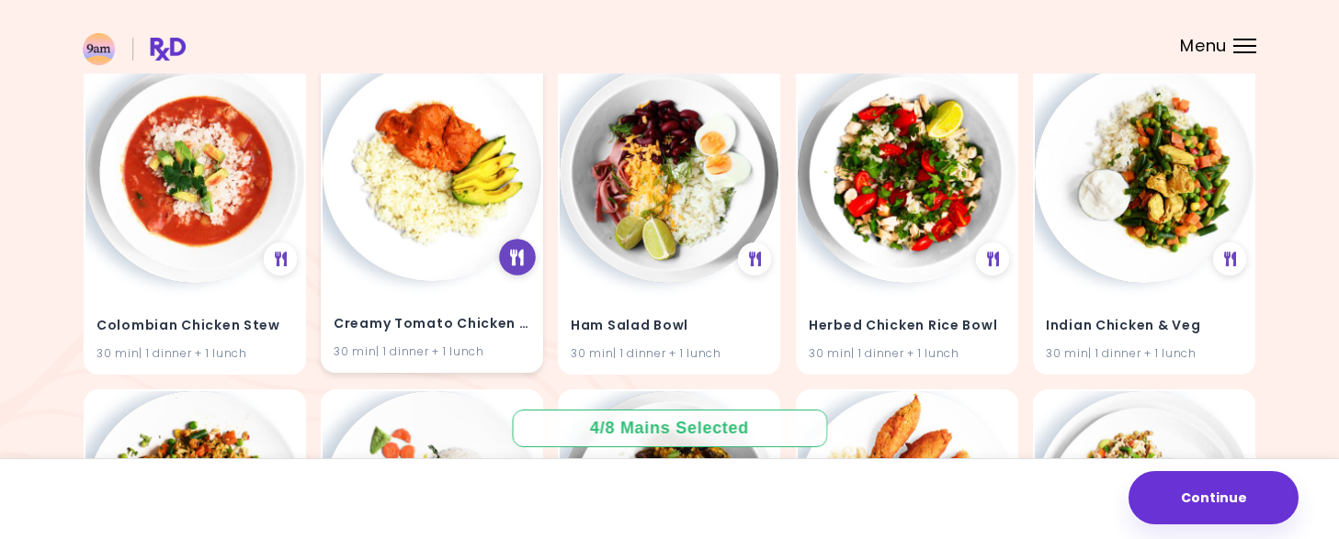
type input "****"
click at [514, 259] on icon at bounding box center [518, 258] width 14 height 17
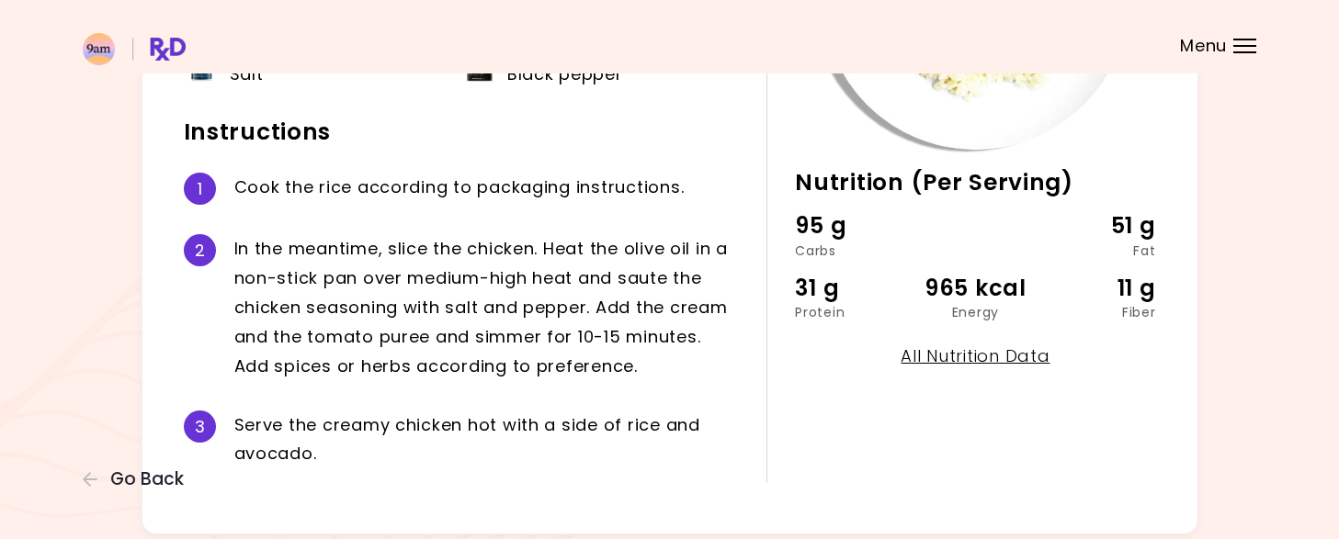
scroll to position [92, 0]
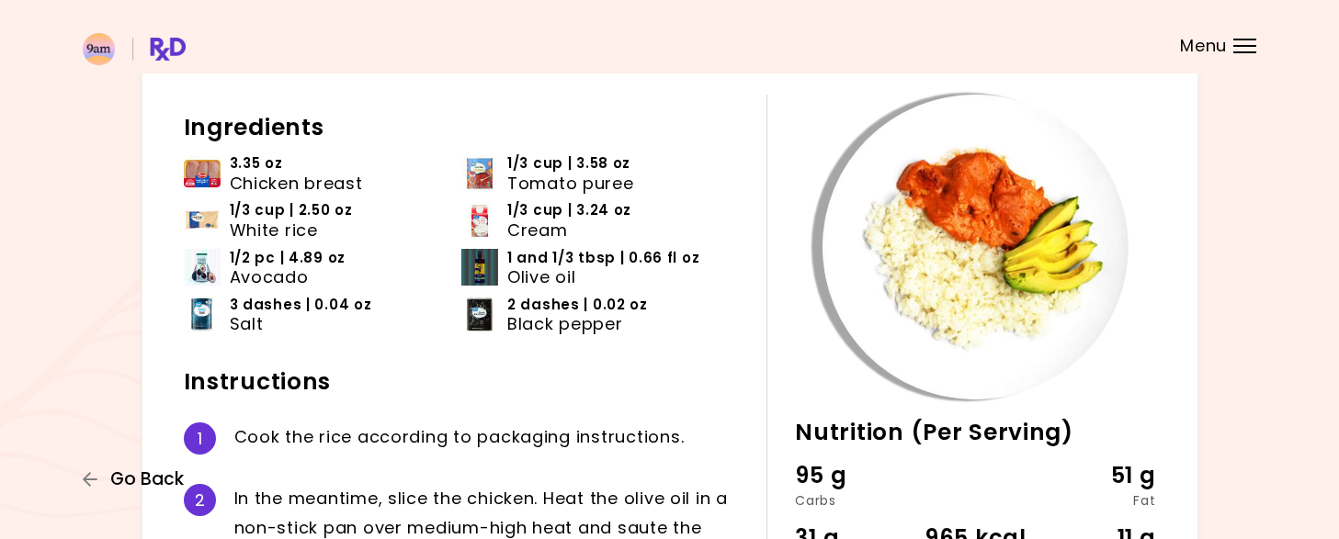
click at [136, 478] on span "Go Back" at bounding box center [147, 480] width 74 height 20
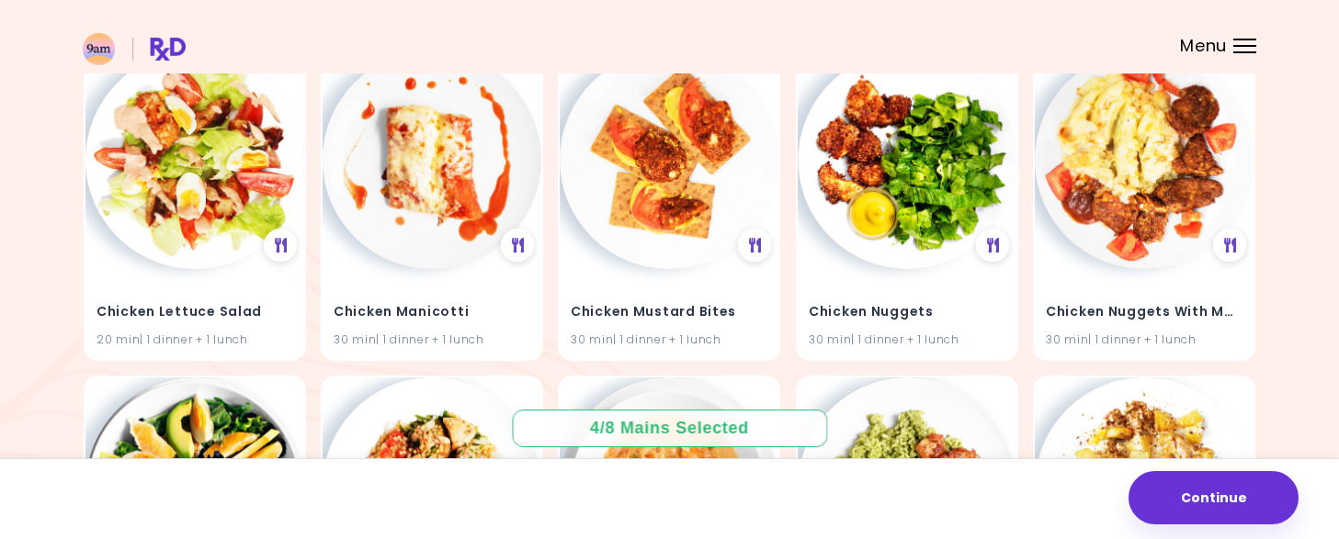
scroll to position [8740, 0]
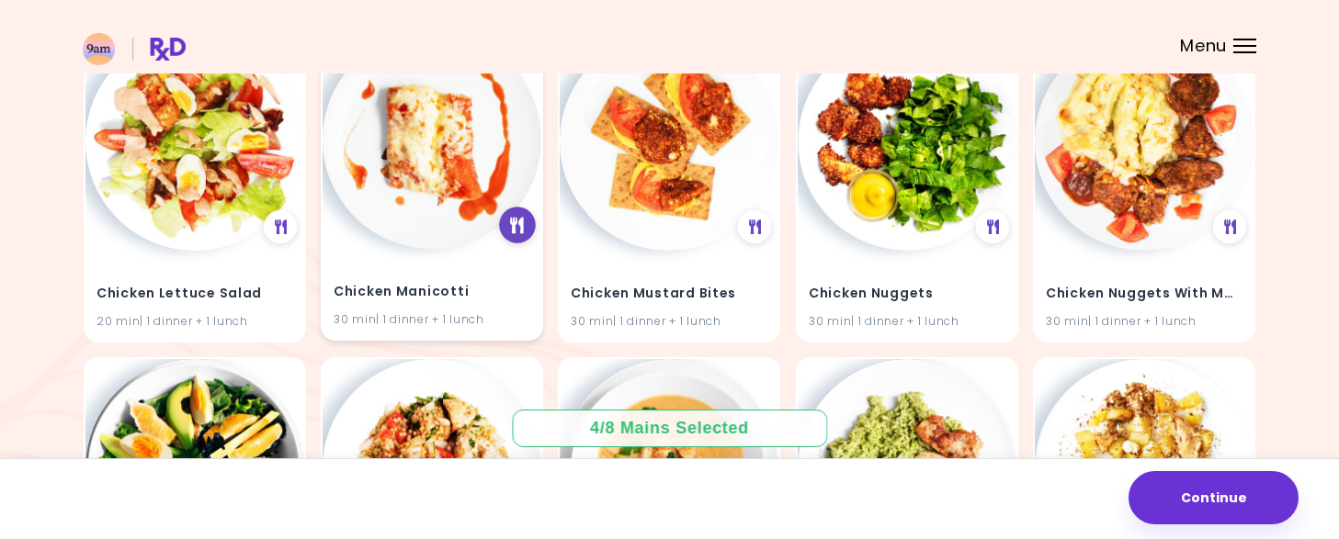
click at [518, 228] on icon at bounding box center [518, 226] width 14 height 17
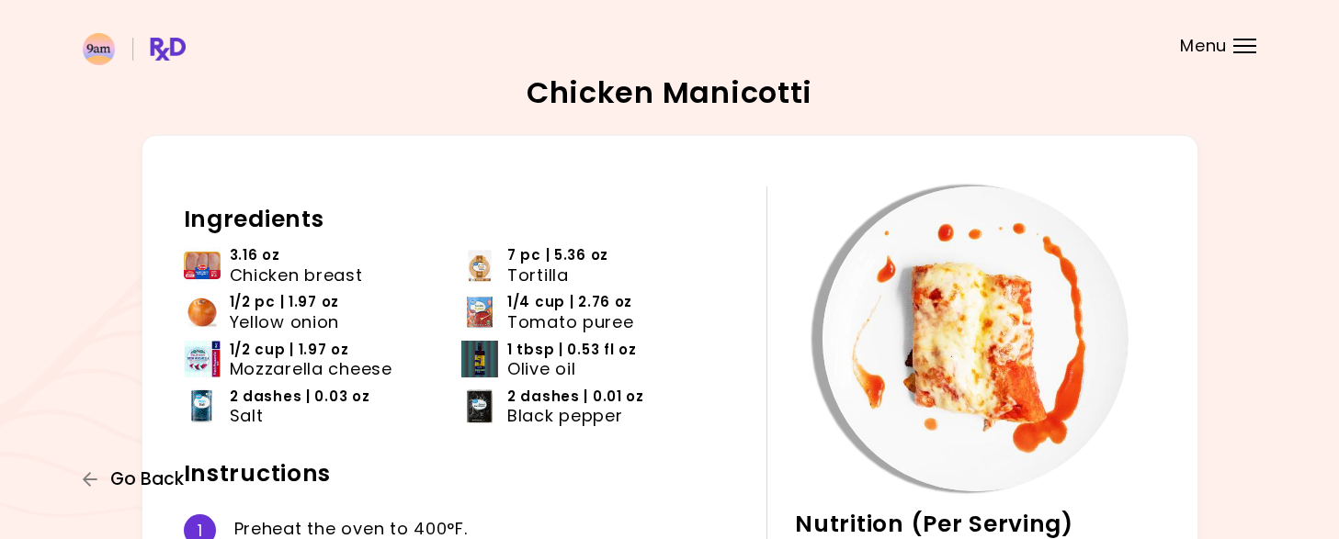
click at [125, 483] on span "Go Back" at bounding box center [147, 480] width 74 height 20
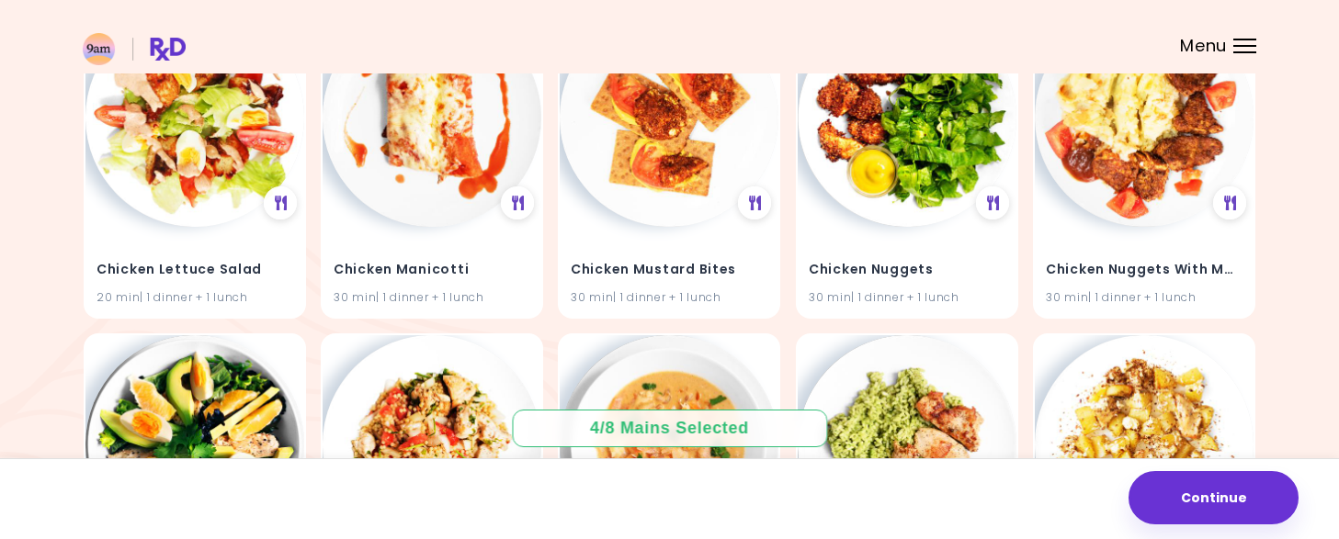
scroll to position [8772, 0]
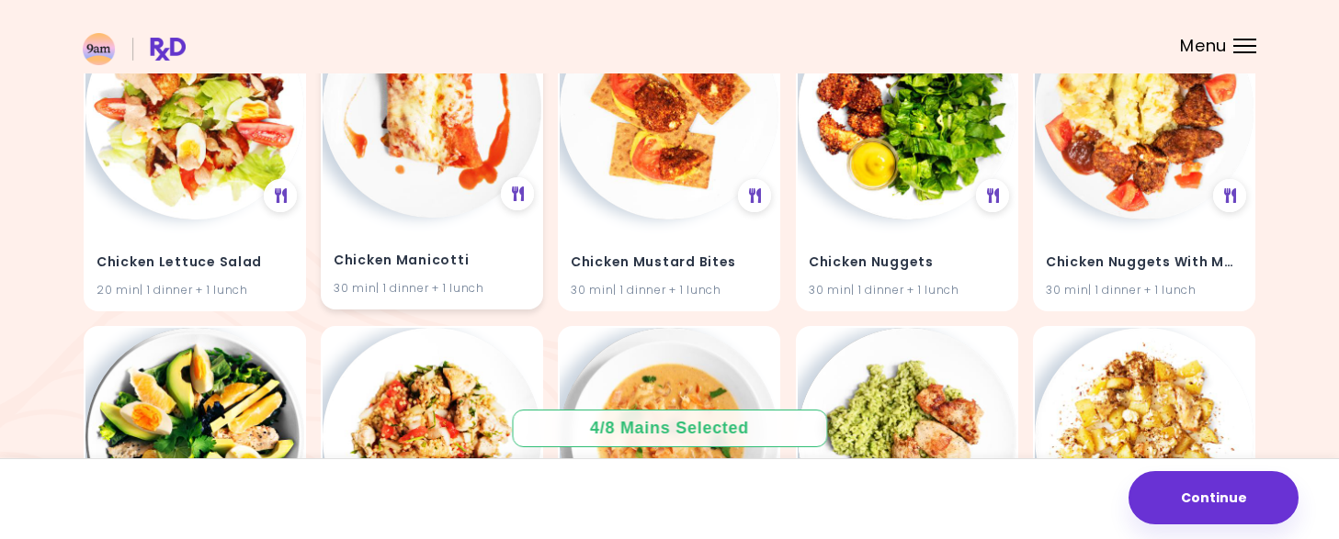
click at [486, 235] on div "Chicken Manicotti 30 min | 1 dinner + 1 lunch" at bounding box center [432, 264] width 219 height 90
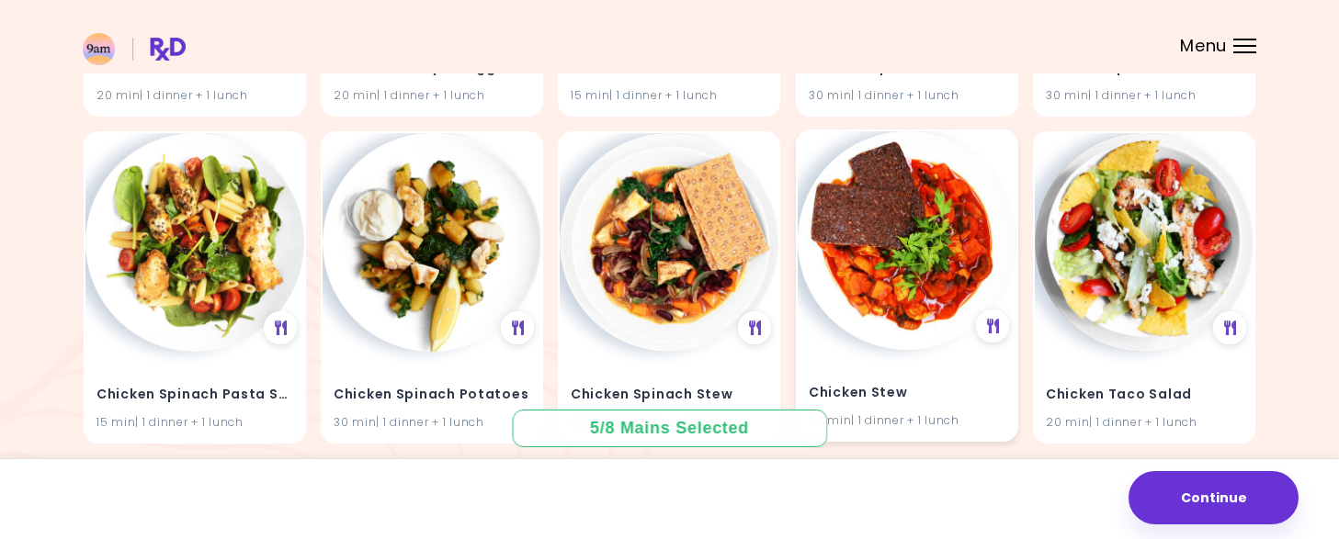
scroll to position [10334, 0]
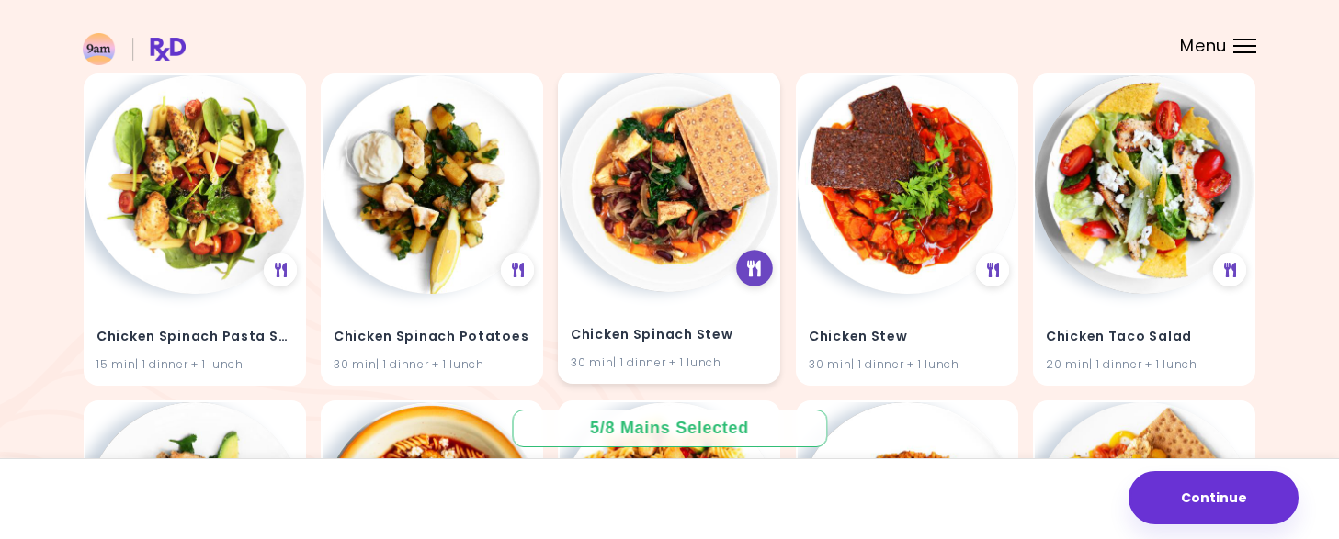
click at [746, 267] on div at bounding box center [755, 268] width 37 height 37
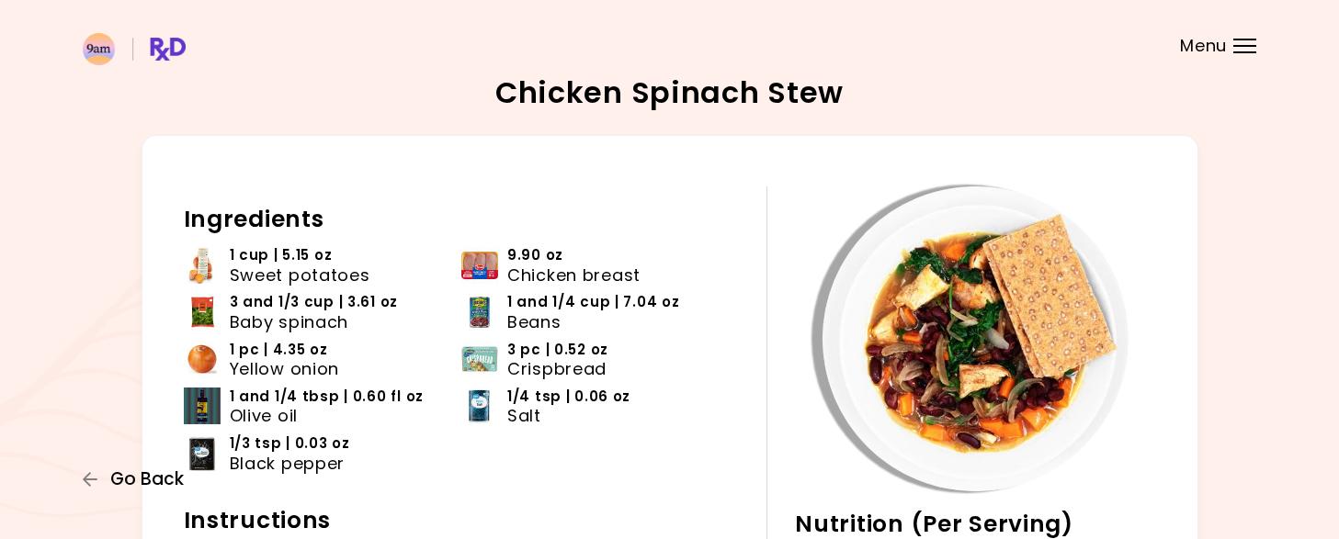
click at [158, 477] on span "Go Back" at bounding box center [147, 480] width 74 height 20
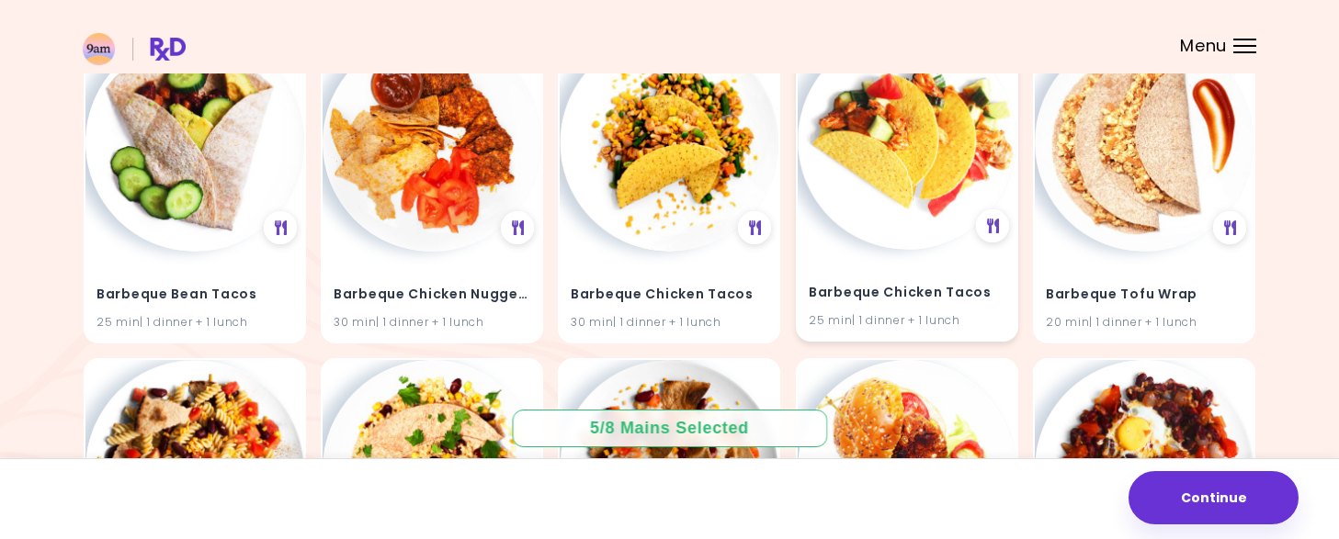
scroll to position [1838, 0]
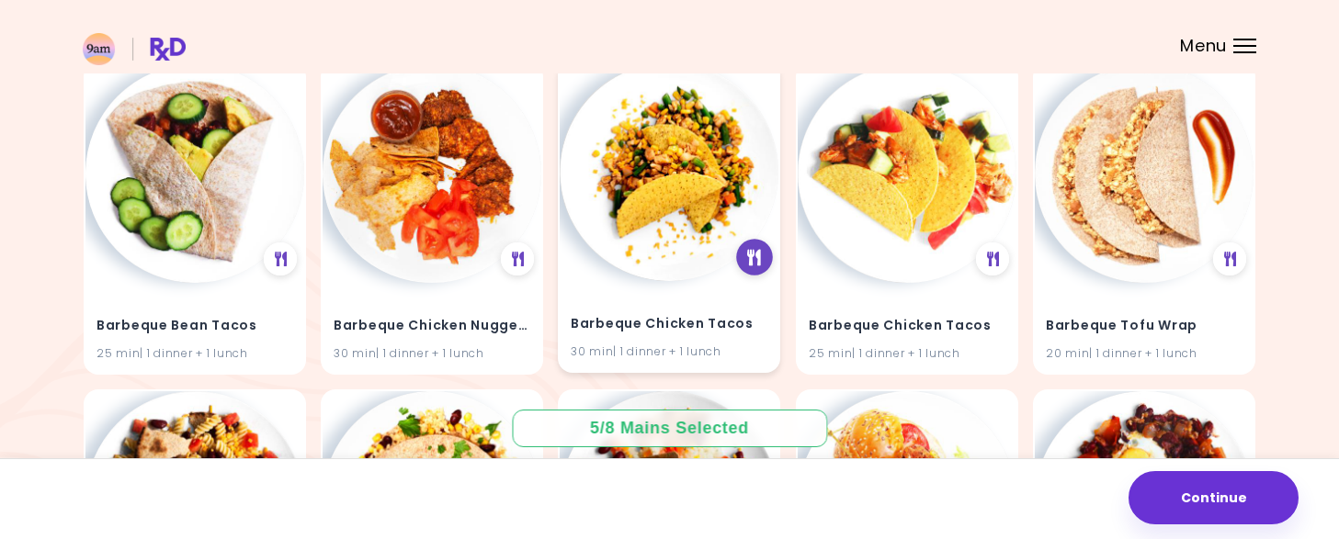
click at [757, 264] on icon at bounding box center [755, 258] width 14 height 17
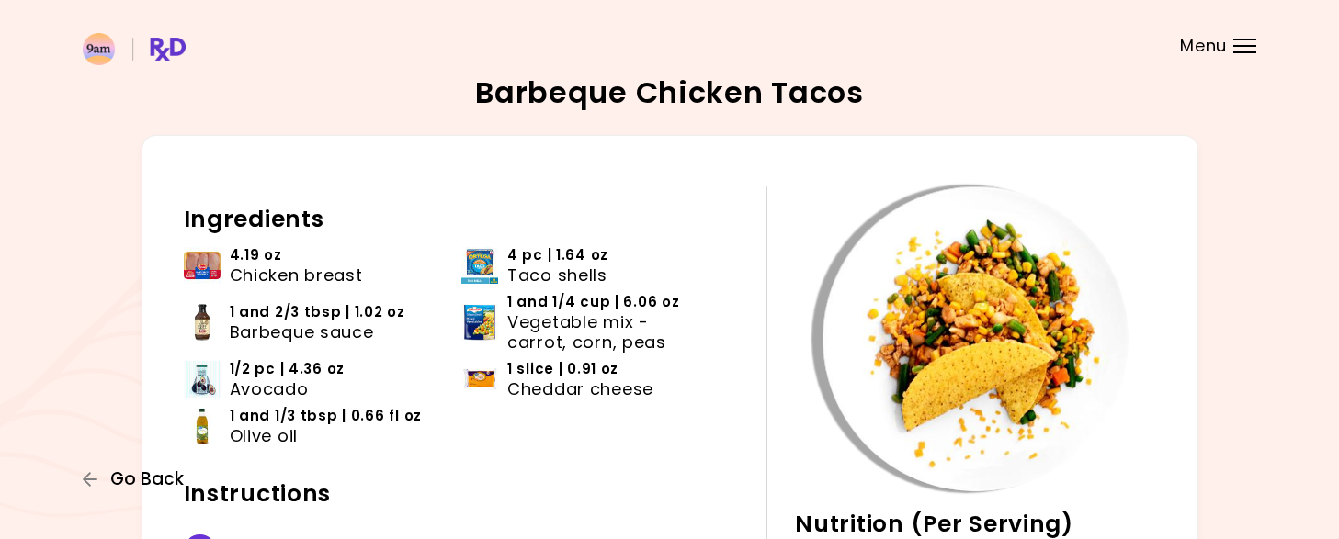
click at [134, 484] on span "Go Back" at bounding box center [147, 480] width 74 height 20
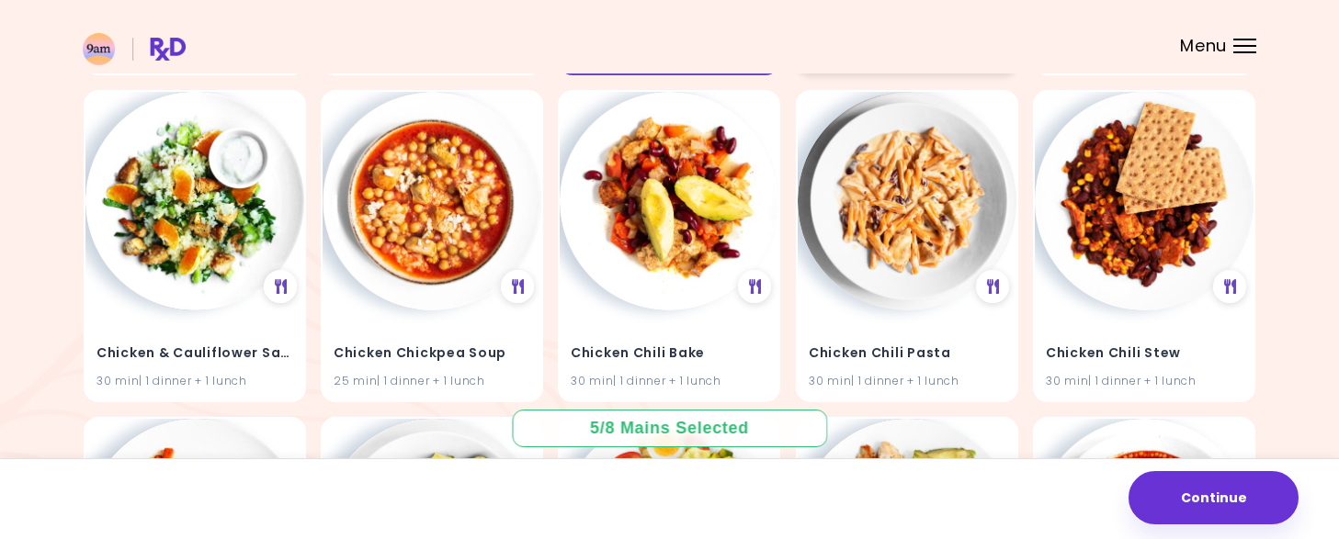
scroll to position [7075, 0]
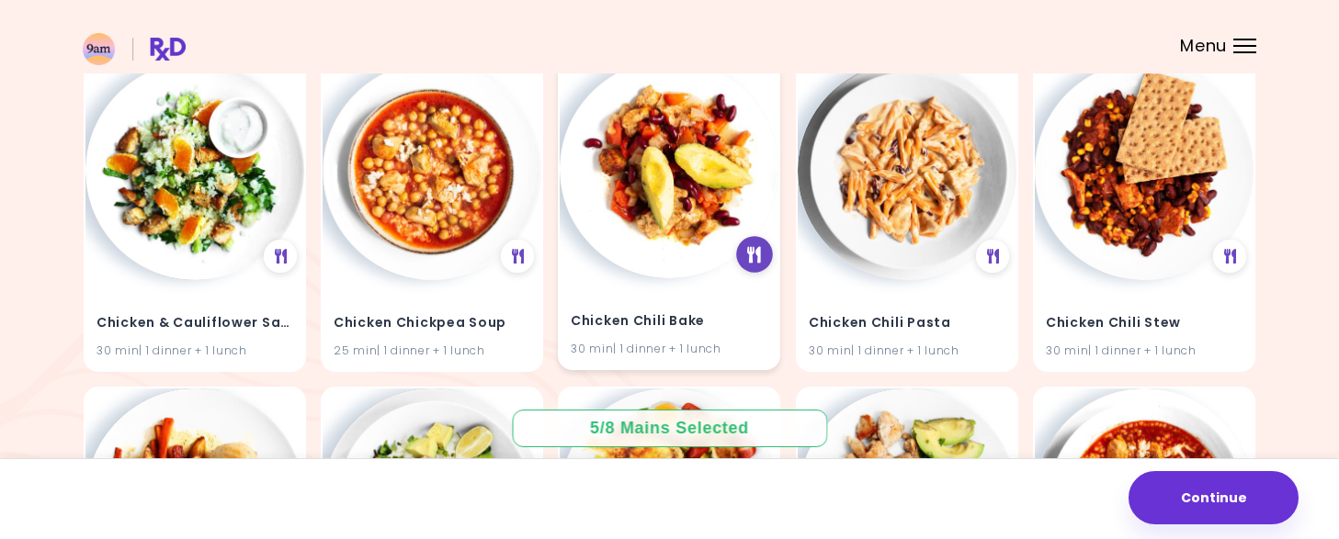
click at [757, 257] on icon at bounding box center [755, 255] width 14 height 17
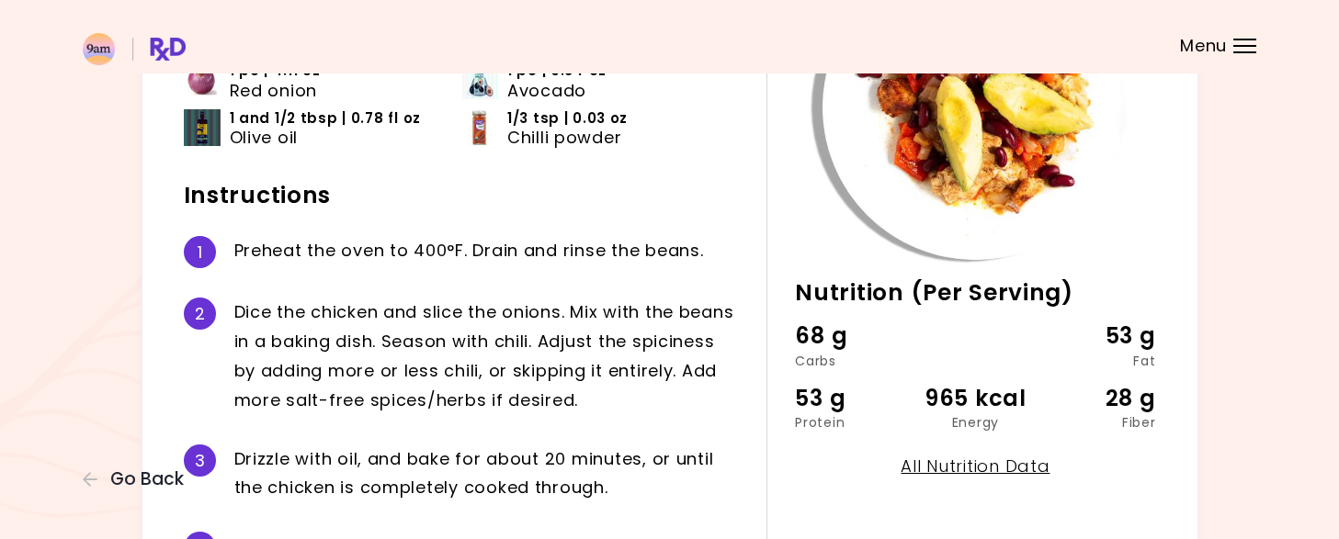
scroll to position [276, 0]
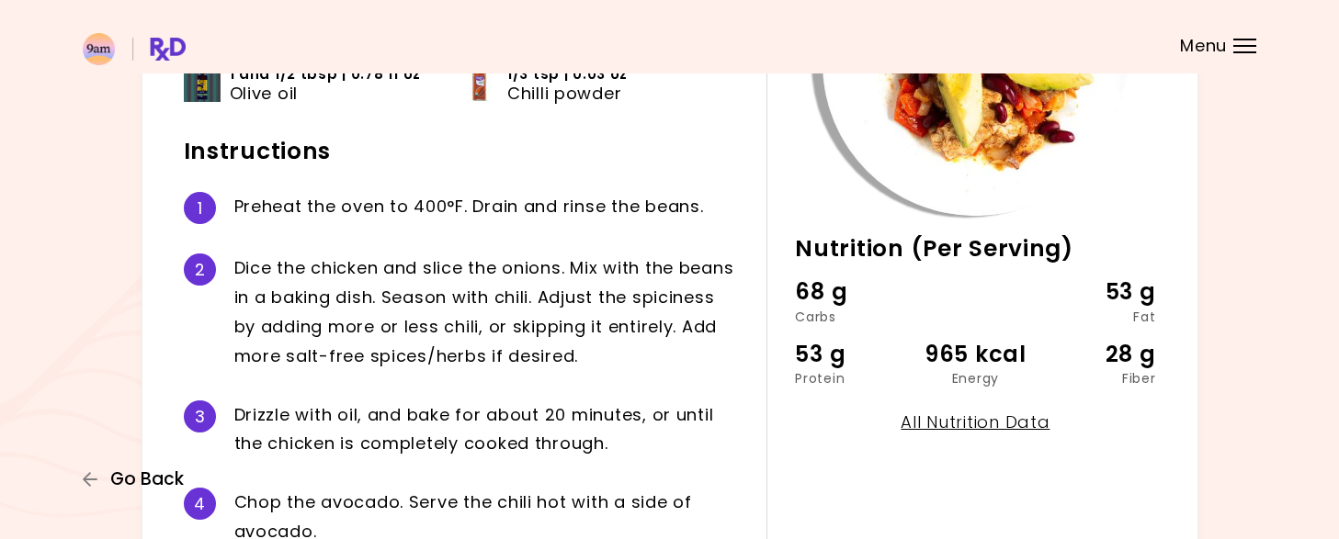
click at [142, 477] on span "Go Back" at bounding box center [147, 480] width 74 height 20
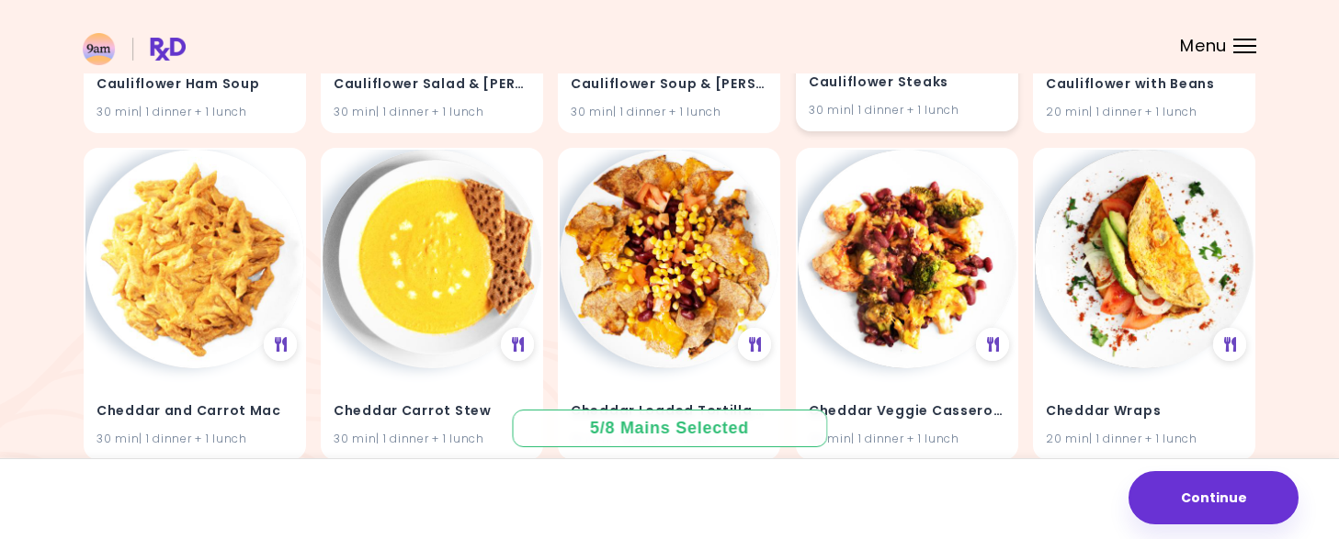
scroll to position [5375, 0]
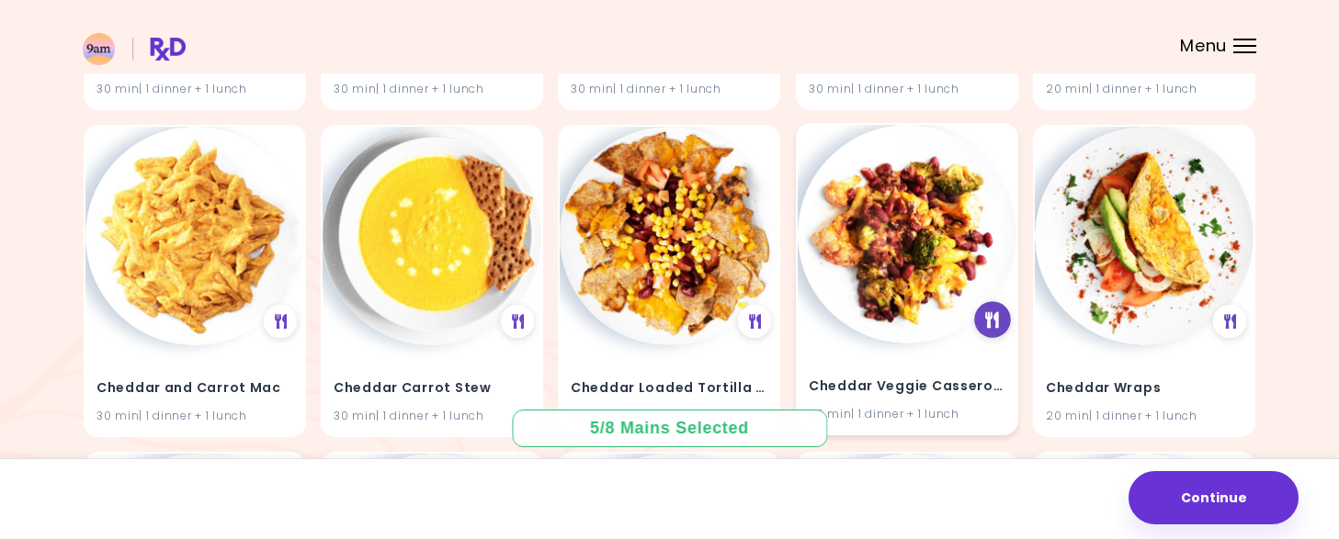
click at [980, 312] on div at bounding box center [992, 319] width 37 height 37
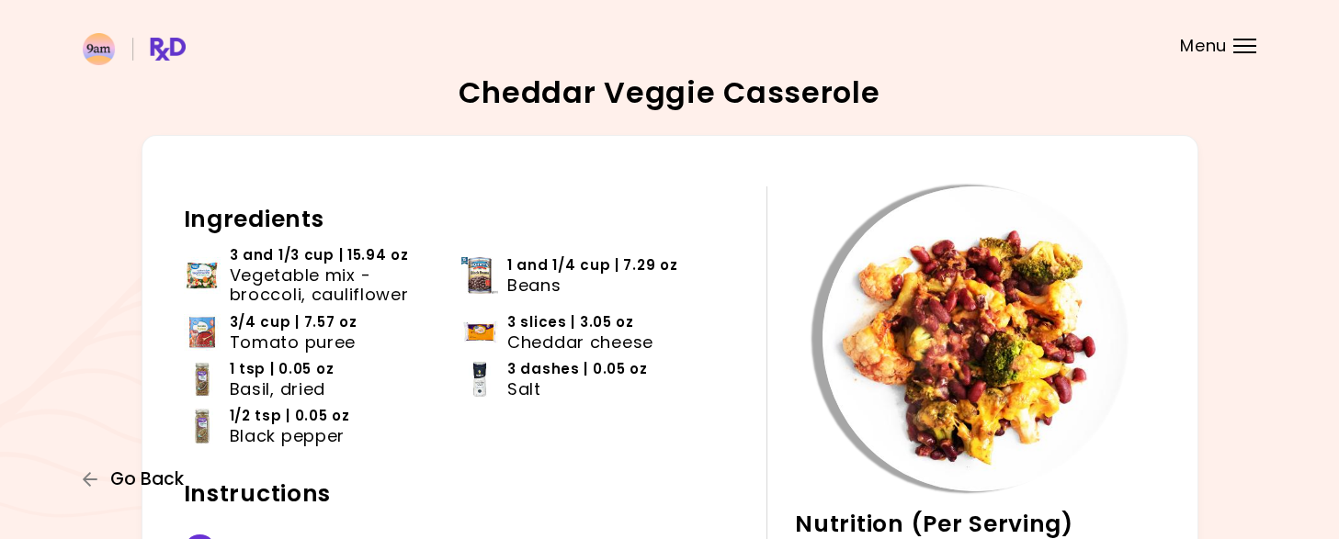
click at [104, 488] on button "Go Back" at bounding box center [138, 480] width 110 height 20
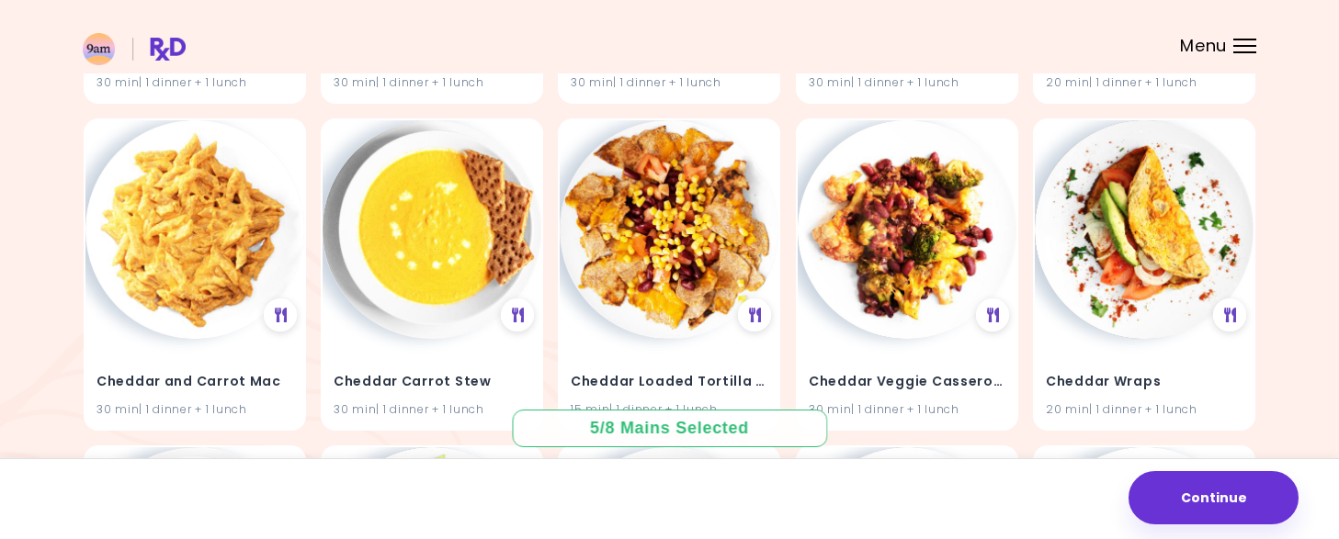
scroll to position [5513, 0]
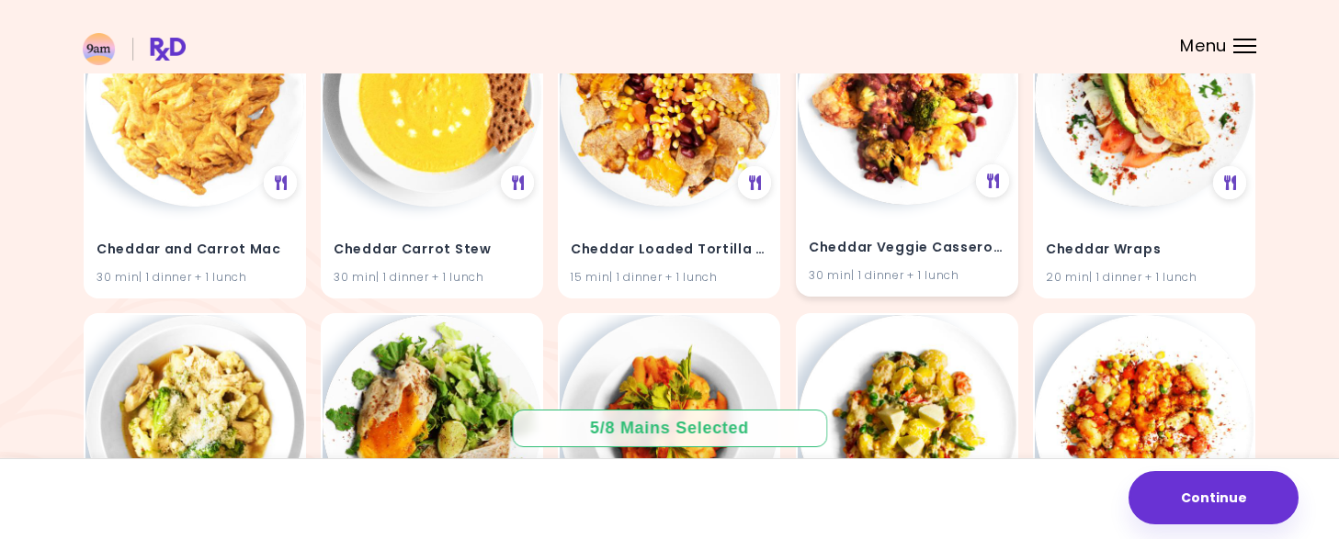
click at [912, 228] on div "Cheddar Veggie Casserole 30 min | 1 dinner + 1 lunch" at bounding box center [907, 250] width 219 height 90
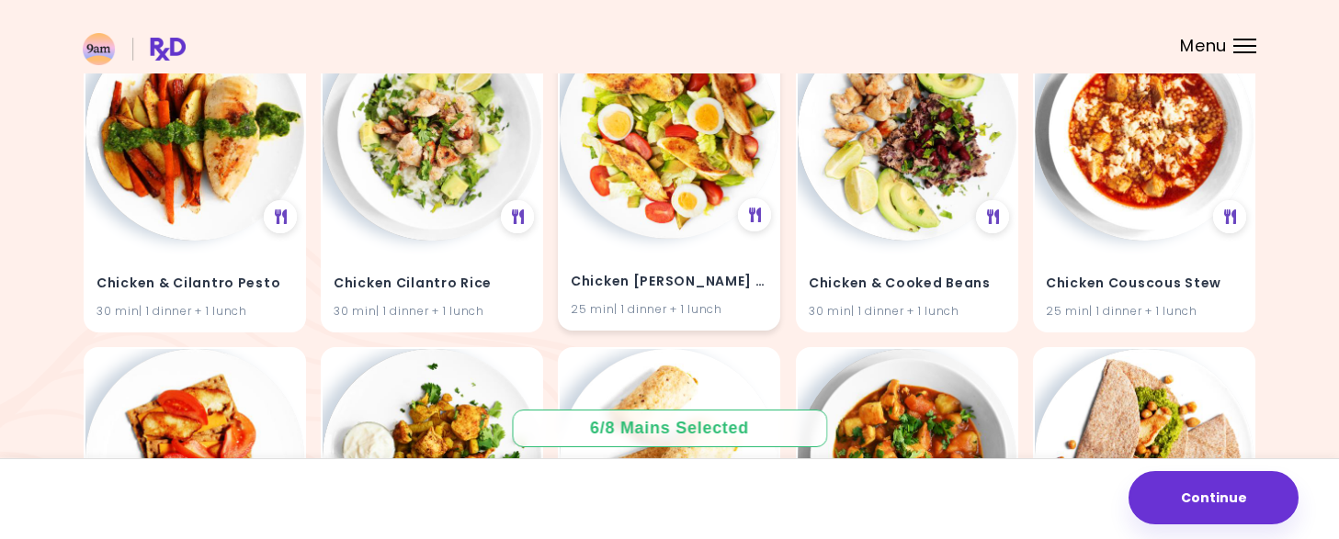
scroll to position [7443, 0]
click at [652, 113] on img at bounding box center [669, 128] width 219 height 219
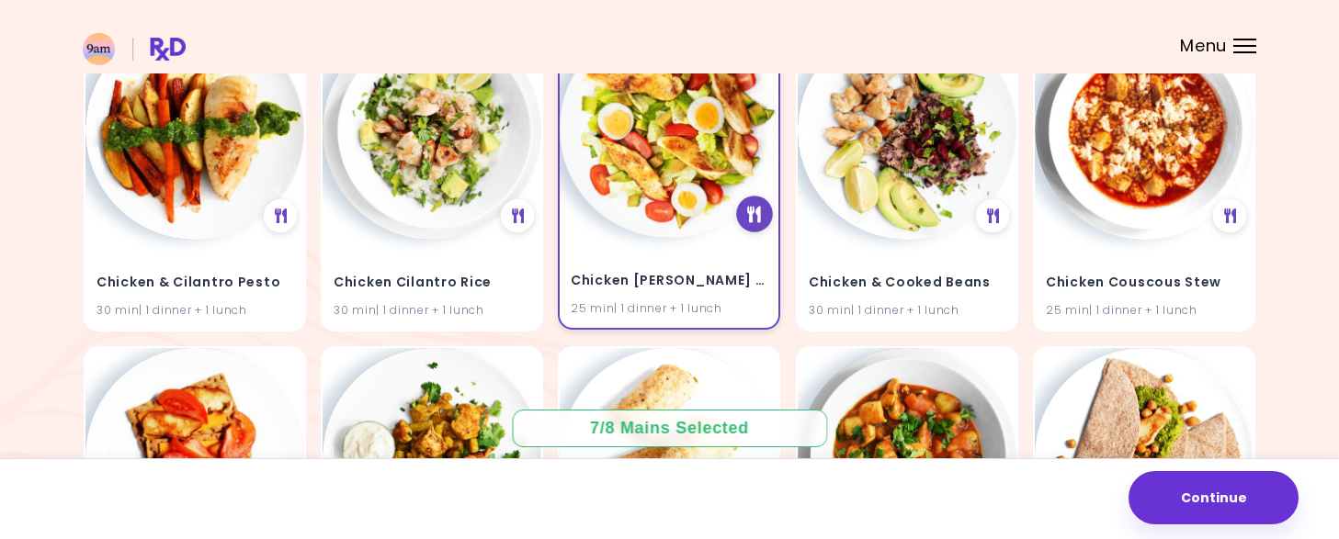
click at [750, 221] on icon at bounding box center [755, 215] width 14 height 17
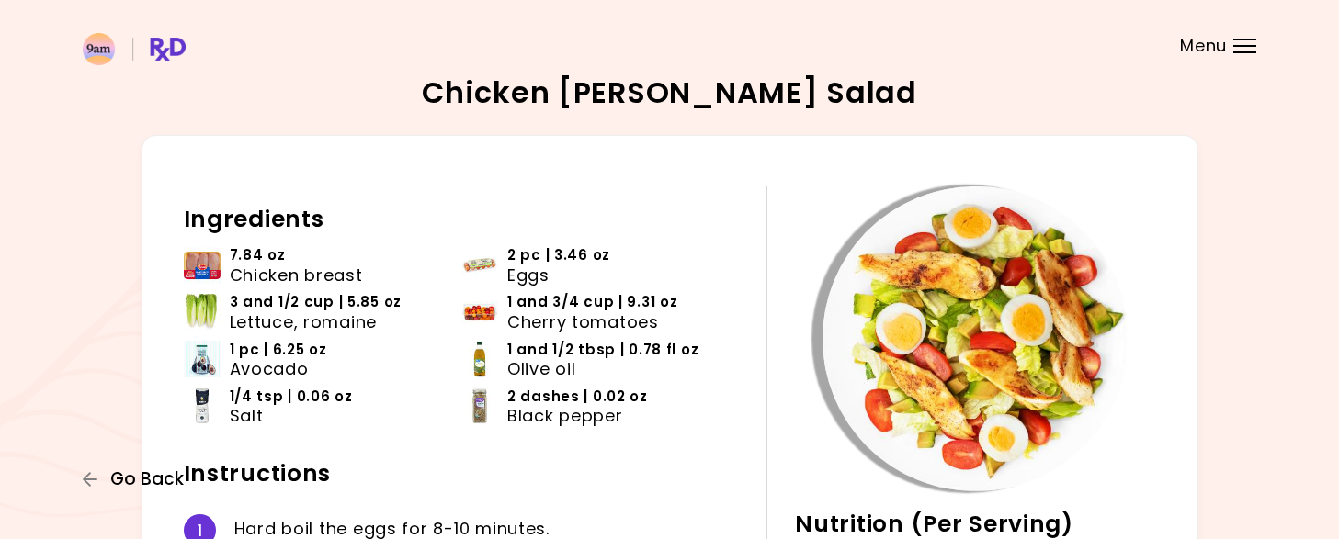
click at [129, 484] on span "Go Back" at bounding box center [147, 480] width 74 height 20
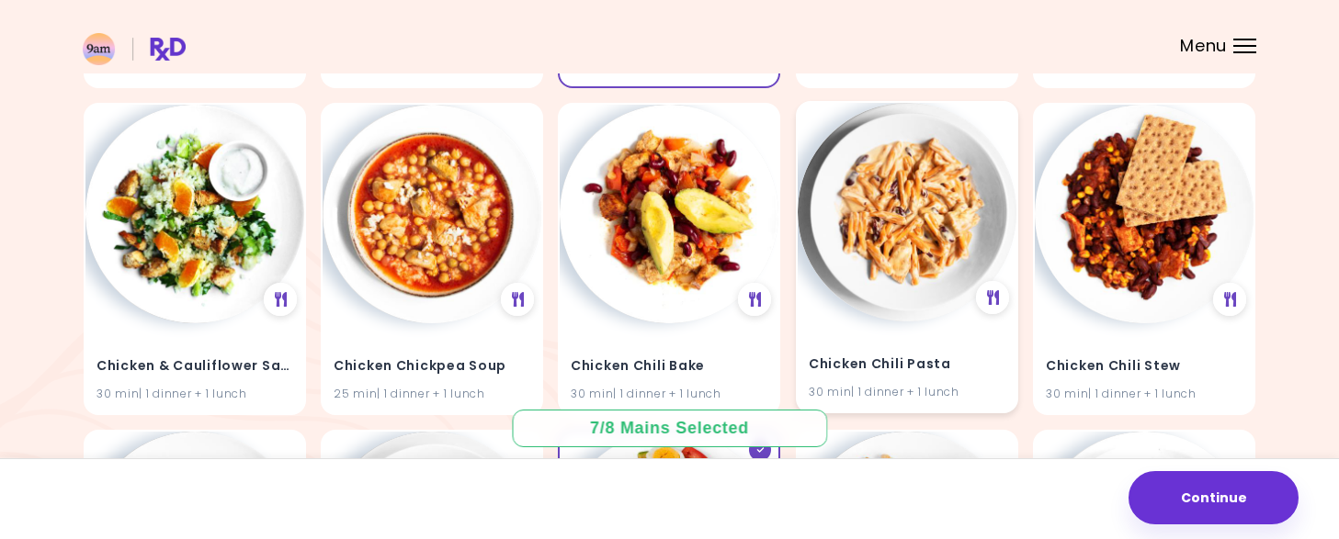
scroll to position [7064, 0]
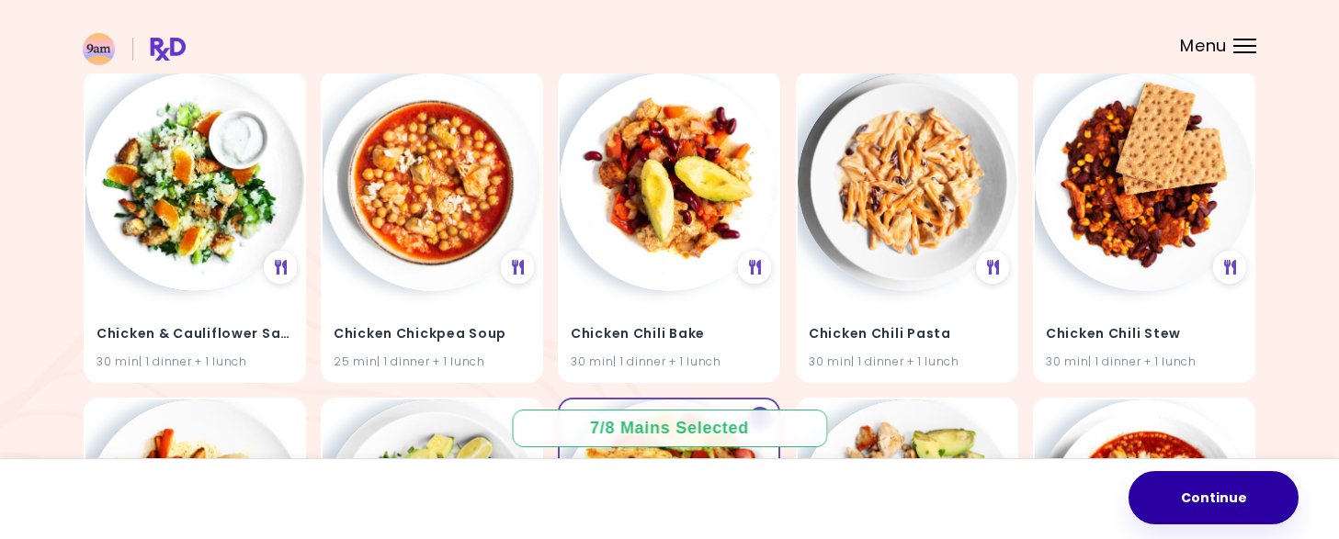
click at [1217, 499] on button "Continue" at bounding box center [1213, 497] width 170 height 53
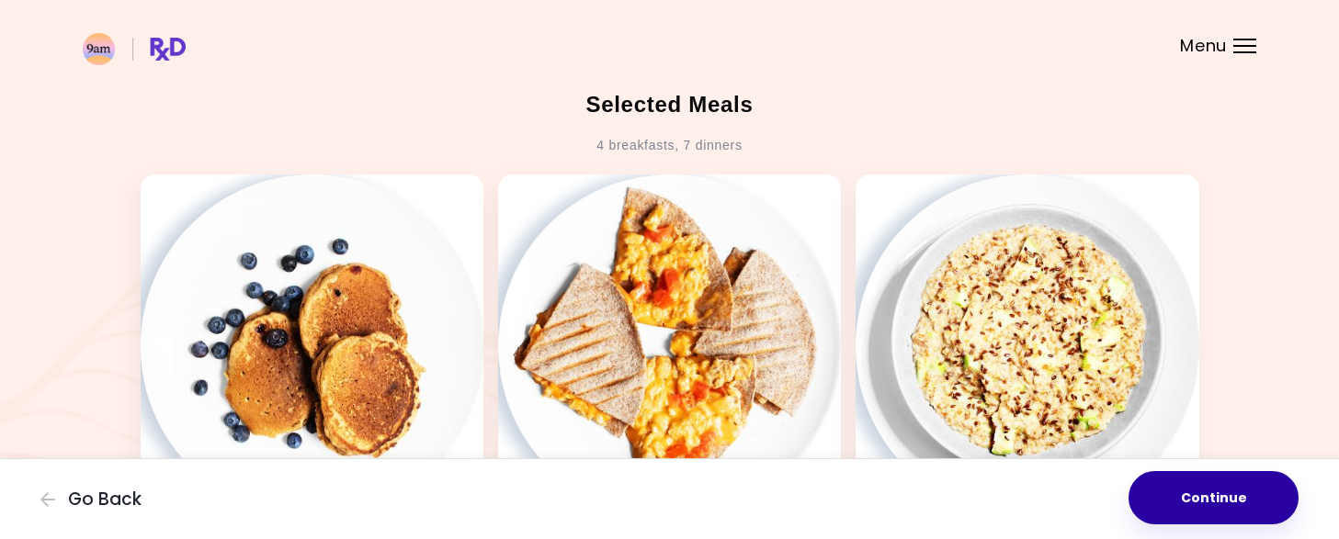
click at [1223, 492] on button "Continue" at bounding box center [1213, 497] width 170 height 53
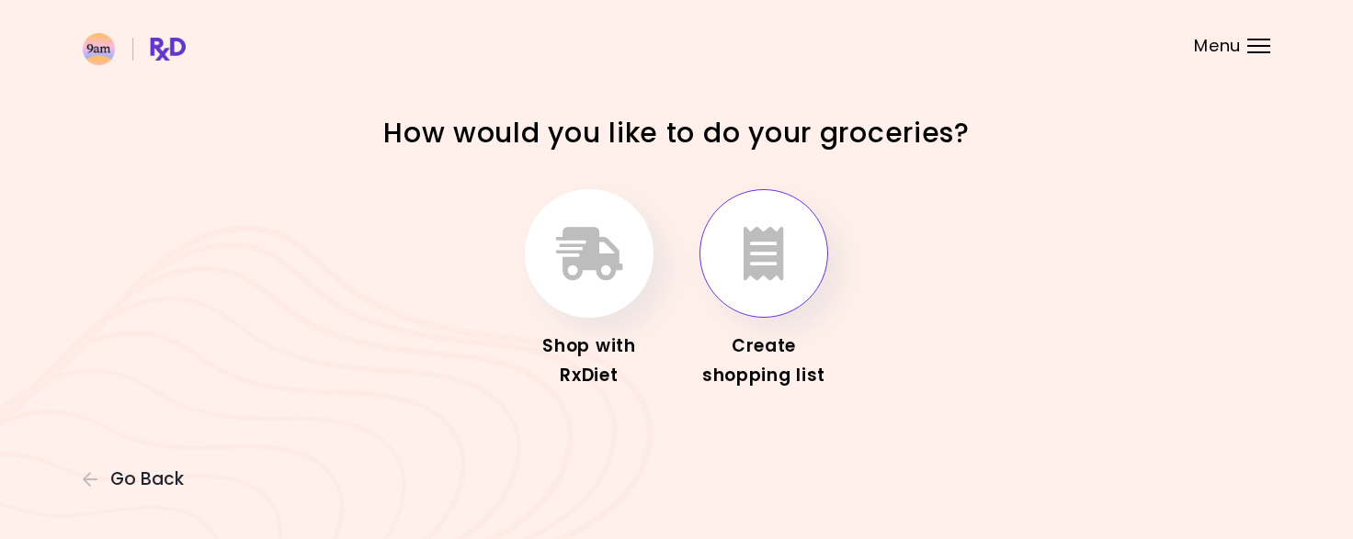
click at [753, 271] on icon "button" at bounding box center [763, 253] width 40 height 53
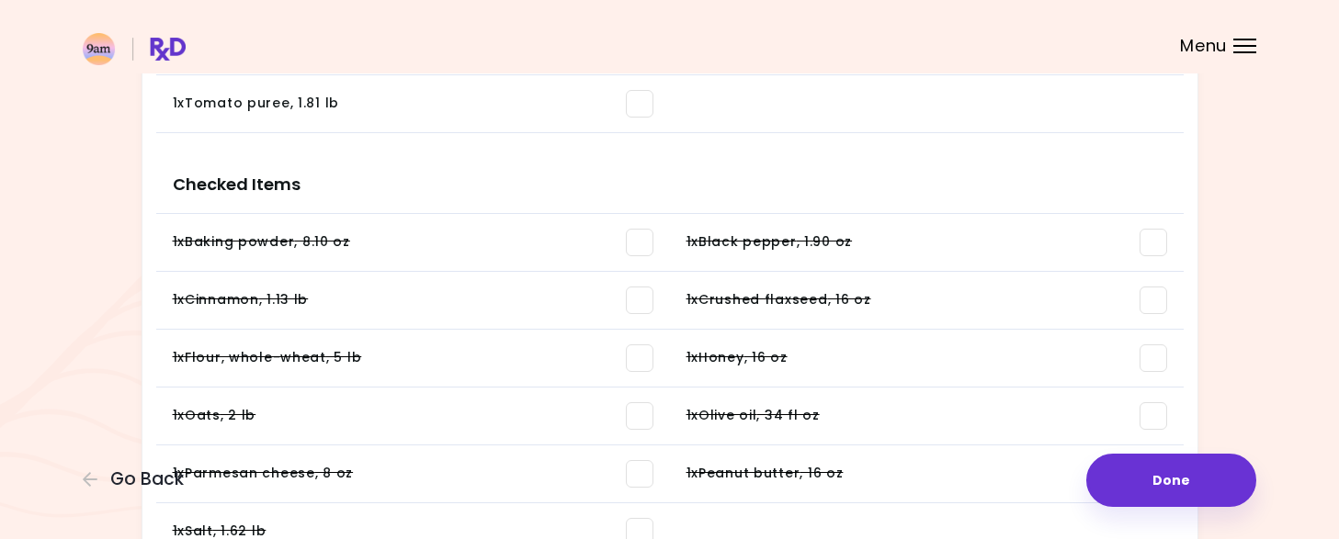
scroll to position [2028, 0]
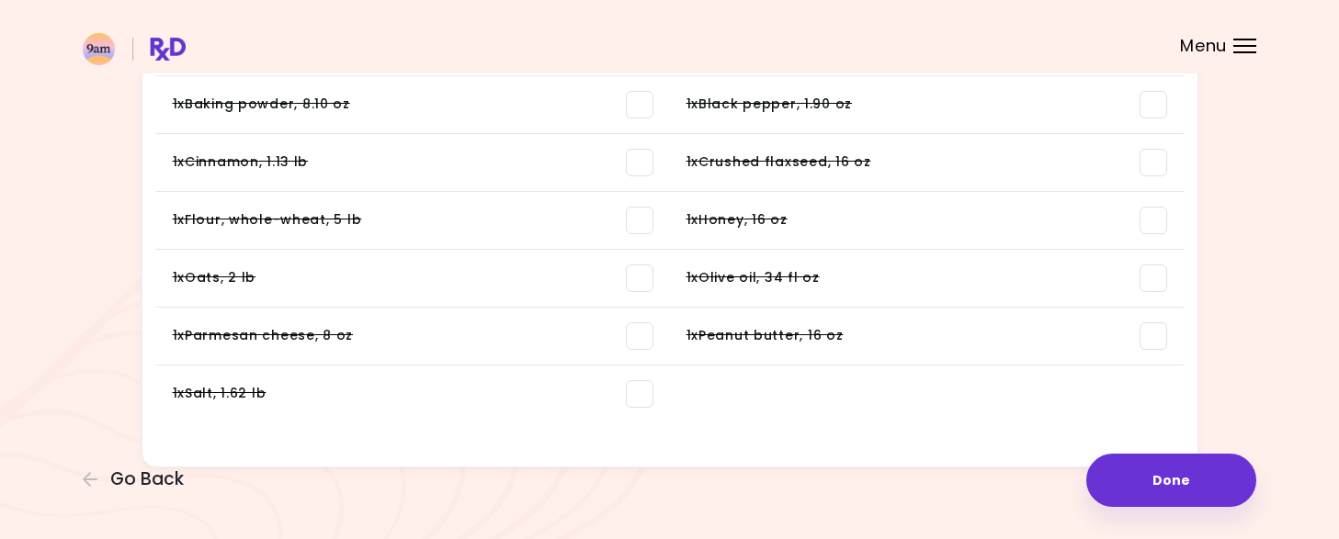
click at [643, 392] on span at bounding box center [640, 394] width 28 height 28
click at [636, 330] on span at bounding box center [640, 337] width 28 height 28
click at [645, 271] on span at bounding box center [640, 279] width 28 height 28
drag, startPoint x: 643, startPoint y: 212, endPoint x: 644, endPoint y: 177, distance: 34.9
click at [643, 212] on span at bounding box center [640, 221] width 28 height 28
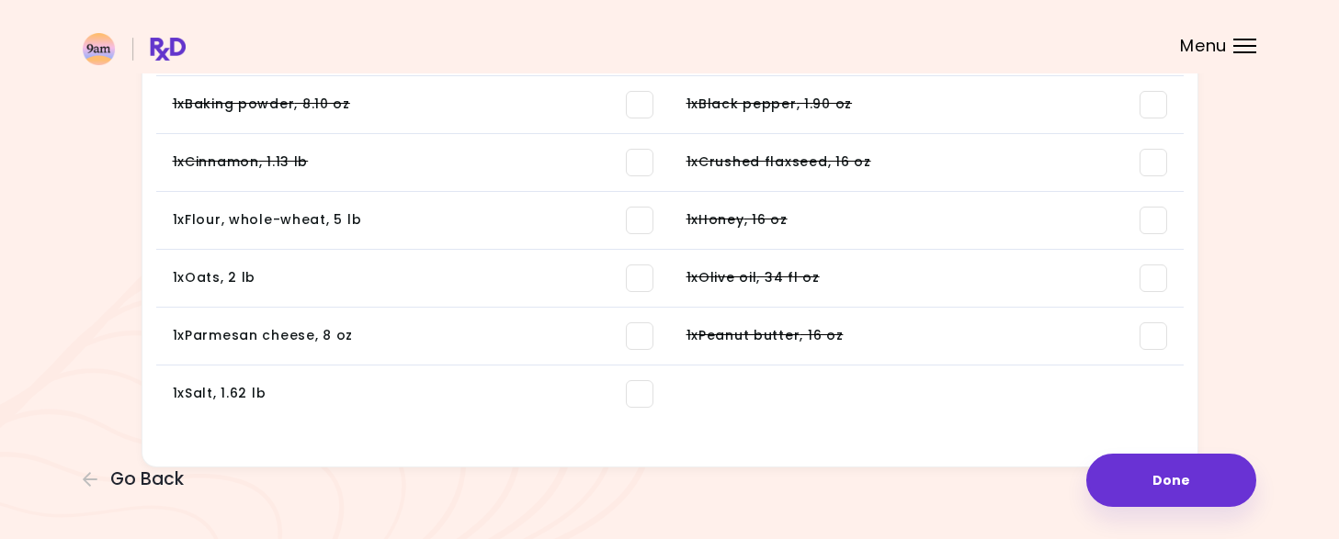
click at [644, 157] on span at bounding box center [640, 163] width 28 height 28
click at [640, 96] on span at bounding box center [640, 105] width 28 height 28
click at [1153, 91] on span at bounding box center [1153, 105] width 28 height 28
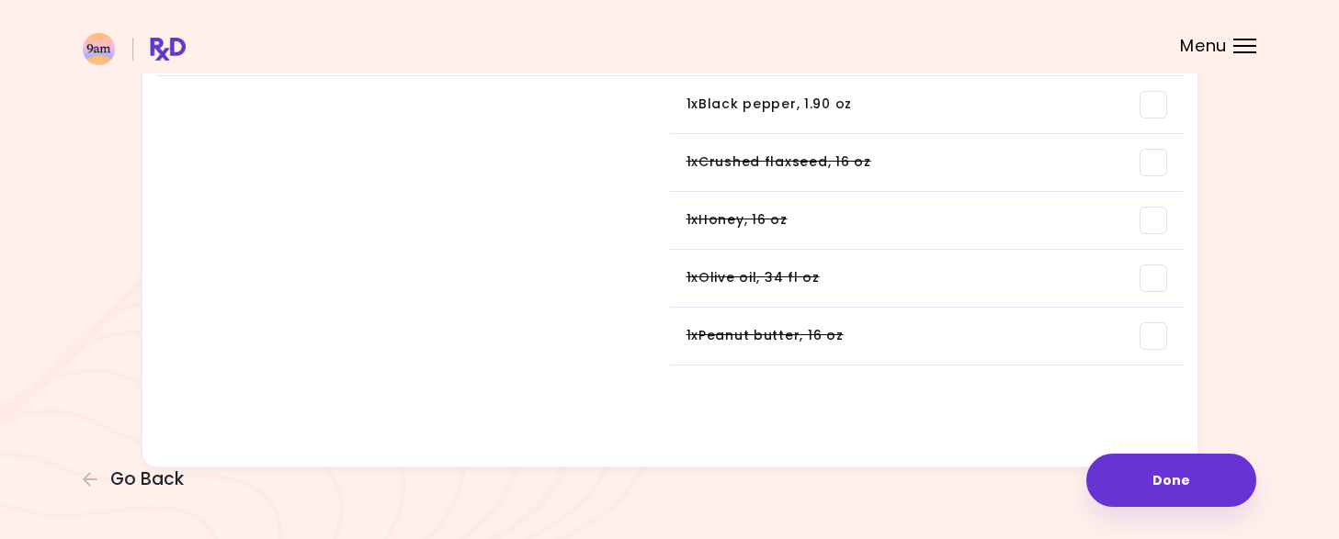
scroll to position [2247, 0]
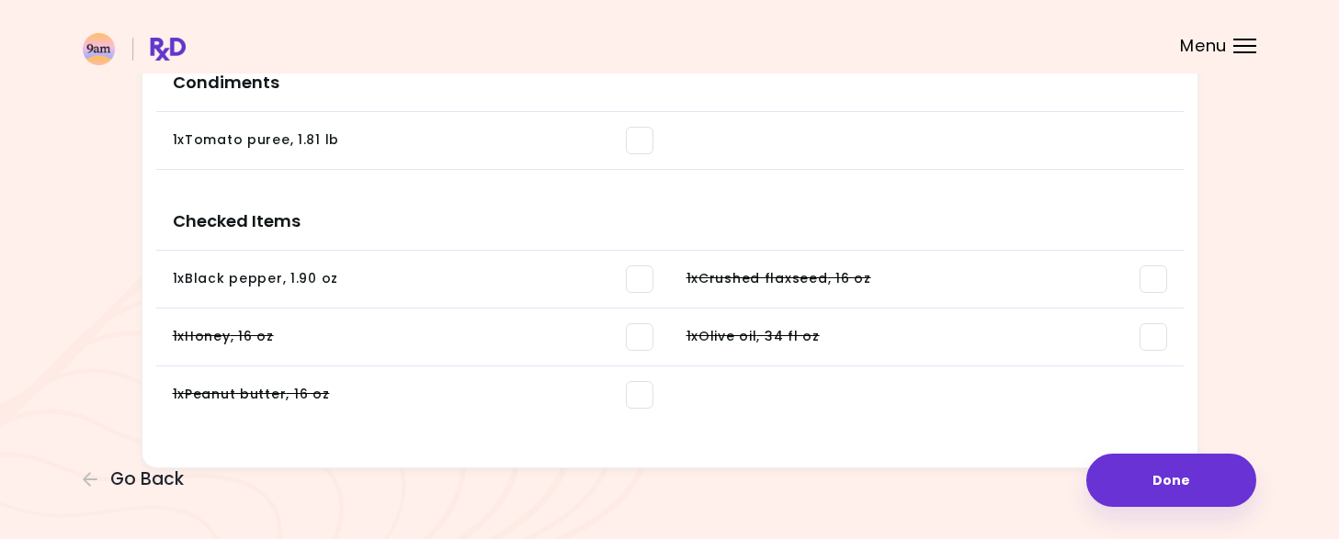
click at [1154, 152] on li at bounding box center [927, 141] width 514 height 58
click at [1143, 282] on span at bounding box center [1153, 280] width 28 height 28
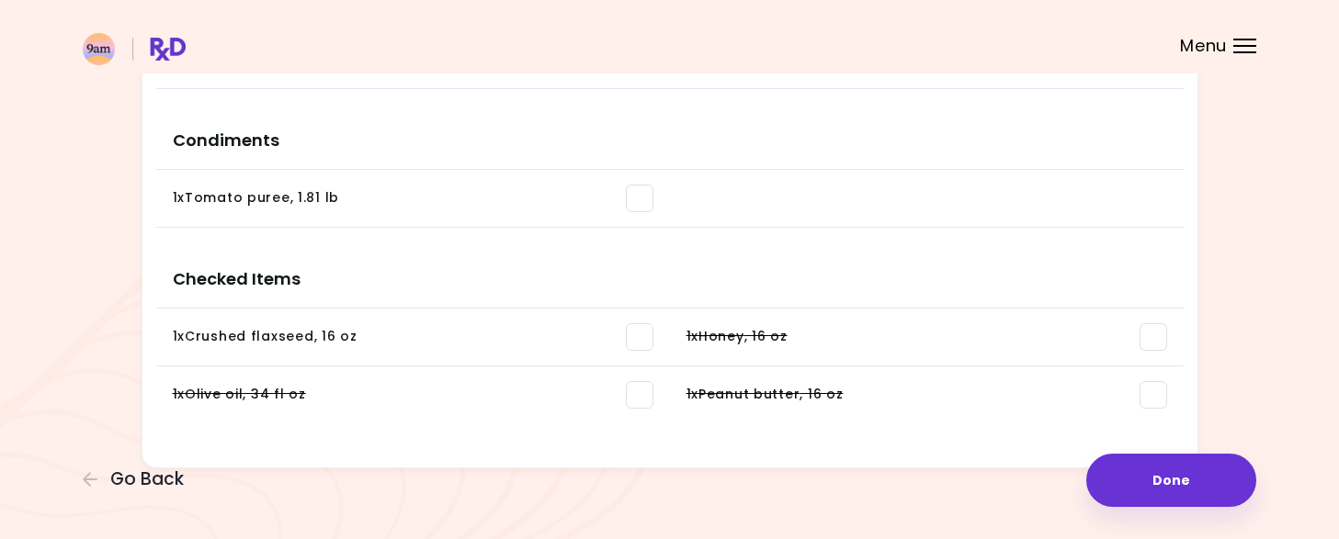
click at [1150, 323] on span at bounding box center [1153, 337] width 28 height 28
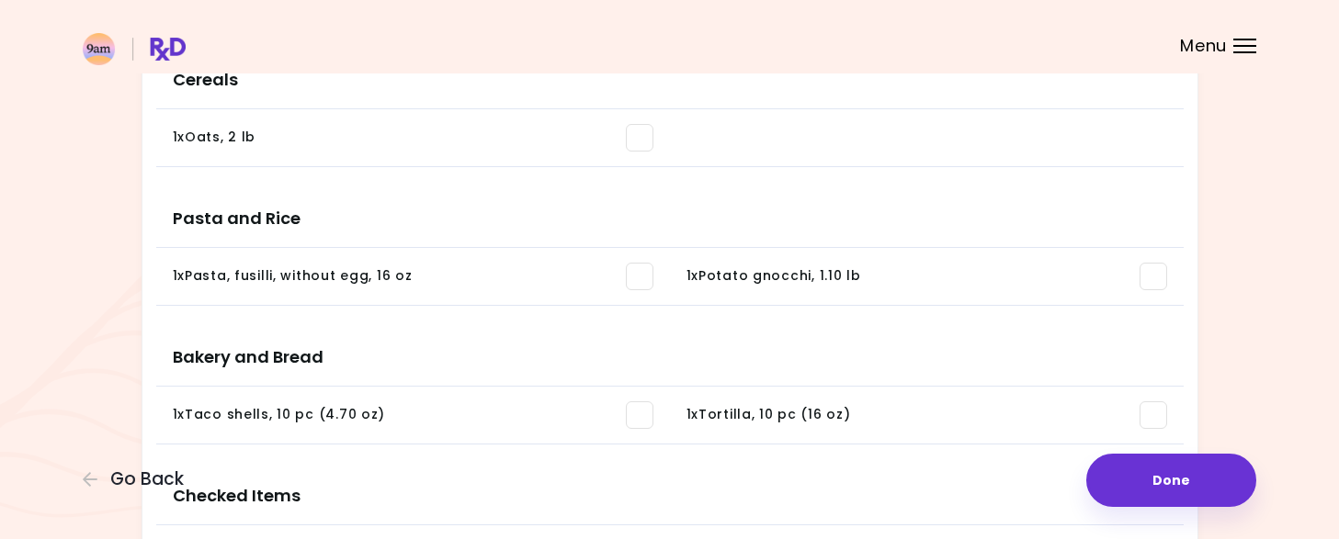
scroll to position [2270, 0]
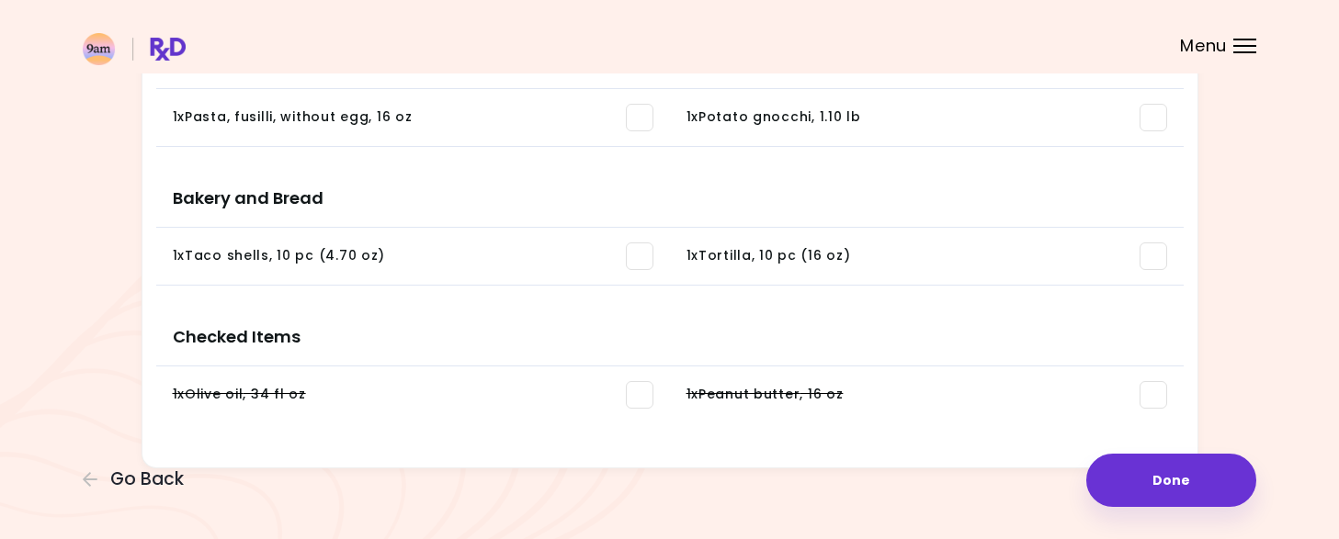
drag, startPoint x: 636, startPoint y: 401, endPoint x: 647, endPoint y: 395, distance: 12.3
click at [636, 400] on span at bounding box center [640, 395] width 28 height 28
click at [1146, 392] on span at bounding box center [1153, 395] width 28 height 28
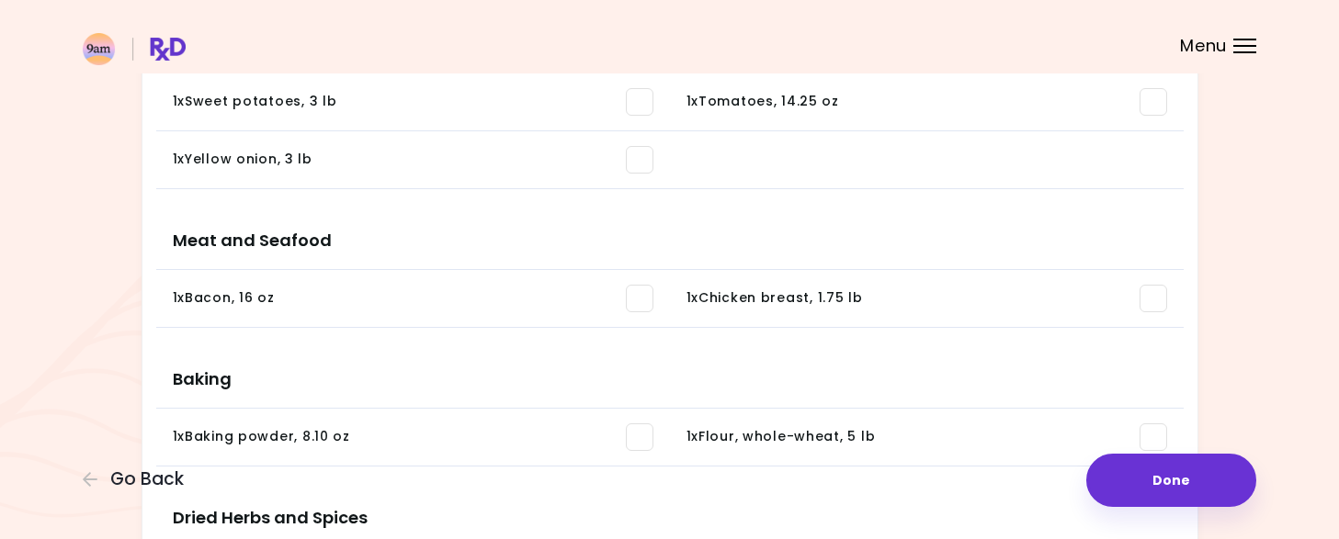
scroll to position [551, 0]
click at [1155, 292] on span at bounding box center [1153, 298] width 28 height 28
click at [636, 437] on span at bounding box center [640, 437] width 28 height 28
click at [1162, 431] on span at bounding box center [1153, 437] width 28 height 28
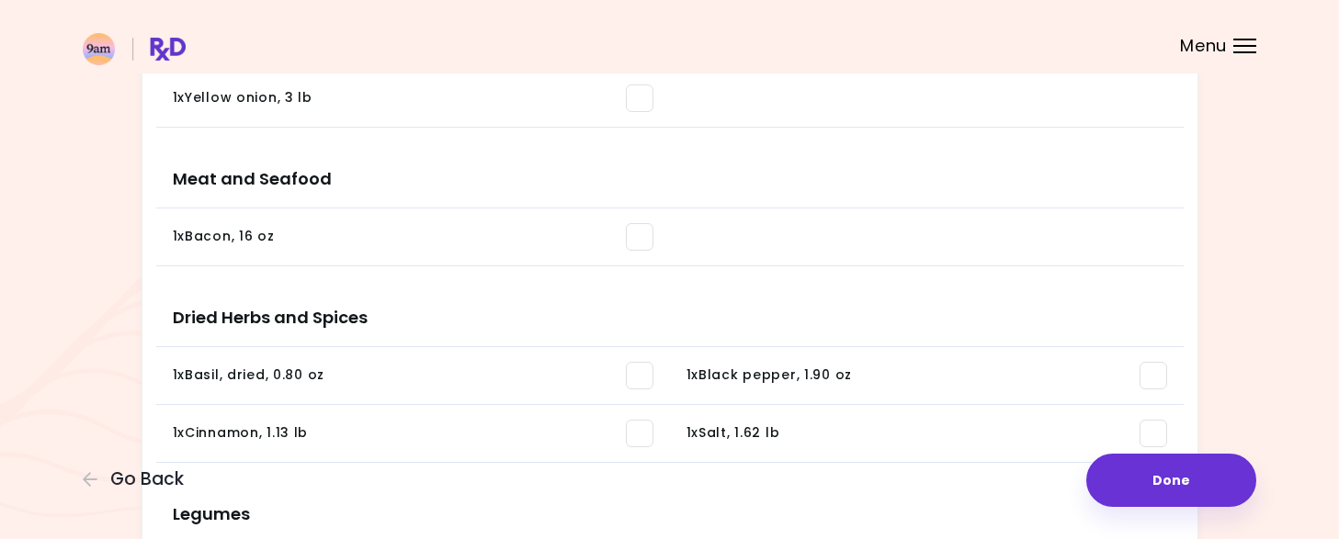
scroll to position [643, 0]
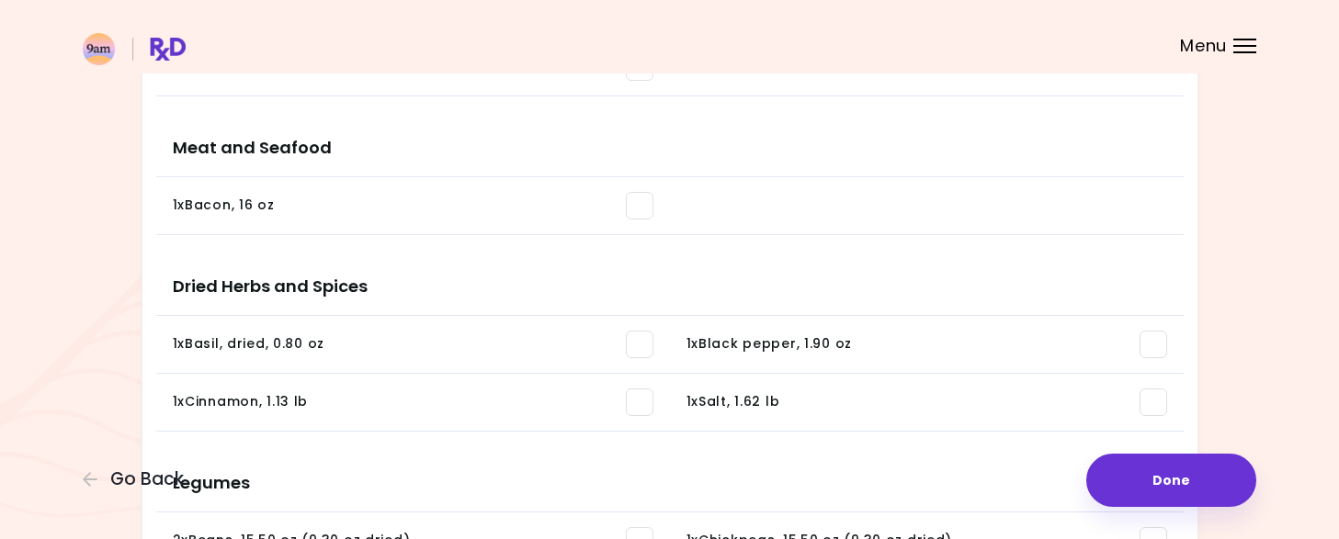
click at [638, 341] on span at bounding box center [640, 345] width 28 height 28
click at [640, 403] on span at bounding box center [640, 403] width 28 height 28
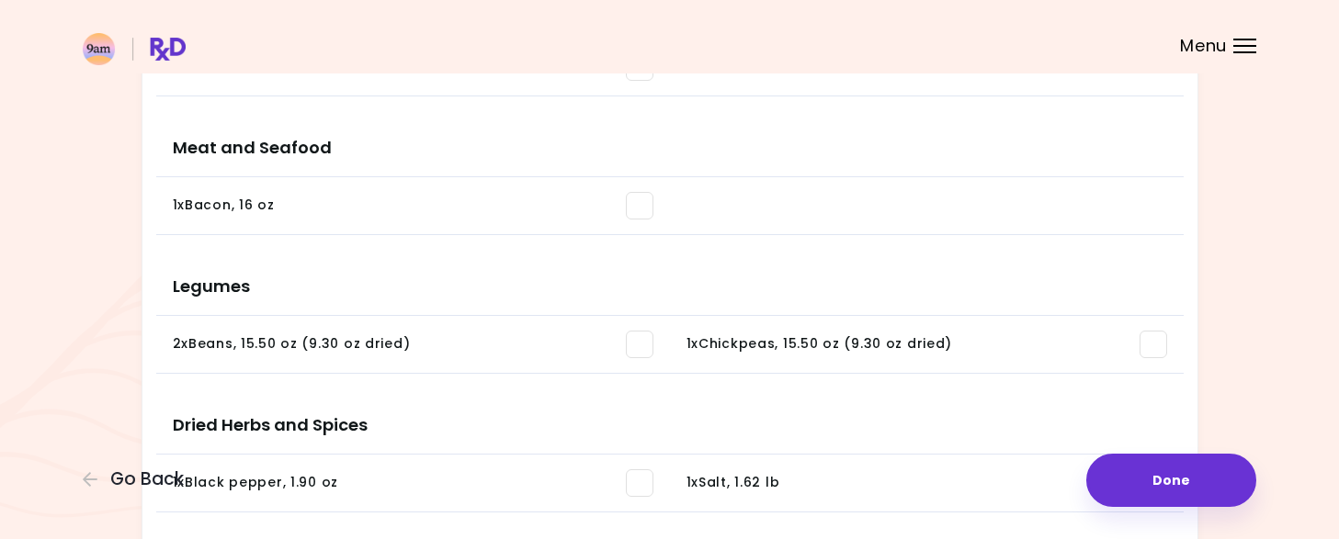
scroll to position [735, 0]
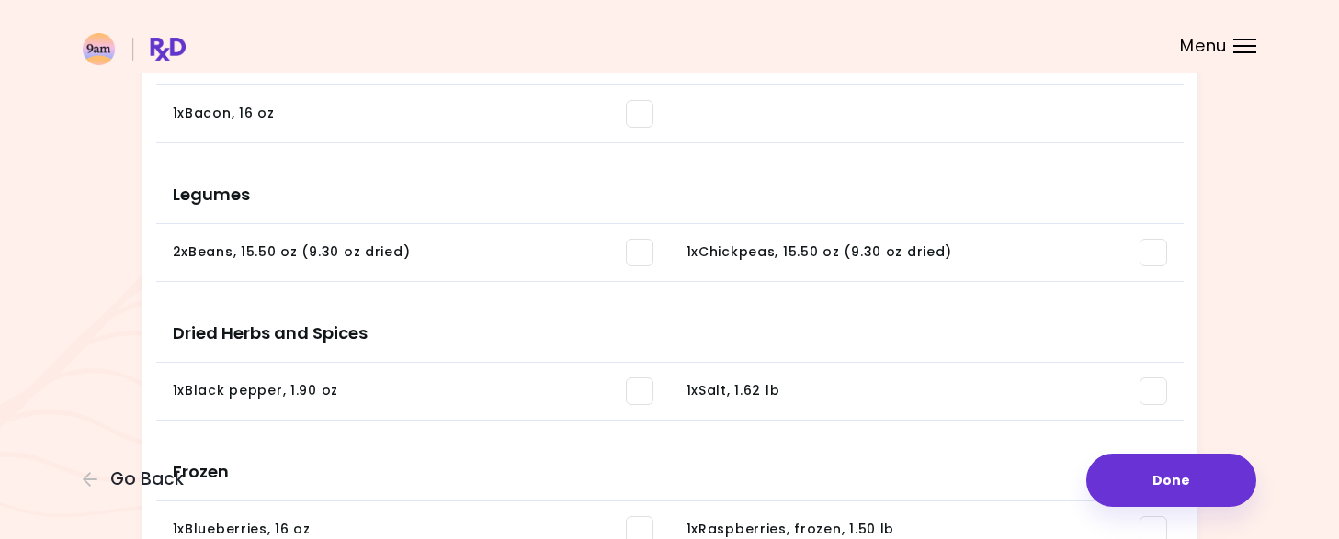
click at [640, 389] on span at bounding box center [640, 392] width 28 height 28
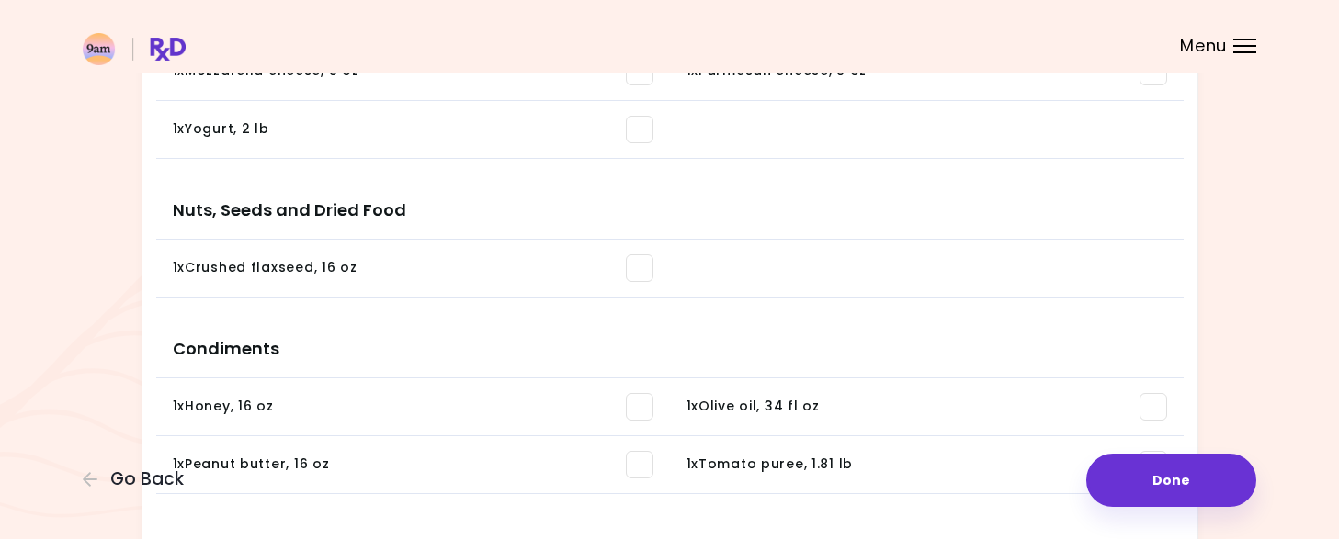
scroll to position [1378, 0]
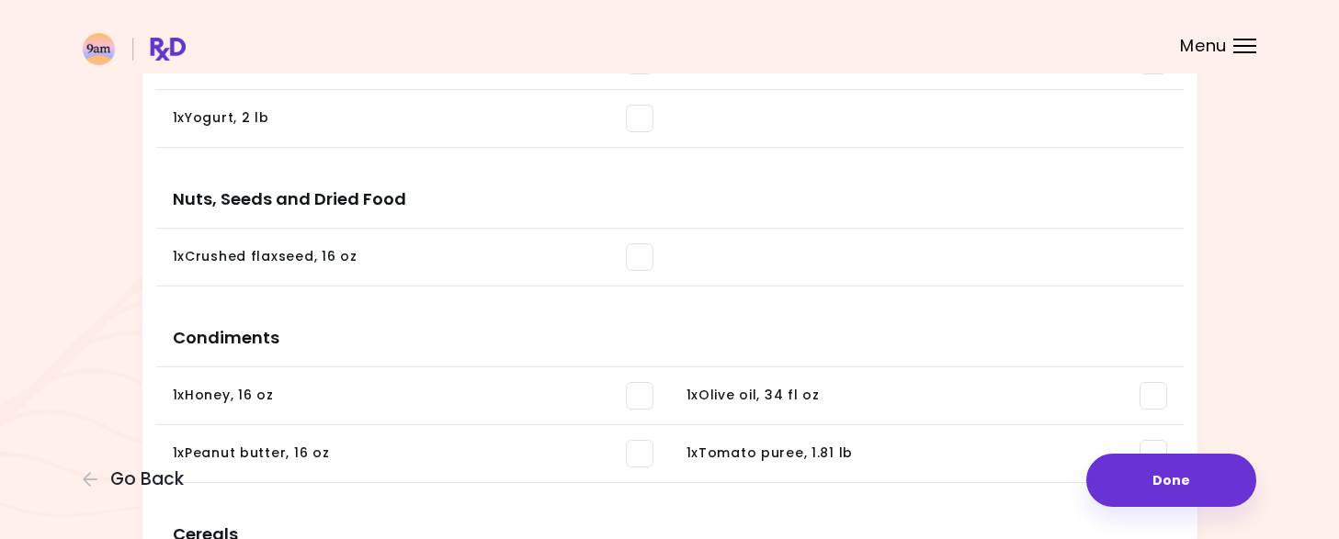
click at [640, 257] on span at bounding box center [640, 258] width 28 height 28
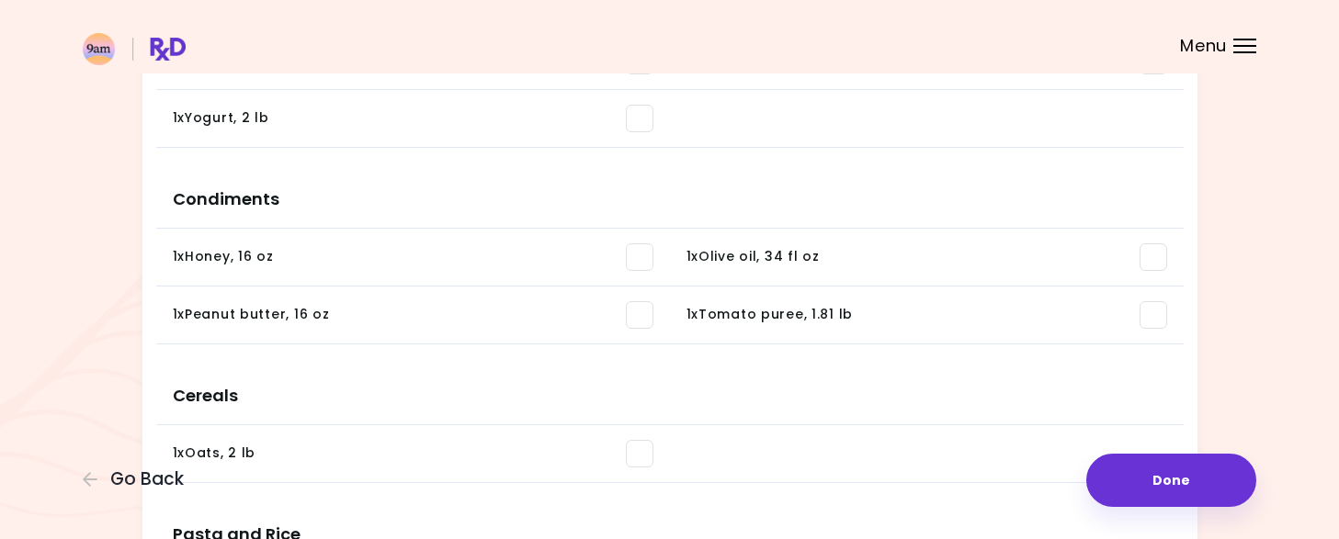
click at [640, 255] on span at bounding box center [640, 258] width 28 height 28
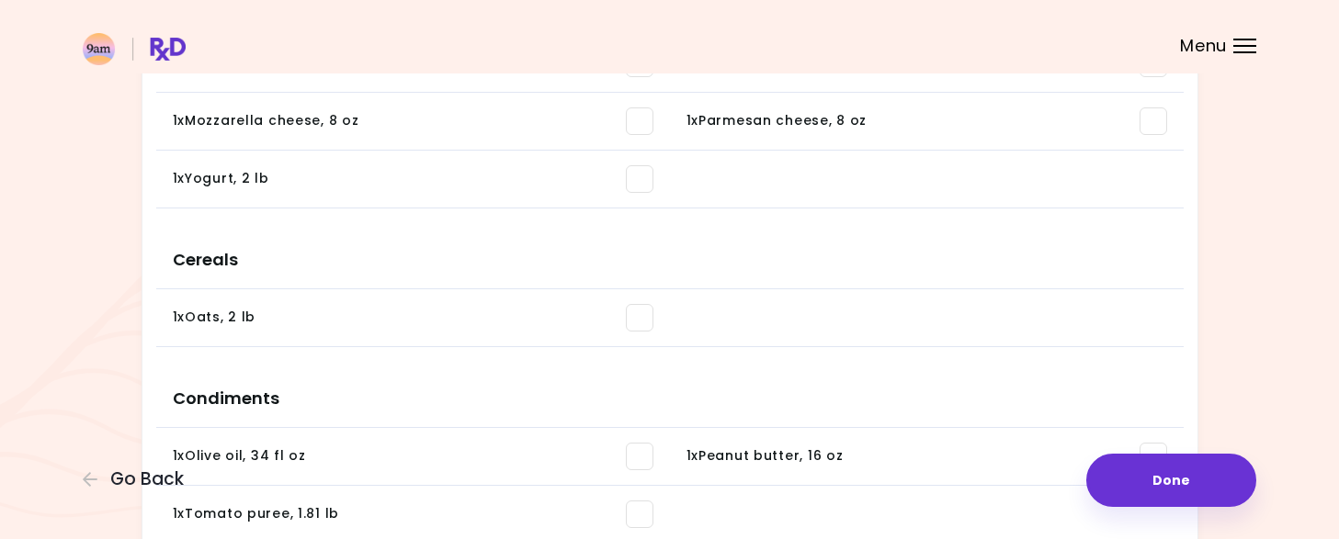
scroll to position [1286, 0]
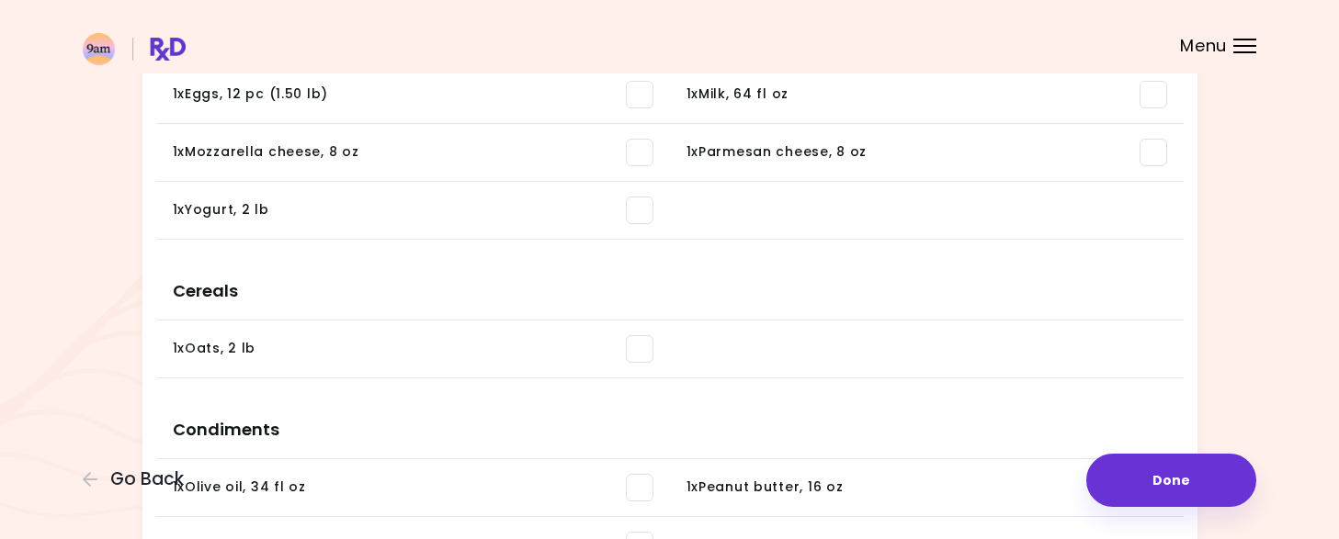
click at [643, 343] on span at bounding box center [640, 349] width 28 height 28
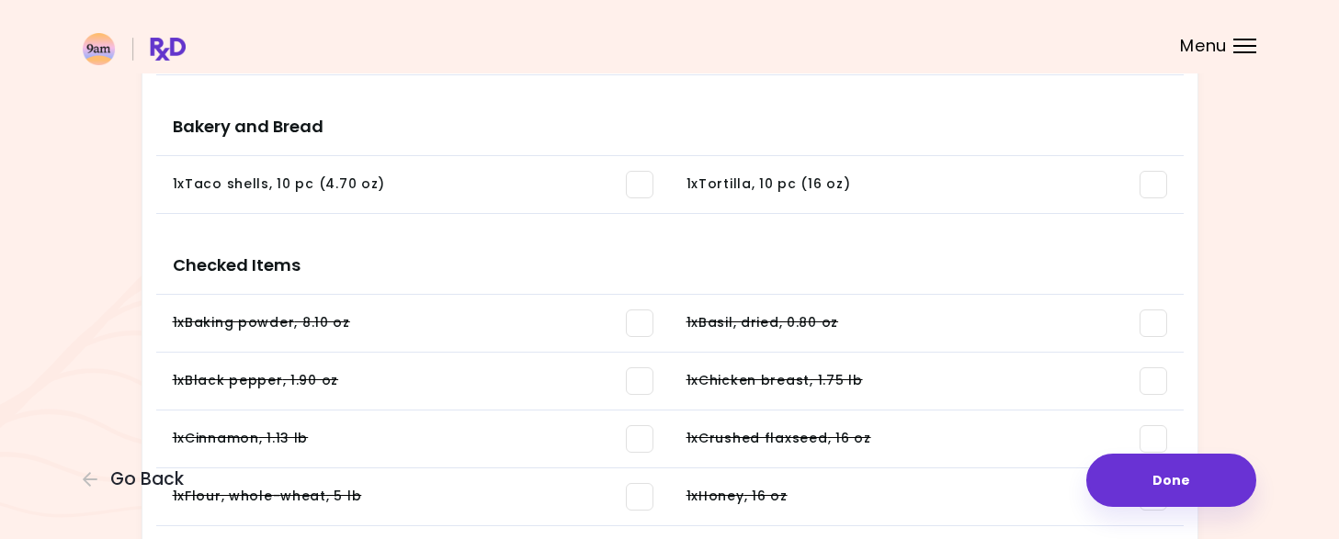
scroll to position [2085, 0]
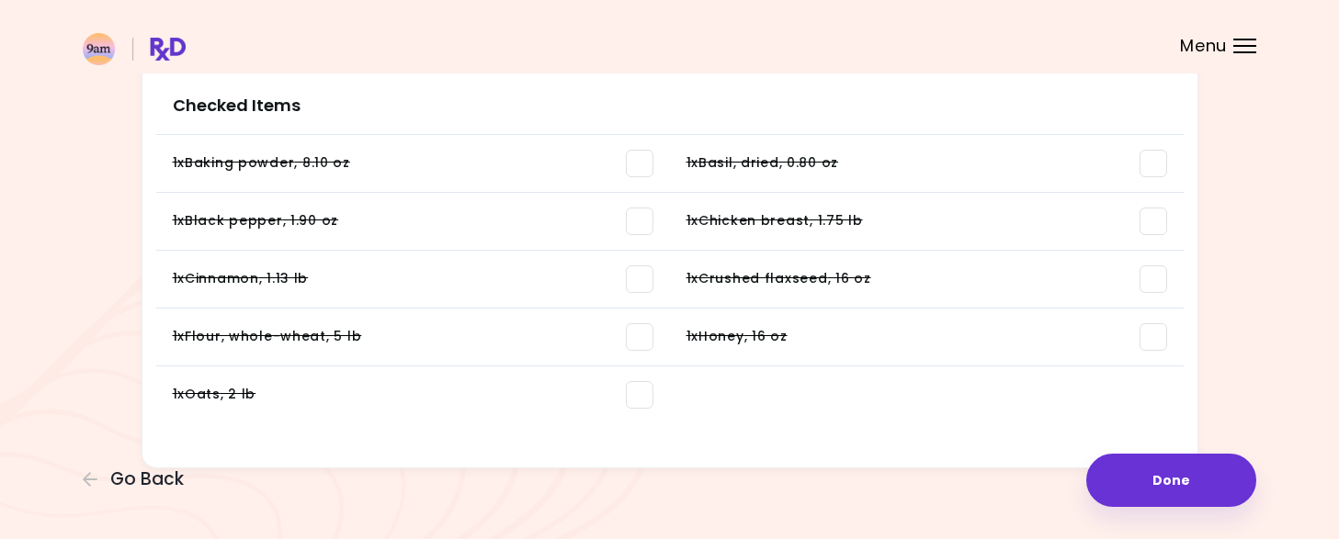
click at [639, 394] on span at bounding box center [640, 395] width 28 height 28
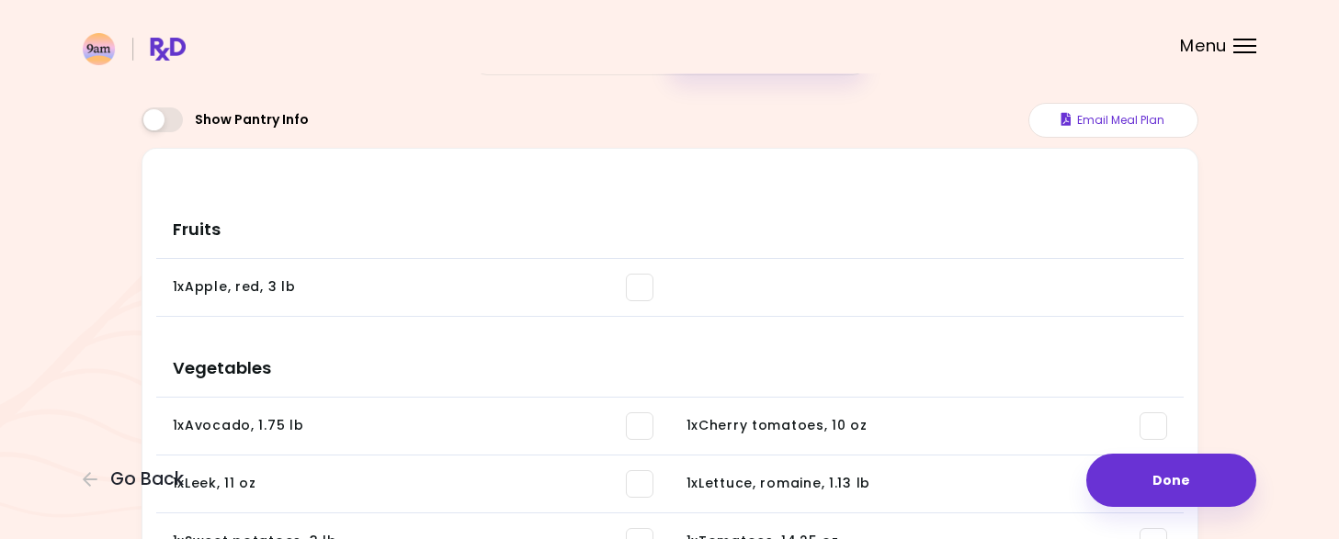
scroll to position [0, 0]
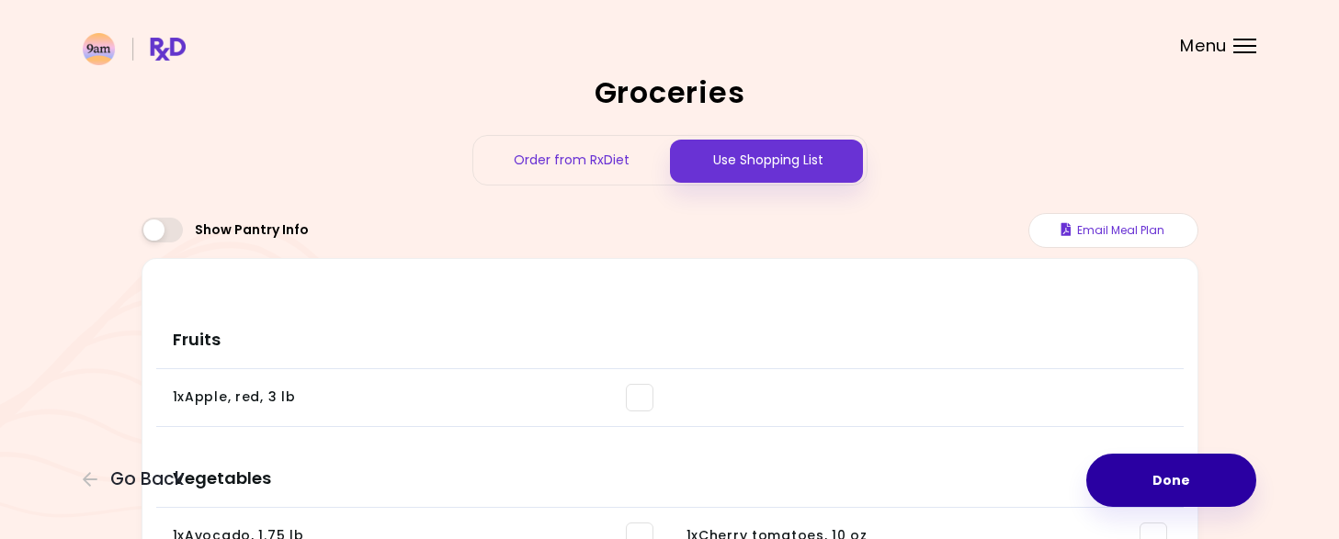
click at [1165, 493] on button "Done" at bounding box center [1171, 480] width 170 height 53
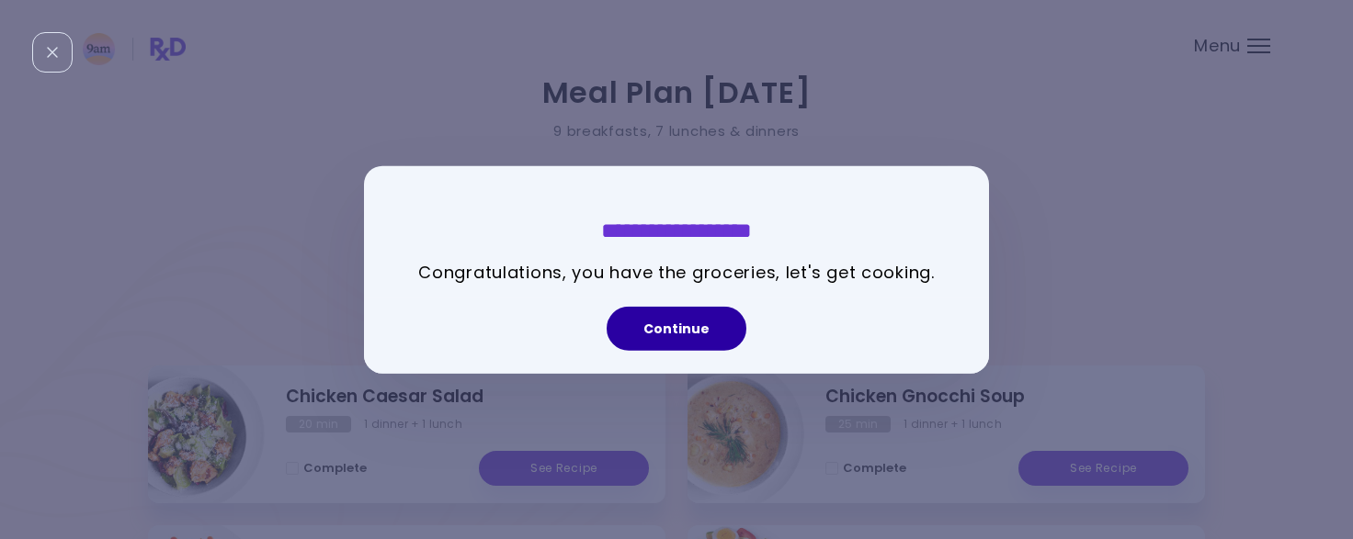
click at [709, 323] on button "Continue" at bounding box center [676, 329] width 140 height 44
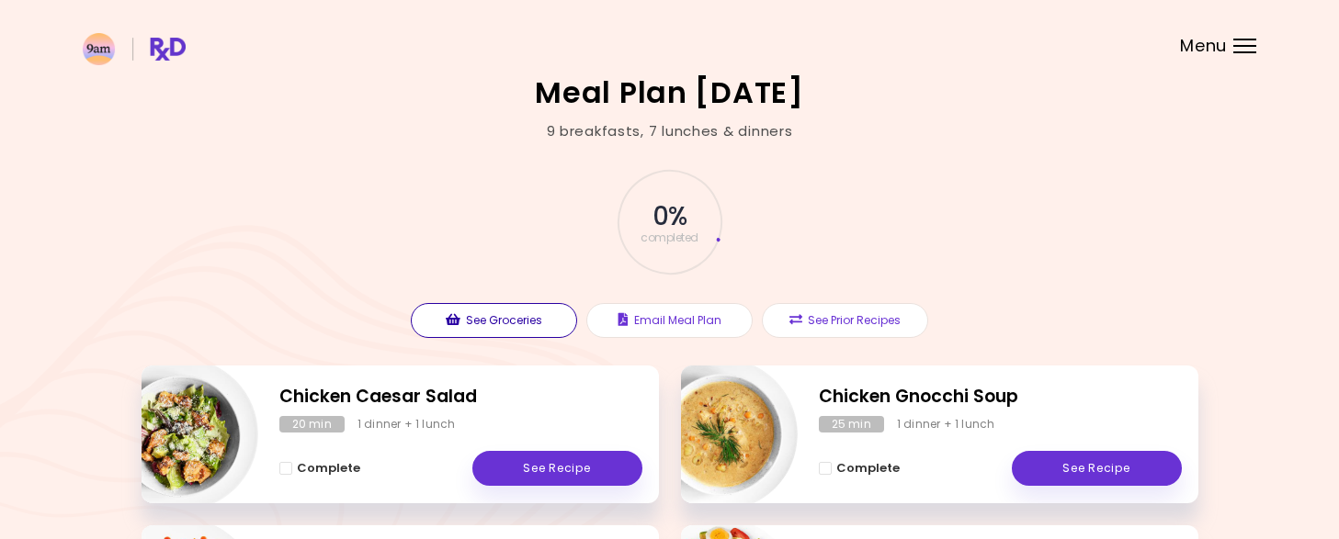
click at [518, 324] on button "See Groceries" at bounding box center [494, 320] width 166 height 35
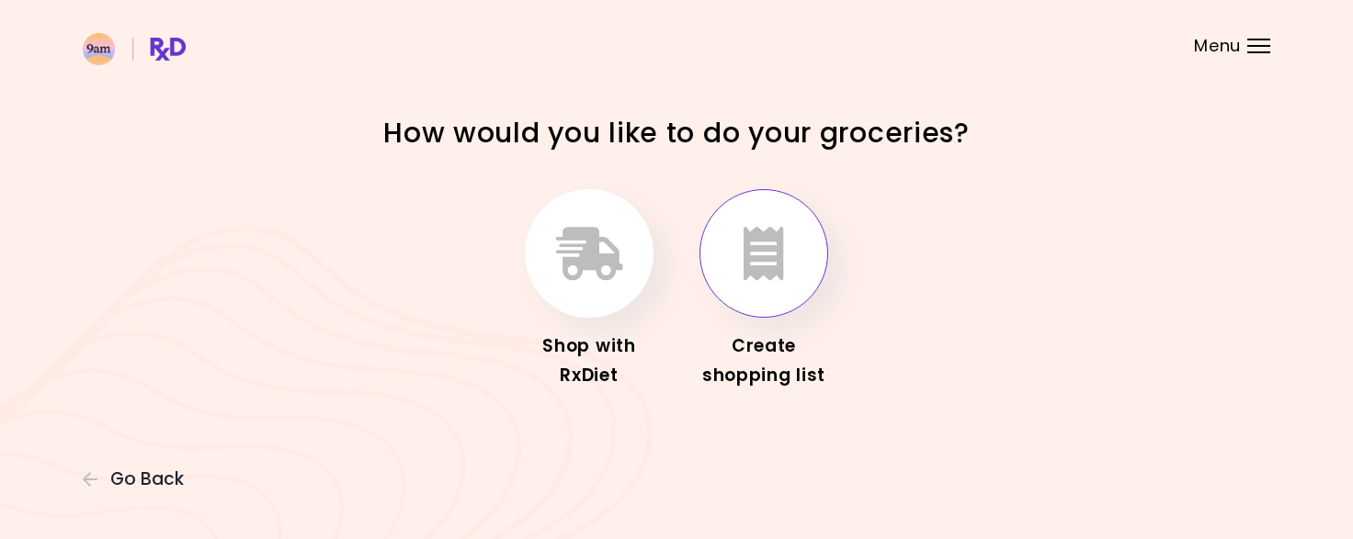
click at [799, 253] on button "button" at bounding box center [763, 253] width 129 height 129
